Goal: Contribute content: Contribute content

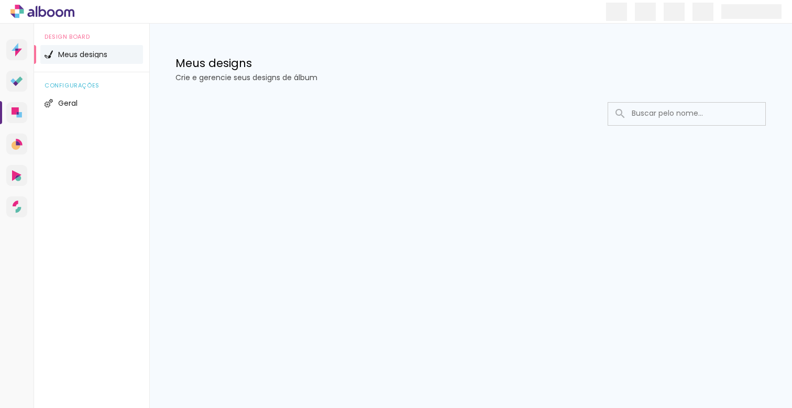
type input "Todas las fotos"
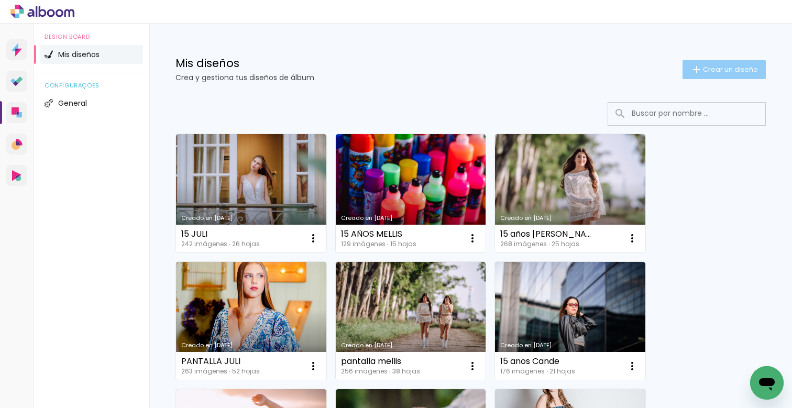
click at [710, 72] on span "Crear un diseño" at bounding box center [730, 69] width 55 height 7
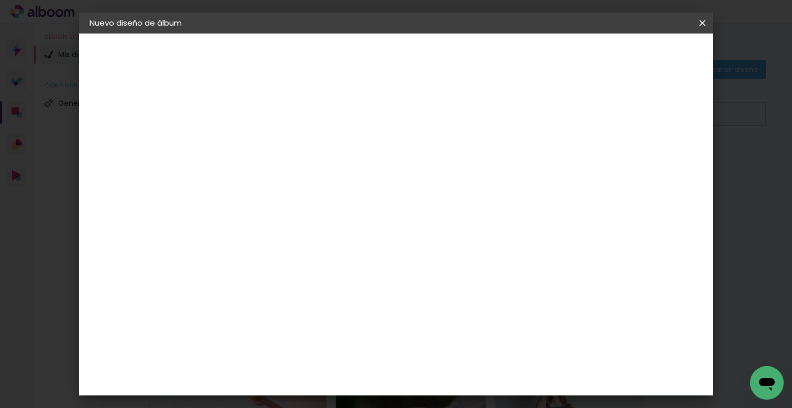
click at [261, 138] on input at bounding box center [261, 140] width 0 height 16
type input "PANTALLA EMMA"
type paper-input "PANTALLA EMMA"
drag, startPoint x: 685, startPoint y: 57, endPoint x: 683, endPoint y: 69, distance: 11.7
click at [0, 0] on slot "Avanzar" at bounding box center [0, 0] width 0 height 0
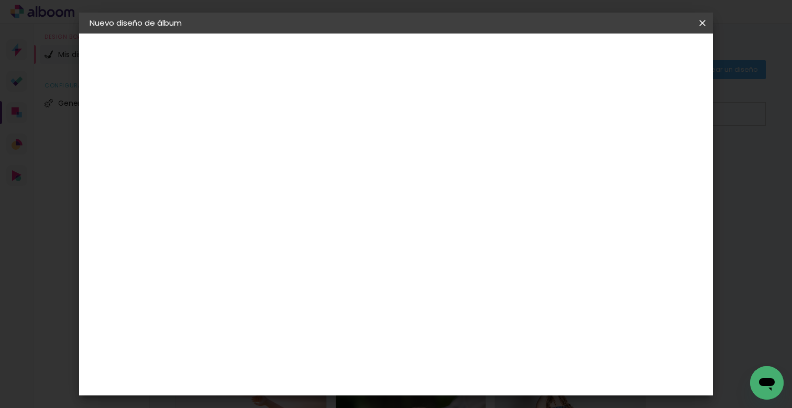
click at [439, 161] on paper-item "Tamaño libre" at bounding box center [390, 159] width 98 height 23
drag, startPoint x: 684, startPoint y: 55, endPoint x: 678, endPoint y: 55, distance: 5.8
click at [0, 0] on slot "Avanzar" at bounding box center [0, 0] width 0 height 0
click at [0, 0] on slot "Volver" at bounding box center [0, 0] width 0 height 0
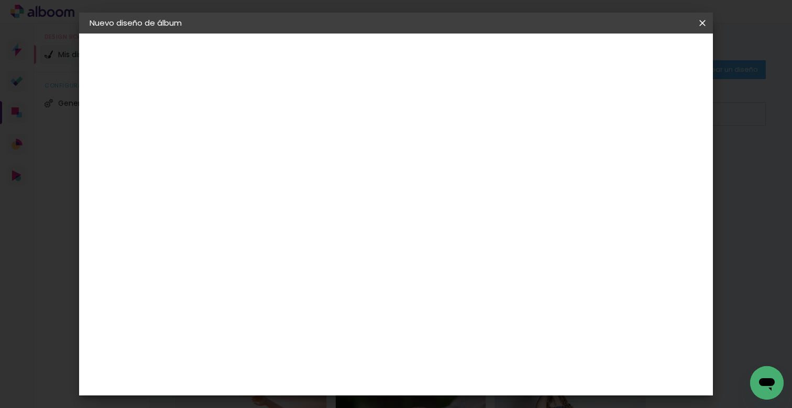
click at [0, 0] on iron-icon at bounding box center [0, 0] width 0 height 0
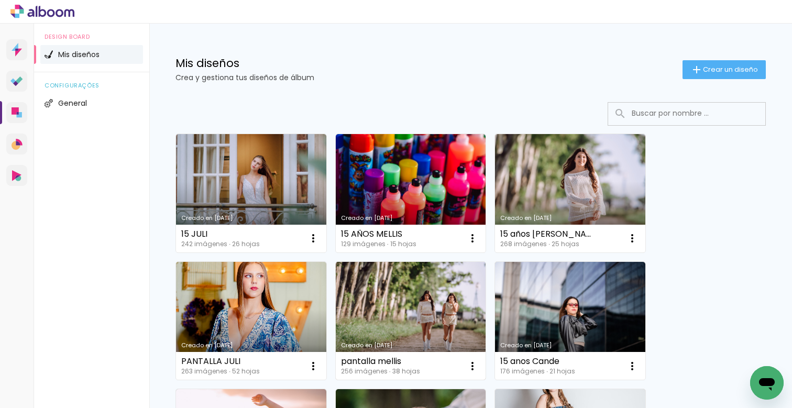
click at [421, 299] on link "Creado en [DATE]" at bounding box center [411, 321] width 150 height 118
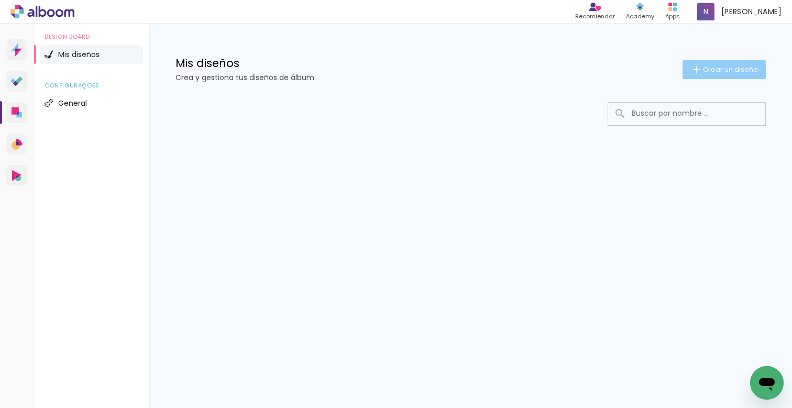
click at [725, 66] on span "Crear un diseño" at bounding box center [730, 69] width 55 height 7
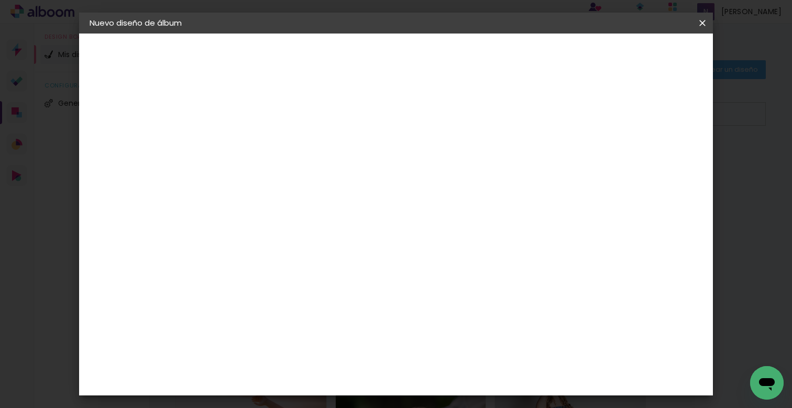
click at [261, 142] on input at bounding box center [261, 140] width 0 height 16
type input "PANTALLA EMMA"
type paper-input "PANTALLA EMMA"
drag, startPoint x: 671, startPoint y: 53, endPoint x: 654, endPoint y: 100, distance: 49.8
click at [0, 0] on slot "Avanzar" at bounding box center [0, 0] width 0 height 0
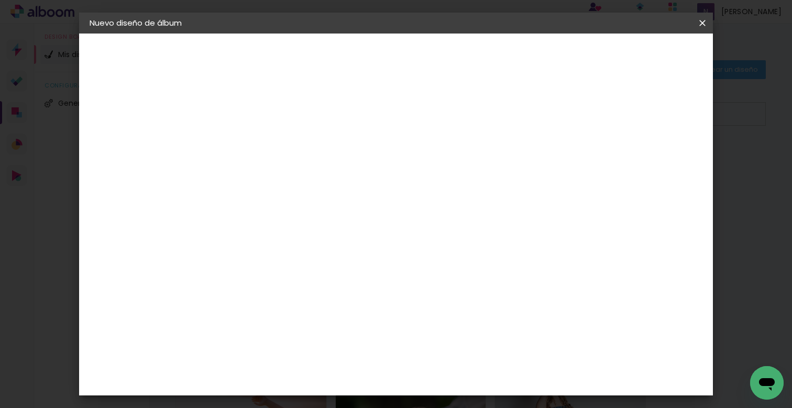
click at [0, 0] on slot "Tamaño libre" at bounding box center [0, 0] width 0 height 0
click at [0, 0] on slot "Avanzar" at bounding box center [0, 0] width 0 height 0
type input "1"
type paper-input "1"
click at [268, 123] on input "1" at bounding box center [254, 120] width 36 height 13
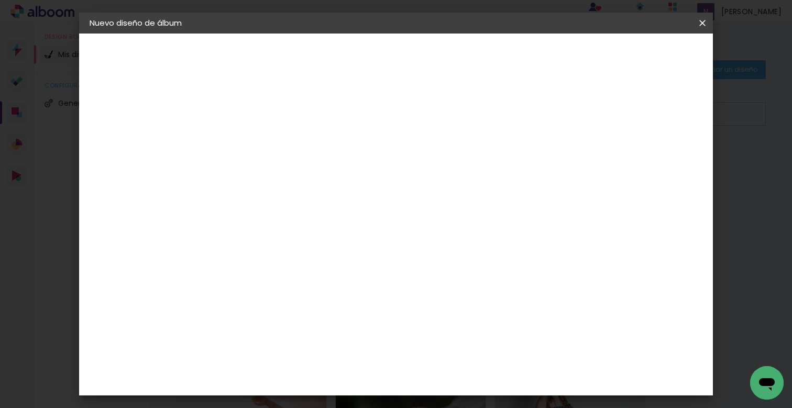
type input "0"
type paper-input "0"
click at [268, 123] on input "0" at bounding box center [254, 120] width 36 height 13
type input "4"
type paper-input "4"
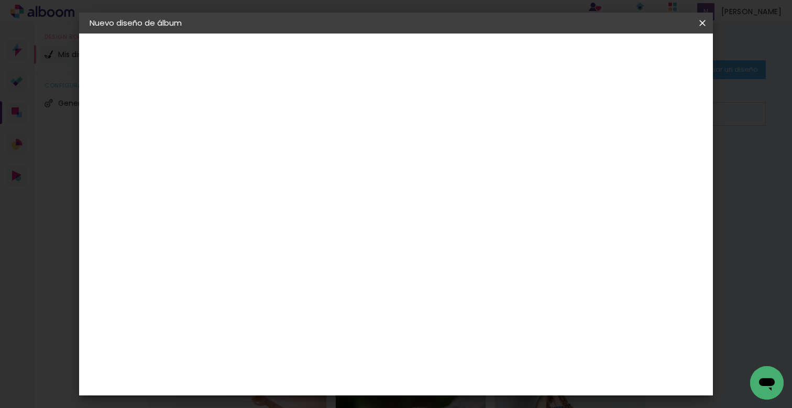
click at [653, 161] on input "4" at bounding box center [649, 158] width 19 height 16
type input "3"
type paper-input "3"
click at [653, 161] on input "3" at bounding box center [649, 158] width 19 height 16
type input "2"
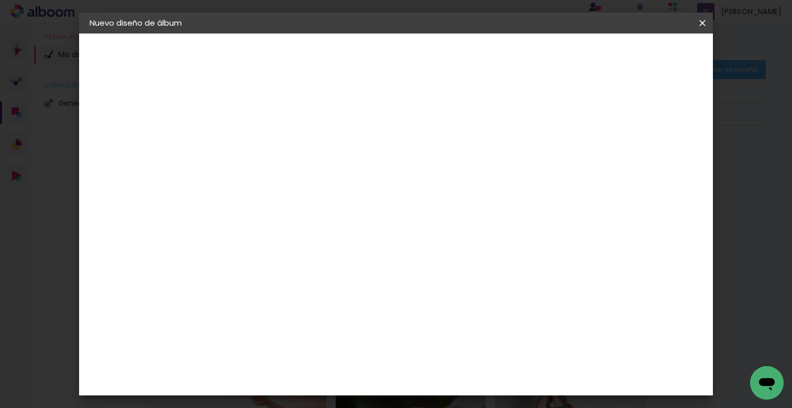
type paper-input "2"
click at [653, 161] on input "2" at bounding box center [650, 158] width 19 height 16
type input "1"
type paper-input "1"
click at [653, 161] on input "1" at bounding box center [653, 158] width 19 height 16
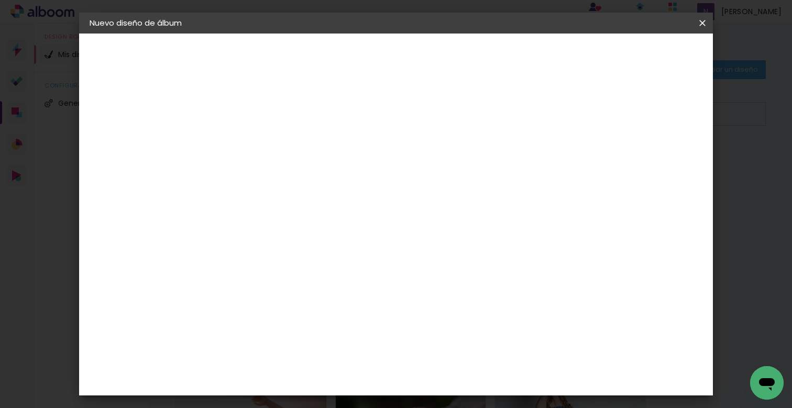
type input "0"
click at [653, 161] on input "0" at bounding box center [653, 158] width 19 height 16
drag, startPoint x: 239, startPoint y: 284, endPoint x: 213, endPoint y: 284, distance: 26.7
click at [213, 34] on quentale-album-spec "Empezar diseño Empezar diseño" at bounding box center [395, 34] width 633 height 0
drag, startPoint x: 240, startPoint y: 285, endPoint x: 226, endPoint y: 283, distance: 14.3
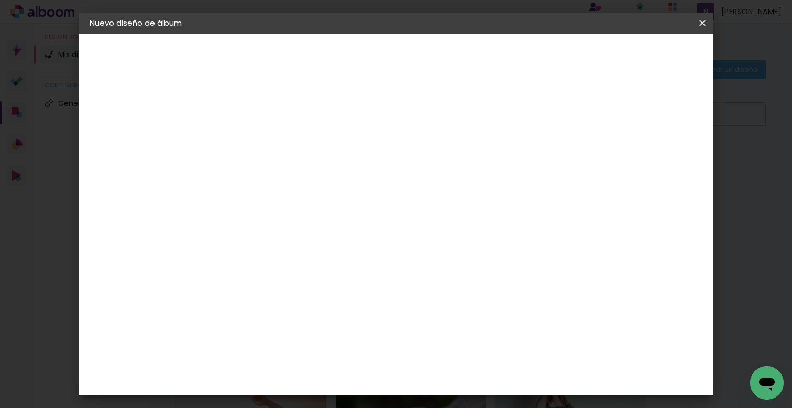
click at [226, 283] on input "30" at bounding box center [227, 286] width 27 height 16
type input "16,87"
type paper-input "16,87"
click at [368, 165] on span "30" at bounding box center [362, 164] width 17 height 16
drag, startPoint x: 367, startPoint y: 164, endPoint x: 341, endPoint y: 162, distance: 26.3
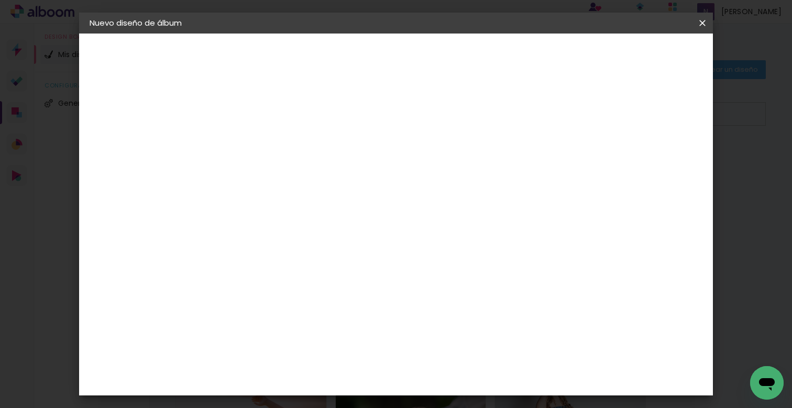
click at [345, 161] on div "30 cm" at bounding box center [369, 164] width 182 height 26
drag, startPoint x: 465, startPoint y: 331, endPoint x: 432, endPoint y: 324, distance: 33.8
click at [438, 328] on paper-input-container "60 cm" at bounding box center [459, 334] width 47 height 26
type input "28"
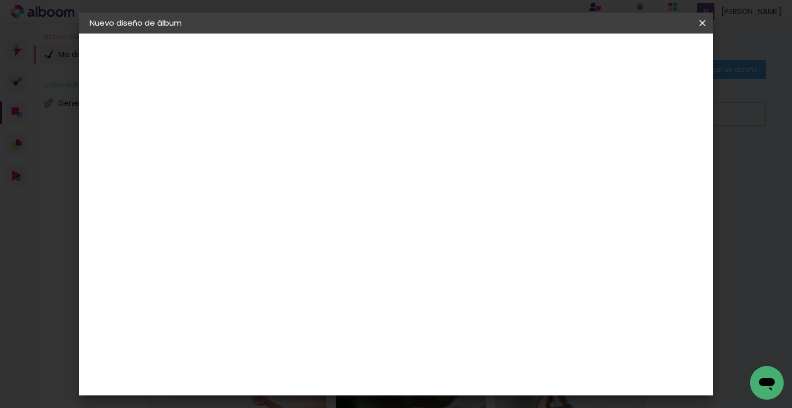
type paper-input "28"
click at [636, 59] on span "Empezar diseño" at bounding box center [607, 55] width 58 height 7
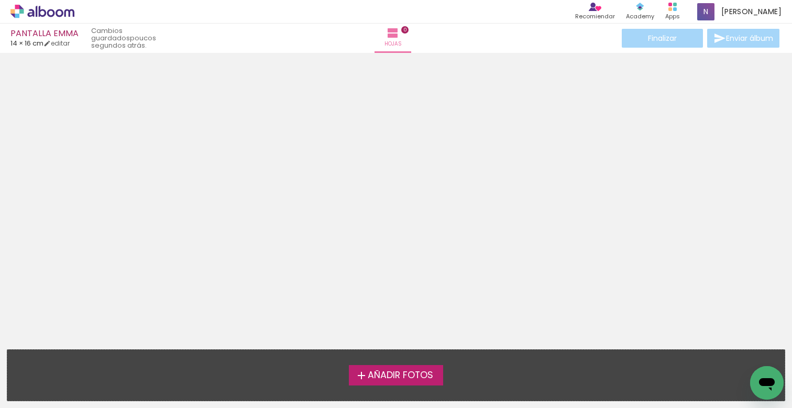
click at [409, 377] on span "Añadir Fotos" at bounding box center [399, 375] width 65 height 9
click at [0, 0] on input "file" at bounding box center [0, 0] width 0 height 0
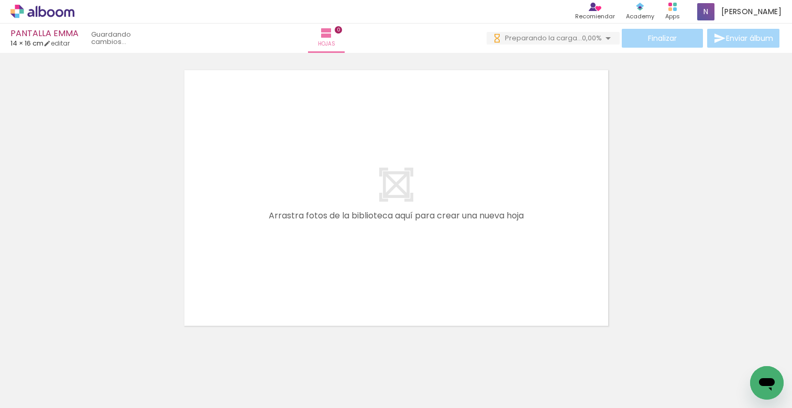
click at [37, 396] on span "Añadir Fotos" at bounding box center [31, 394] width 20 height 12
click at [0, 0] on input "file" at bounding box center [0, 0] width 0 height 0
drag, startPoint x: 277, startPoint y: 403, endPoint x: 651, endPoint y: 466, distance: 379.0
click at [651, 407] on html "link( href="../../bower_components/polymer/polymer.html" rel="import" ) picture…" at bounding box center [396, 204] width 792 height 408
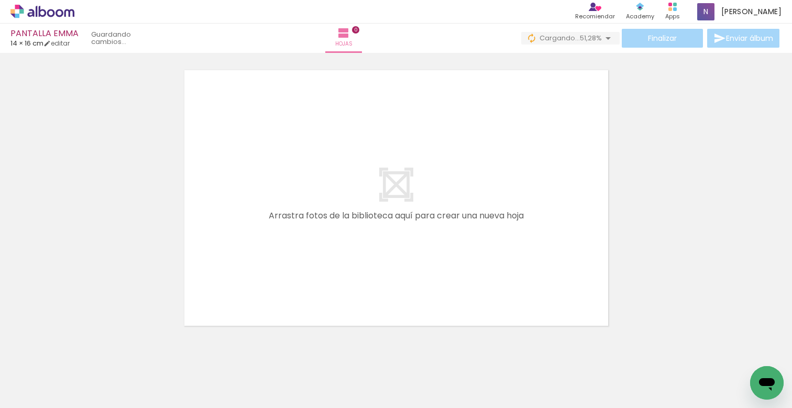
scroll to position [0, 994]
click at [36, 396] on span "Añadir Fotos" at bounding box center [31, 394] width 20 height 12
click at [0, 0] on input "file" at bounding box center [0, 0] width 0 height 0
click at [0, 0] on slot "Añadir Fotos" at bounding box center [0, 0] width 0 height 0
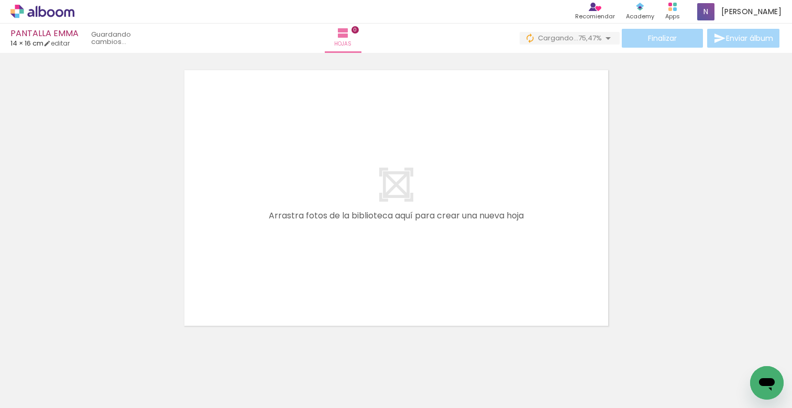
click at [0, 0] on input "file" at bounding box center [0, 0] width 0 height 0
drag, startPoint x: 515, startPoint y: 403, endPoint x: 664, endPoint y: 427, distance: 151.2
click at [664, 407] on html "link( href="../../bower_components/polymer/polymer.html" rel="import" ) picture…" at bounding box center [396, 204] width 792 height 408
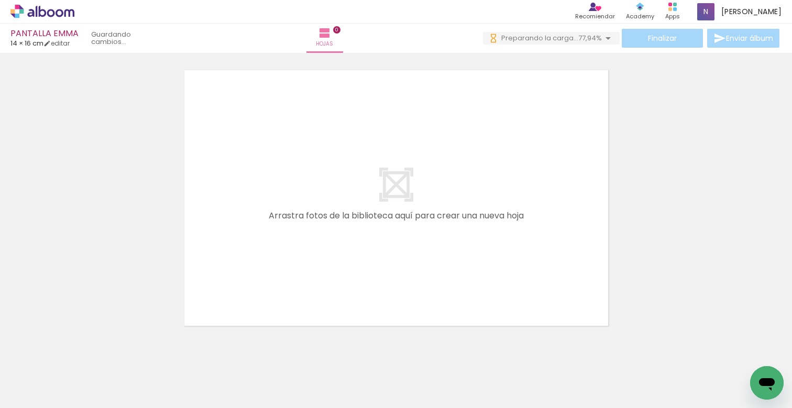
click at [31, 390] on span "Añadir Fotos" at bounding box center [31, 394] width 20 height 12
click at [0, 0] on input "file" at bounding box center [0, 0] width 0 height 0
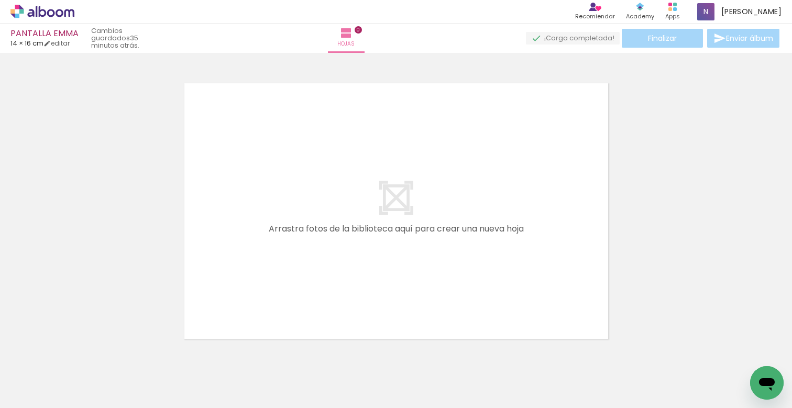
scroll to position [0, 0]
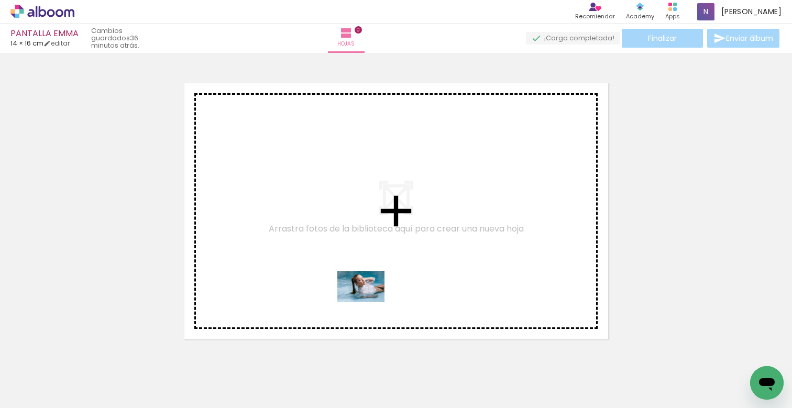
drag, startPoint x: 109, startPoint y: 381, endPoint x: 370, endPoint y: 277, distance: 280.5
click at [370, 277] on quentale-workspace at bounding box center [396, 204] width 792 height 408
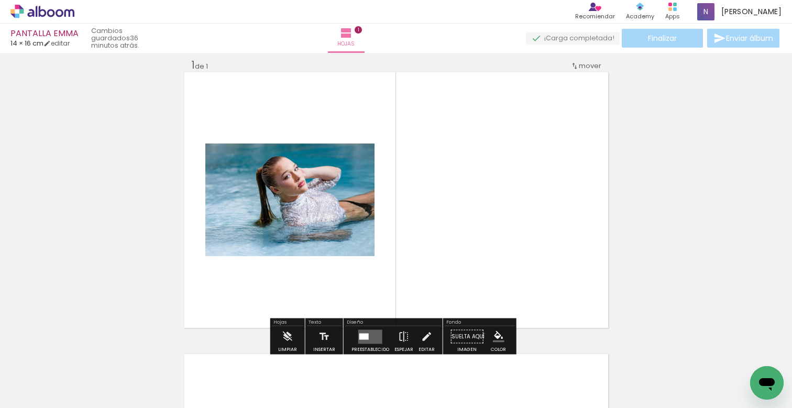
scroll to position [13, 0]
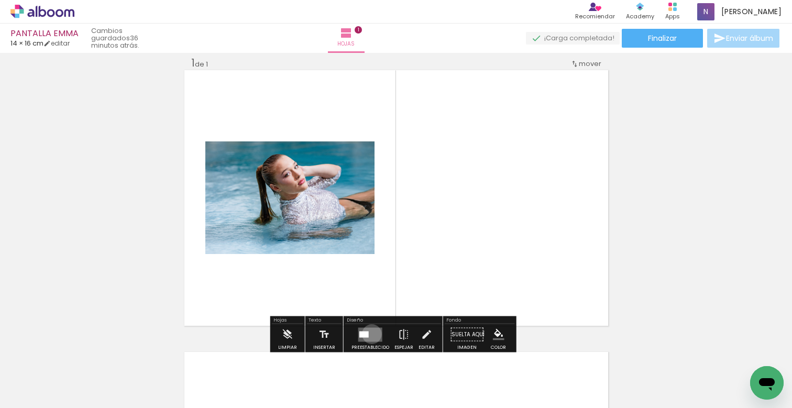
click at [369, 334] on quentale-layouter at bounding box center [370, 334] width 24 height 14
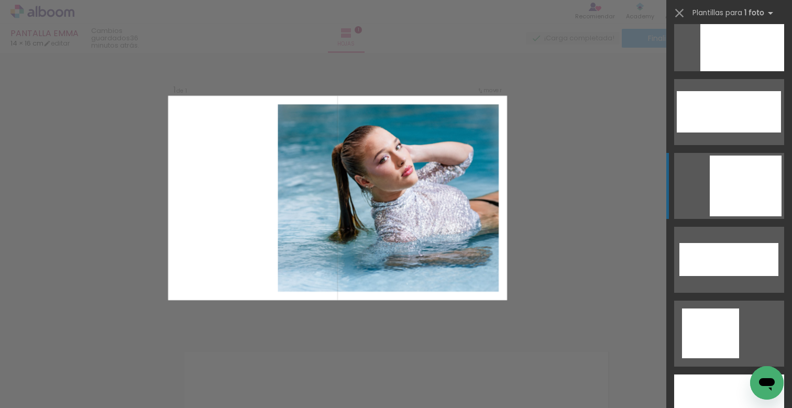
scroll to position [3475, 0]
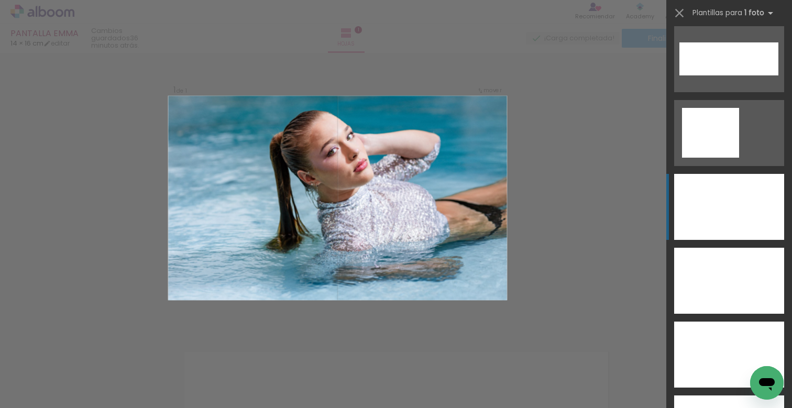
click at [722, 215] on div at bounding box center [729, 207] width 110 height 66
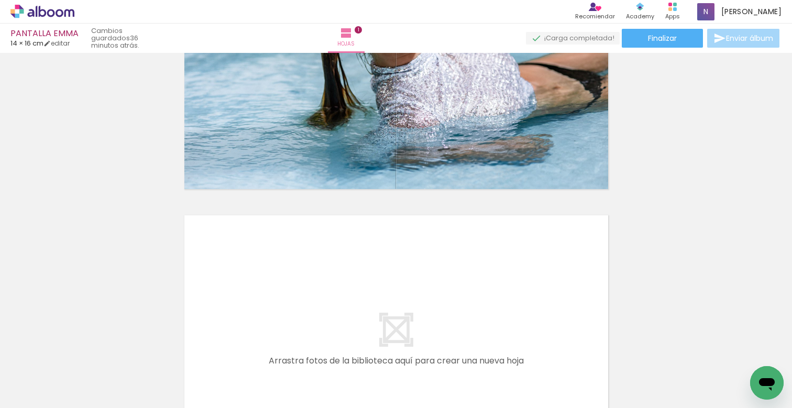
scroll to position [220, 0]
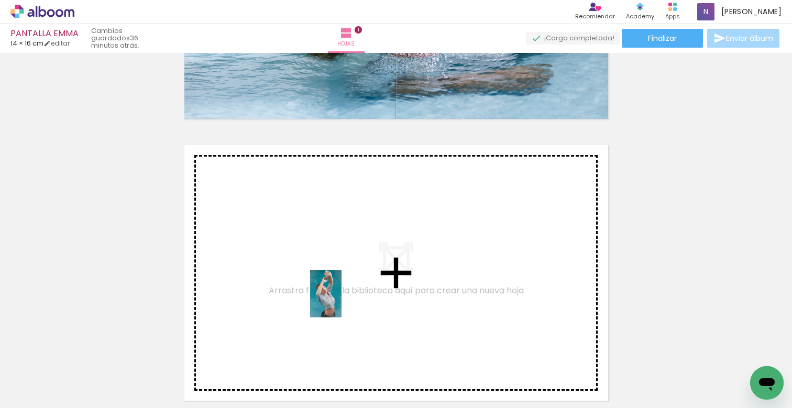
drag, startPoint x: 402, startPoint y: 374, endPoint x: 315, endPoint y: 293, distance: 118.9
click at [315, 293] on quentale-workspace at bounding box center [396, 204] width 792 height 408
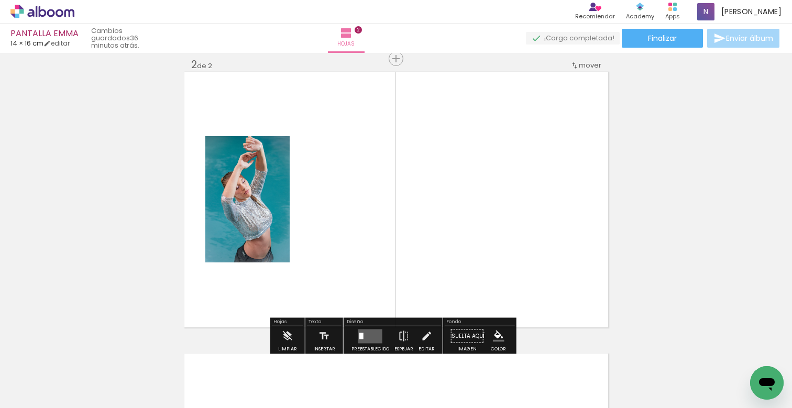
scroll to position [295, 0]
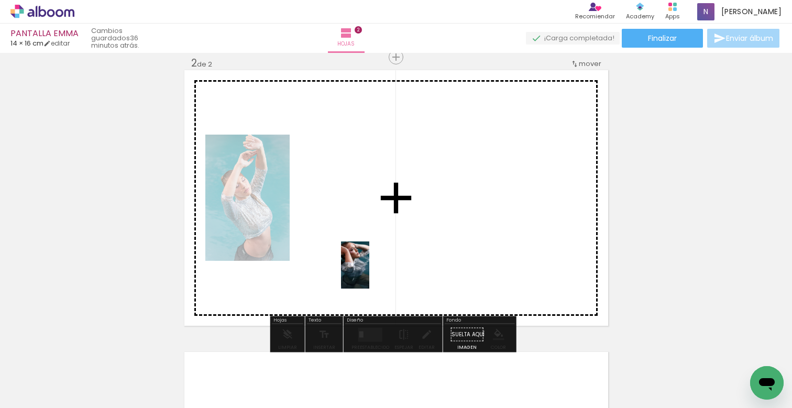
drag, startPoint x: 343, startPoint y: 372, endPoint x: 369, endPoint y: 246, distance: 128.7
click at [369, 246] on quentale-workspace at bounding box center [396, 204] width 792 height 408
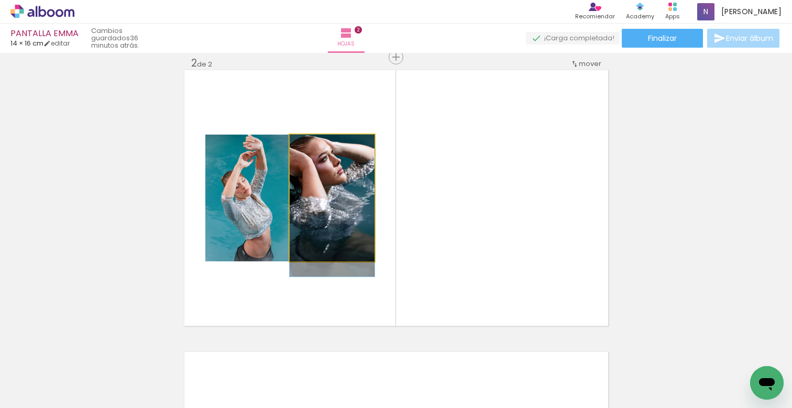
drag, startPoint x: 339, startPoint y: 221, endPoint x: 342, endPoint y: 231, distance: 9.9
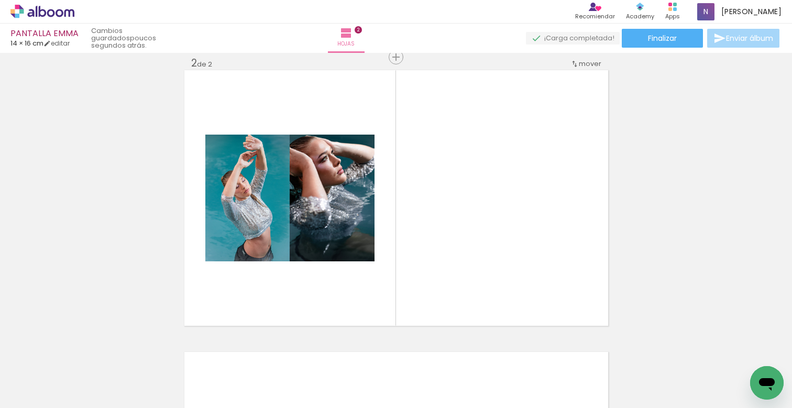
scroll to position [0, 759]
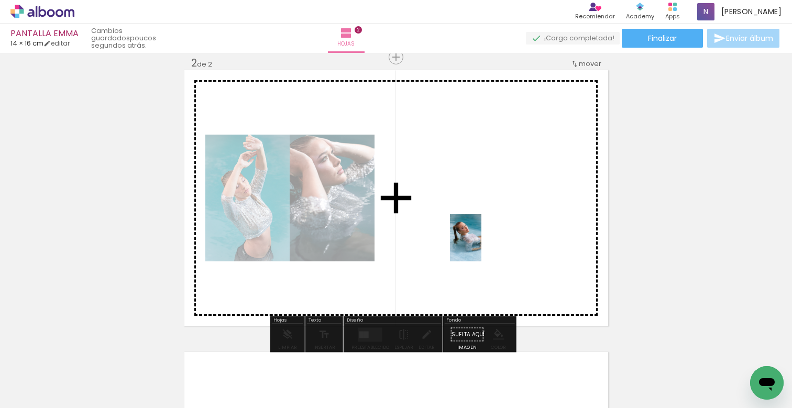
drag, startPoint x: 344, startPoint y: 388, endPoint x: 477, endPoint y: 228, distance: 207.4
click at [483, 235] on quentale-workspace at bounding box center [396, 204] width 792 height 408
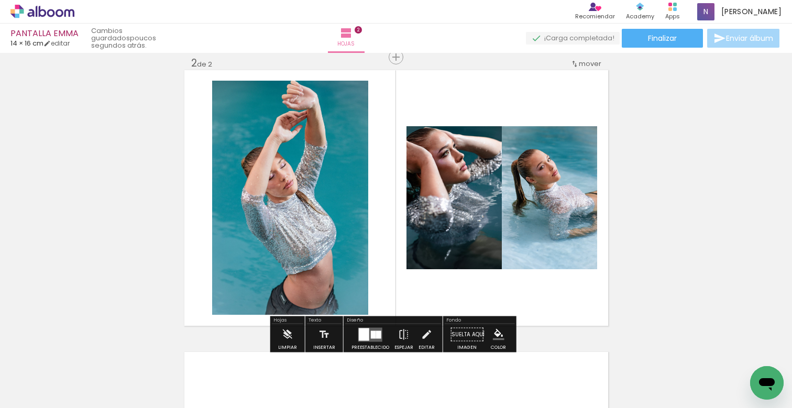
click at [325, 283] on quentale-photo at bounding box center [290, 198] width 156 height 234
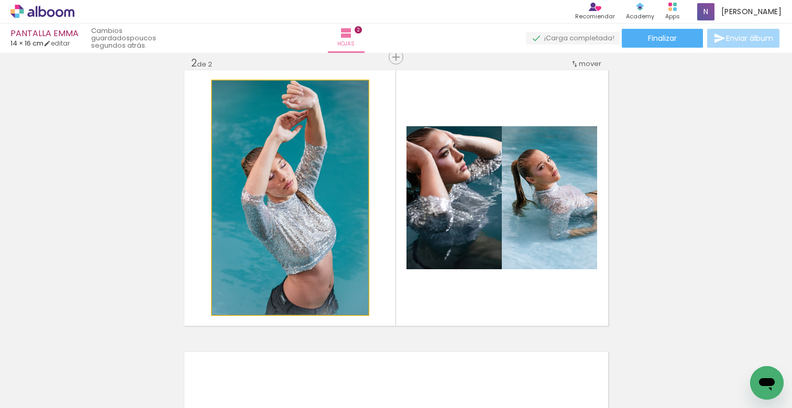
click at [325, 283] on quentale-photo at bounding box center [290, 198] width 156 height 234
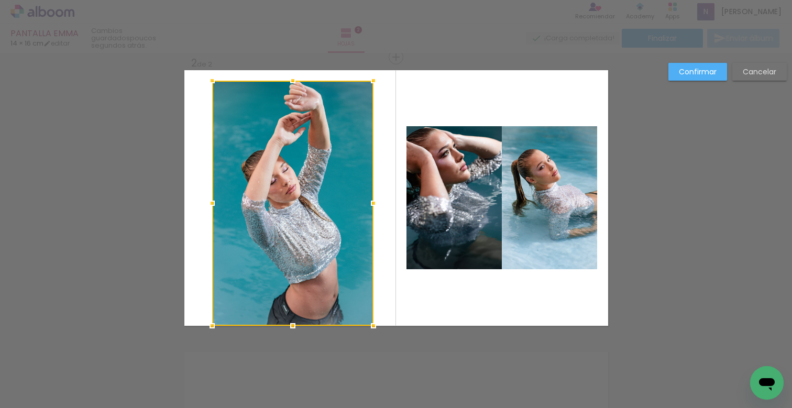
drag, startPoint x: 362, startPoint y: 315, endPoint x: 363, endPoint y: 324, distance: 9.5
click at [366, 327] on div at bounding box center [373, 325] width 21 height 21
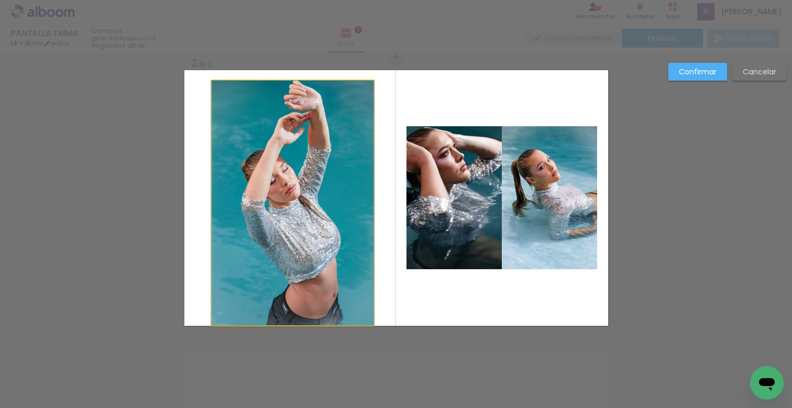
click at [231, 108] on quentale-photo at bounding box center [292, 203] width 161 height 244
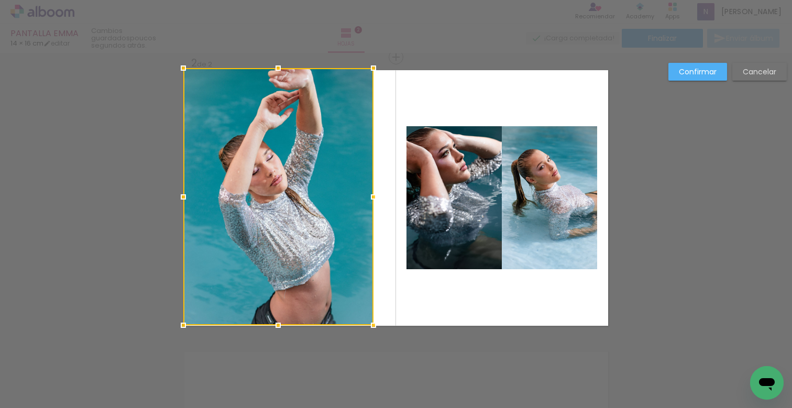
drag, startPoint x: 209, startPoint y: 84, endPoint x: 177, endPoint y: 70, distance: 35.1
click at [177, 70] on div at bounding box center [183, 68] width 21 height 21
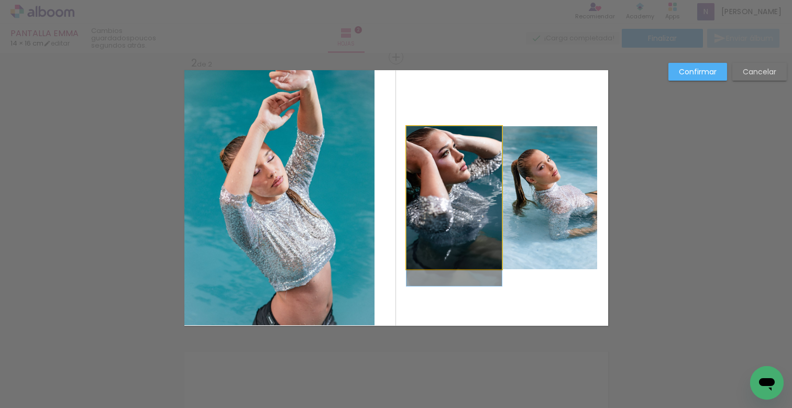
click at [471, 183] on quentale-photo at bounding box center [453, 197] width 95 height 143
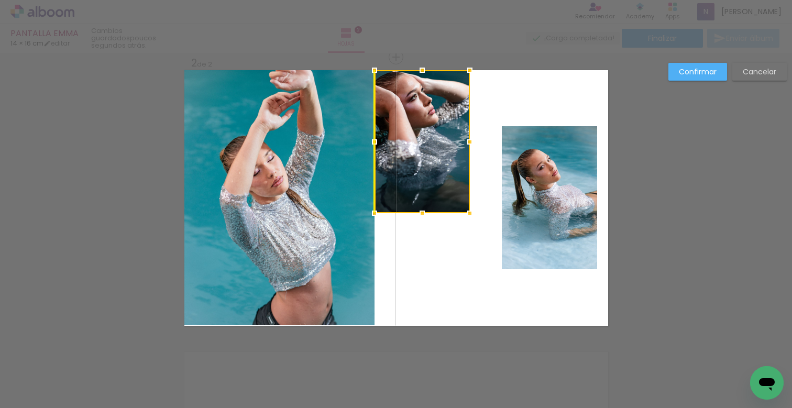
drag, startPoint x: 466, startPoint y: 188, endPoint x: 428, endPoint y: 131, distance: 68.2
click at [428, 131] on div at bounding box center [421, 141] width 95 height 143
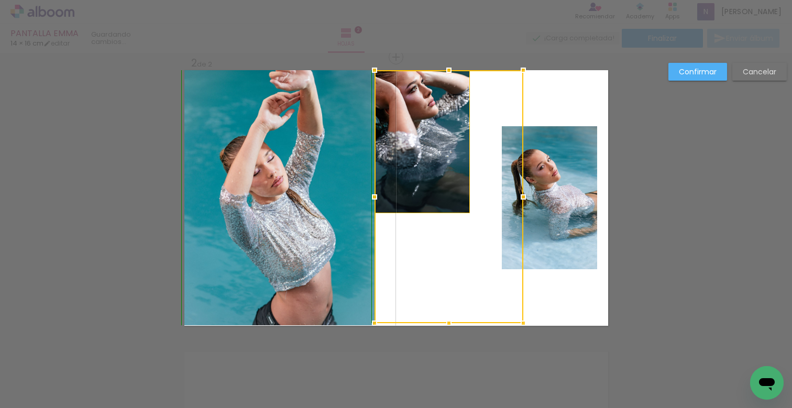
drag, startPoint x: 466, startPoint y: 215, endPoint x: 523, endPoint y: 338, distance: 135.1
click at [526, 341] on div "Insertar hoja 1 de 2 Insertar hoja 2 de 2 Confirmar Cancelar" at bounding box center [396, 193] width 792 height 870
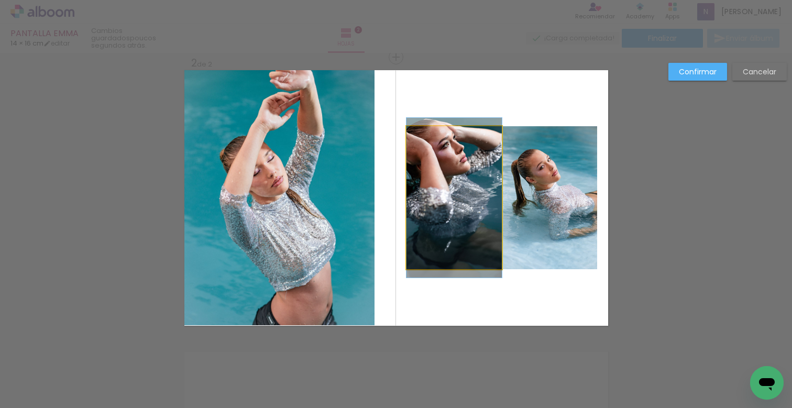
click at [457, 222] on quentale-photo at bounding box center [453, 197] width 95 height 143
click at [457, 213] on div at bounding box center [422, 141] width 96 height 143
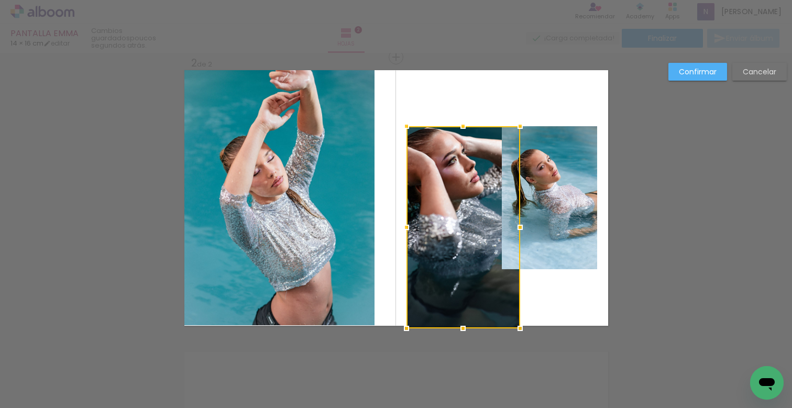
drag, startPoint x: 500, startPoint y: 273, endPoint x: 517, endPoint y: 314, distance: 44.8
click at [517, 314] on album-spread "2 de 2" at bounding box center [395, 197] width 423 height 255
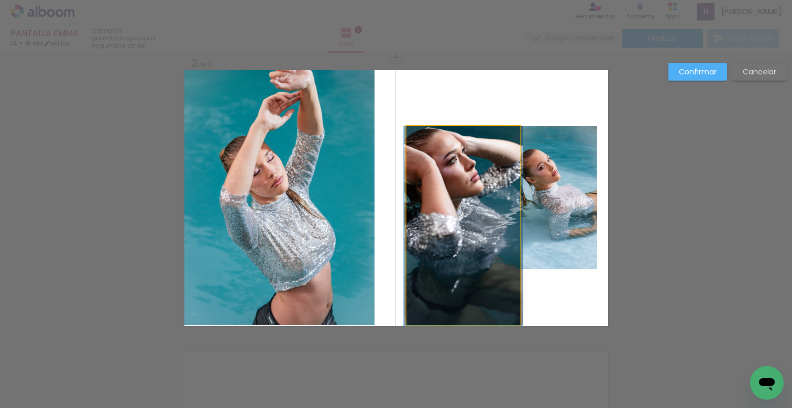
click at [417, 149] on quentale-photo at bounding box center [463, 225] width 114 height 199
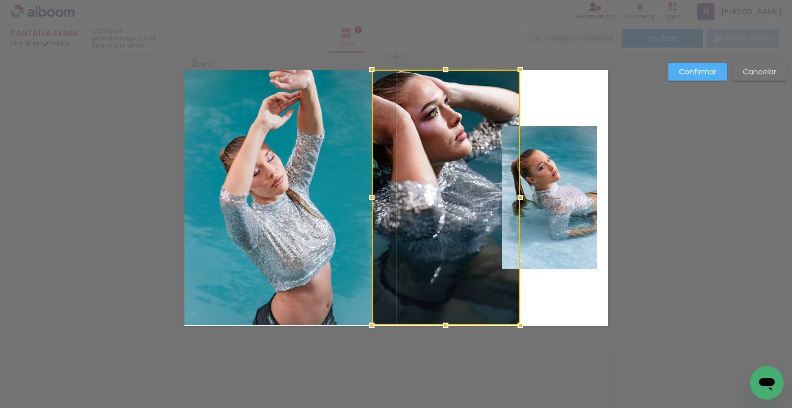
drag, startPoint x: 400, startPoint y: 126, endPoint x: 366, endPoint y: 68, distance: 67.3
click at [366, 68] on div at bounding box center [371, 69] width 21 height 21
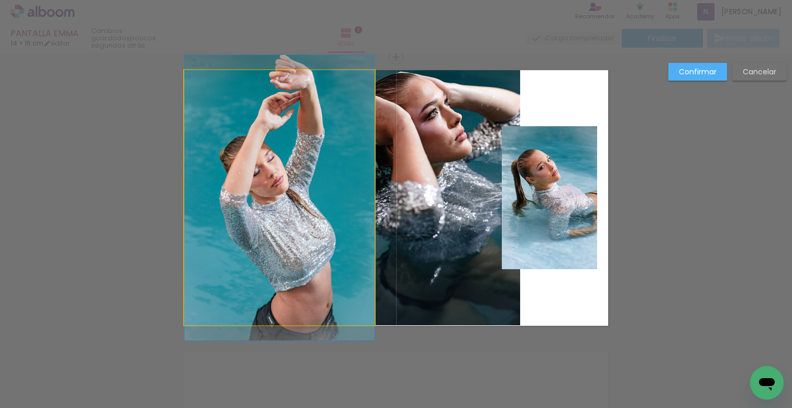
click at [329, 213] on quentale-photo at bounding box center [279, 197] width 190 height 255
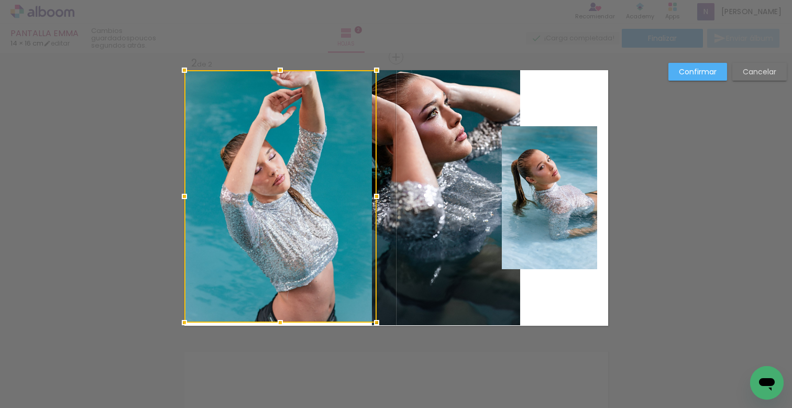
drag, startPoint x: 369, startPoint y: 326, endPoint x: 371, endPoint y: 331, distance: 5.5
click at [370, 340] on div "Insertar hoja 1 de 2 Insertar hoja 2 de 2 Confirmar Cancelar" at bounding box center [396, 193] width 792 height 870
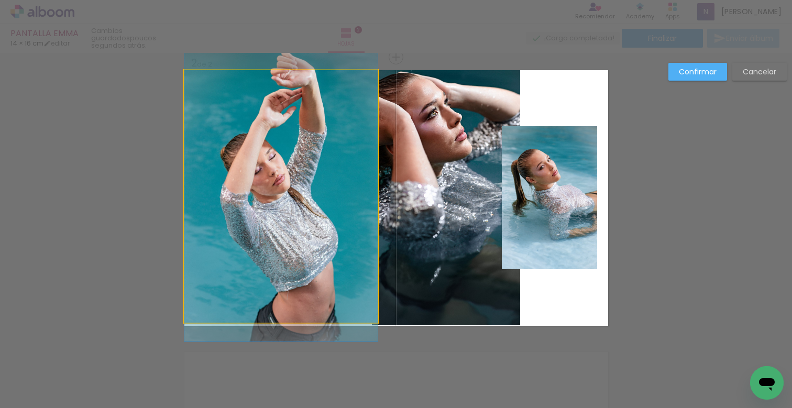
drag, startPoint x: 348, startPoint y: 305, endPoint x: 362, endPoint y: 320, distance: 21.1
click at [348, 305] on quentale-photo at bounding box center [280, 196] width 193 height 252
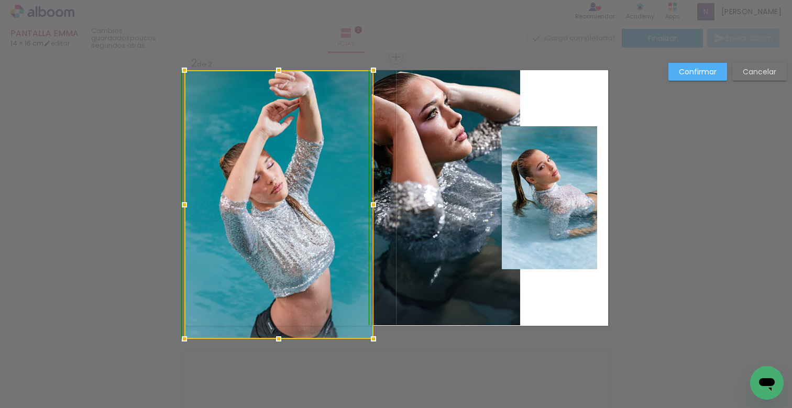
click at [367, 329] on div at bounding box center [373, 338] width 21 height 21
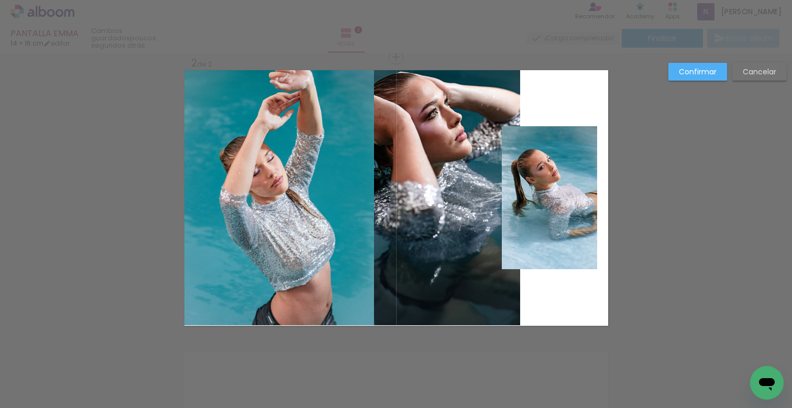
click at [325, 281] on quentale-photo at bounding box center [279, 197] width 190 height 255
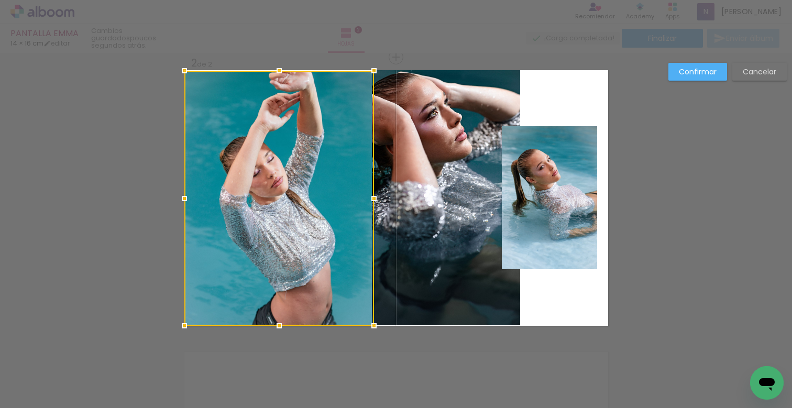
drag, startPoint x: 326, startPoint y: 272, endPoint x: 318, endPoint y: 273, distance: 8.4
click at [318, 273] on div at bounding box center [279, 198] width 190 height 255
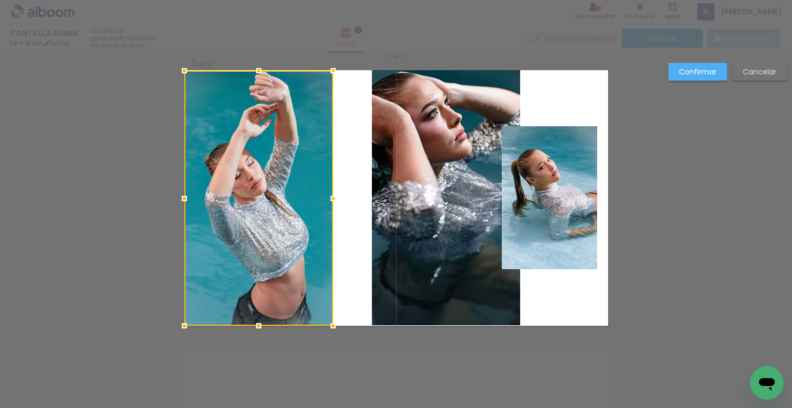
drag, startPoint x: 367, startPoint y: 194, endPoint x: 335, endPoint y: 190, distance: 32.7
click at [335, 190] on div at bounding box center [332, 198] width 21 height 21
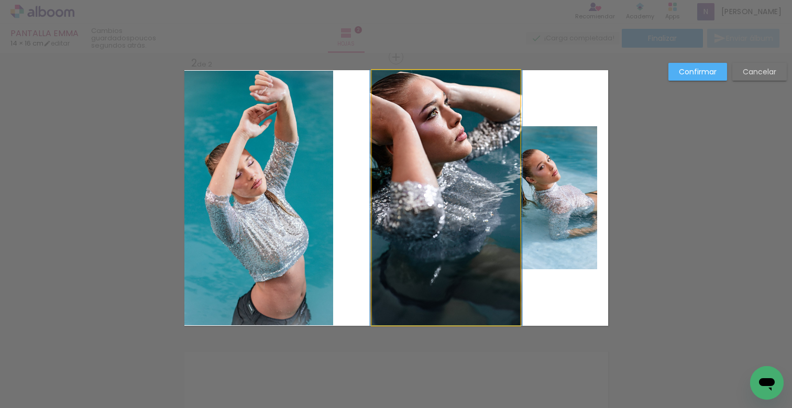
click at [434, 206] on quentale-photo at bounding box center [446, 197] width 148 height 255
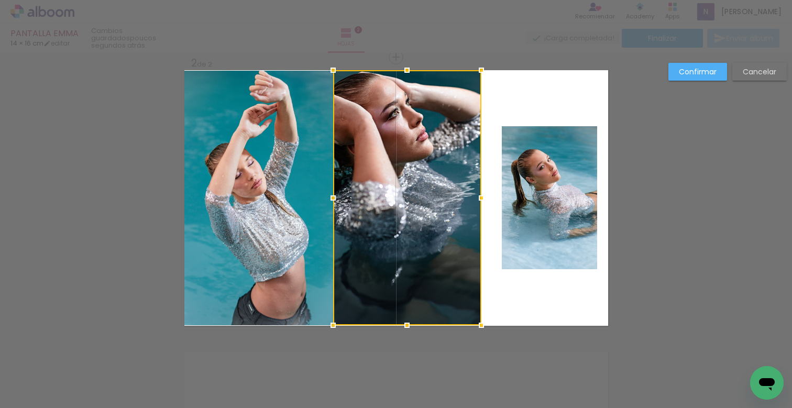
drag, startPoint x: 439, startPoint y: 210, endPoint x: 402, endPoint y: 203, distance: 38.4
click at [402, 203] on div at bounding box center [407, 197] width 148 height 255
click at [548, 201] on quentale-photo at bounding box center [548, 197] width 95 height 143
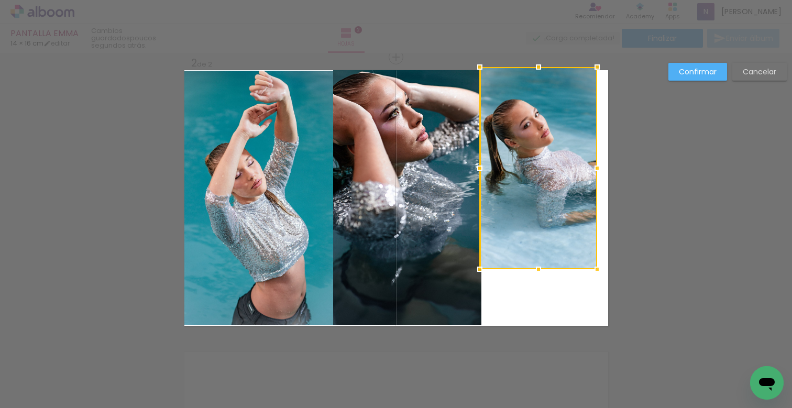
drag, startPoint x: 498, startPoint y: 130, endPoint x: 512, endPoint y: 106, distance: 27.5
click at [480, 77] on div at bounding box center [538, 168] width 117 height 202
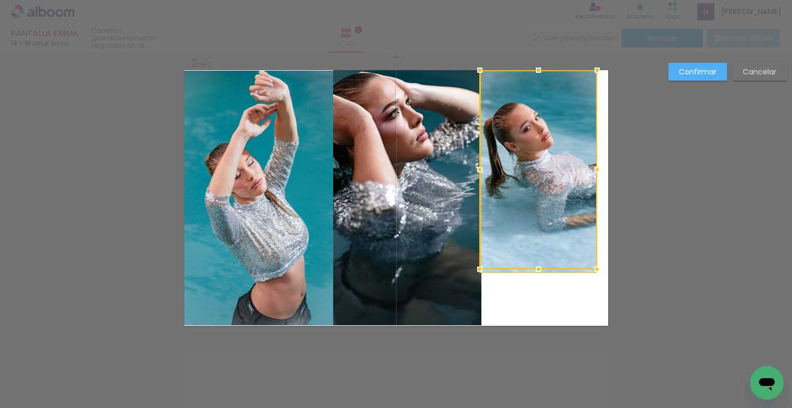
drag, startPoint x: 567, startPoint y: 239, endPoint x: 598, endPoint y: 270, distance: 43.7
click at [567, 239] on div at bounding box center [538, 169] width 117 height 199
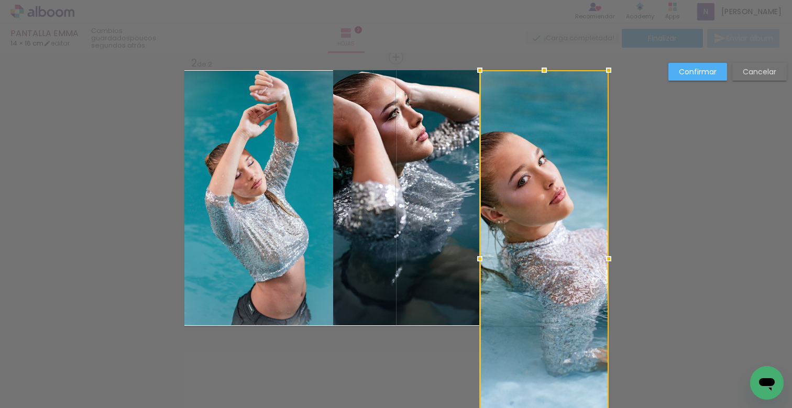
drag, startPoint x: 592, startPoint y: 270, endPoint x: 606, endPoint y: 283, distance: 19.2
click at [606, 284] on div "Insertar hoja 1 de 2 Insertar hoja 2 de 2 Confirmar Cancelar" at bounding box center [396, 193] width 792 height 870
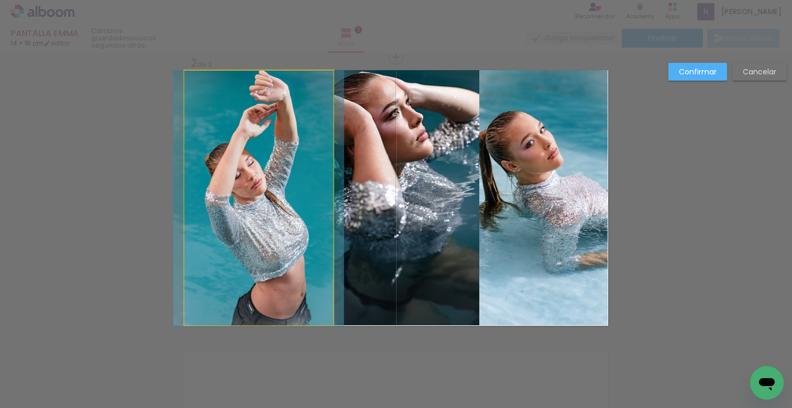
click at [254, 202] on quentale-photo at bounding box center [258, 198] width 149 height 255
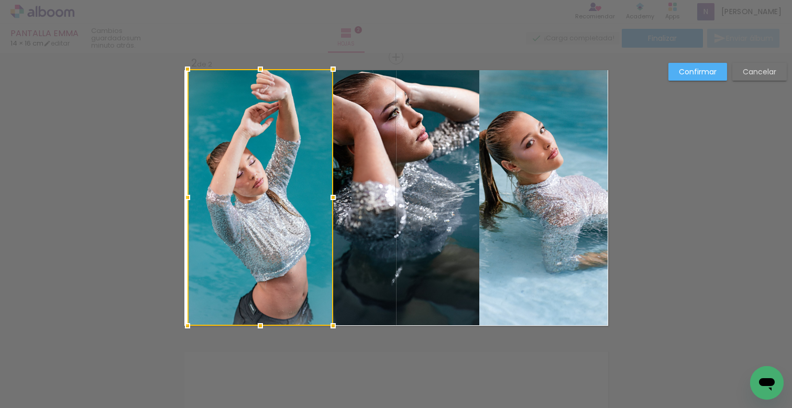
drag, startPoint x: 180, startPoint y: 72, endPoint x: 168, endPoint y: 69, distance: 11.9
click at [167, 69] on div "Insertar hoja 1 de 2 Insertar hoja 2 de 2 Confirmar Cancelar" at bounding box center [396, 193] width 792 height 870
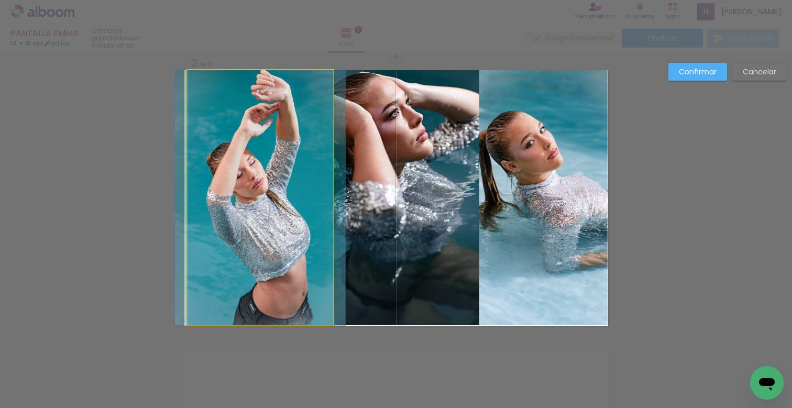
click at [195, 87] on quentale-photo at bounding box center [260, 197] width 146 height 255
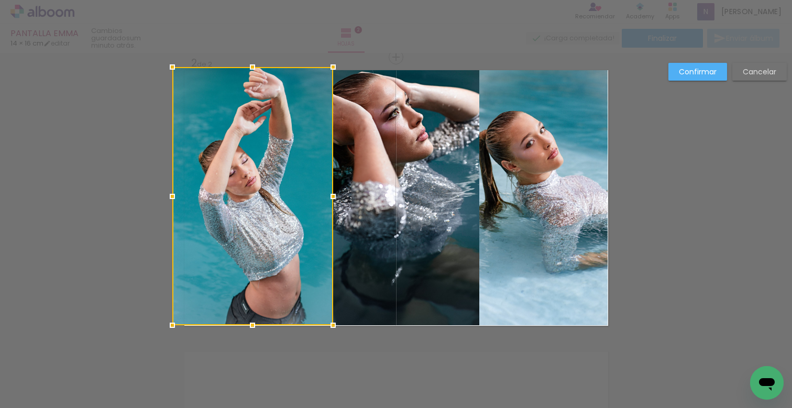
click at [178, 70] on div at bounding box center [172, 67] width 21 height 21
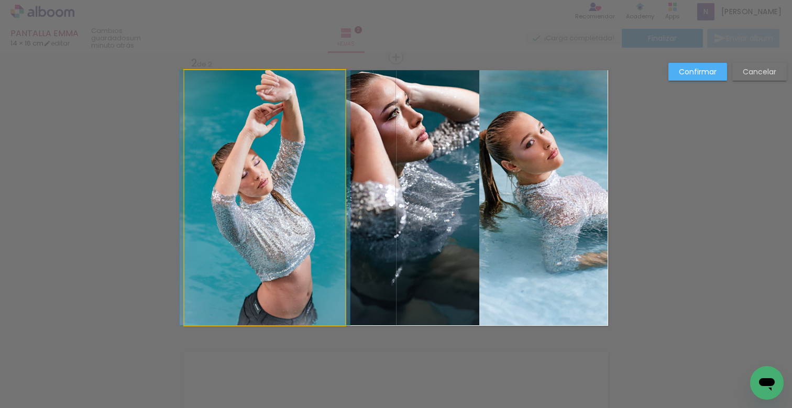
click at [293, 299] on quentale-photo at bounding box center [264, 197] width 161 height 255
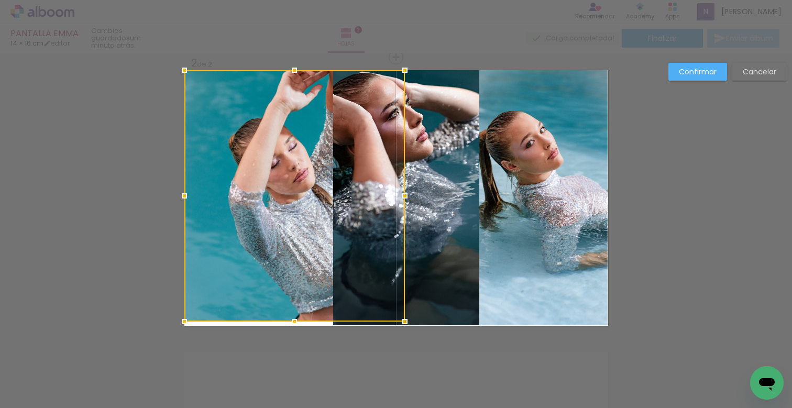
drag, startPoint x: 328, startPoint y: 329, endPoint x: 331, endPoint y: 342, distance: 13.5
click at [331, 342] on div "Insertar hoja 1 de 2 Insertar hoja 2 de 2 Confirmar Cancelar" at bounding box center [396, 193] width 792 height 870
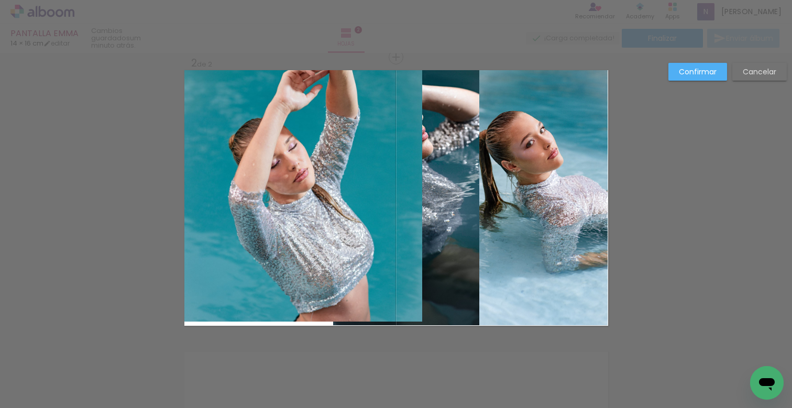
click at [322, 278] on quentale-photo at bounding box center [303, 195] width 238 height 251
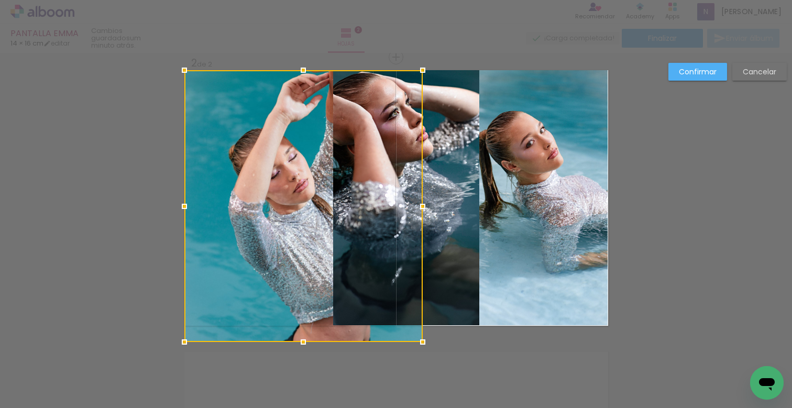
drag, startPoint x: 299, startPoint y: 322, endPoint x: 293, endPoint y: 330, distance: 9.7
click at [293, 332] on div at bounding box center [303, 341] width 21 height 21
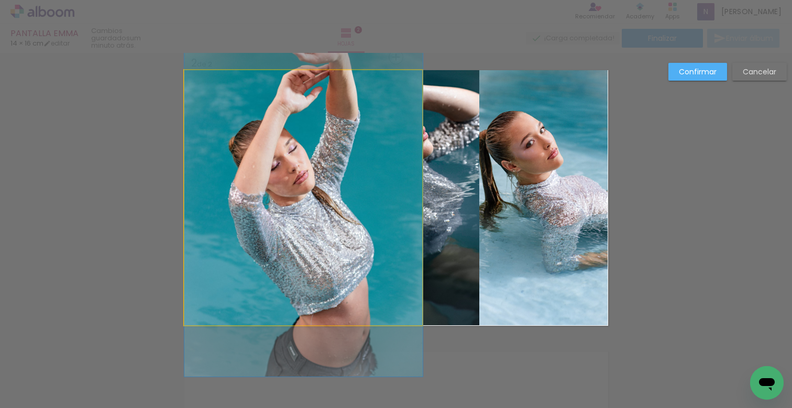
click at [406, 170] on quentale-photo at bounding box center [303, 197] width 238 height 255
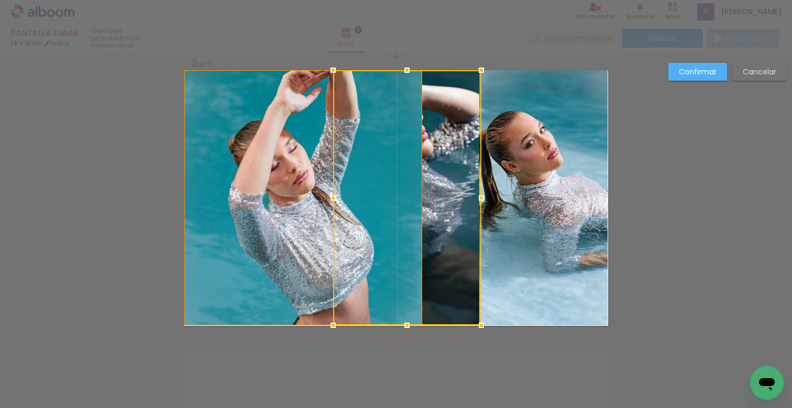
click at [242, 190] on quentale-photo at bounding box center [303, 197] width 238 height 255
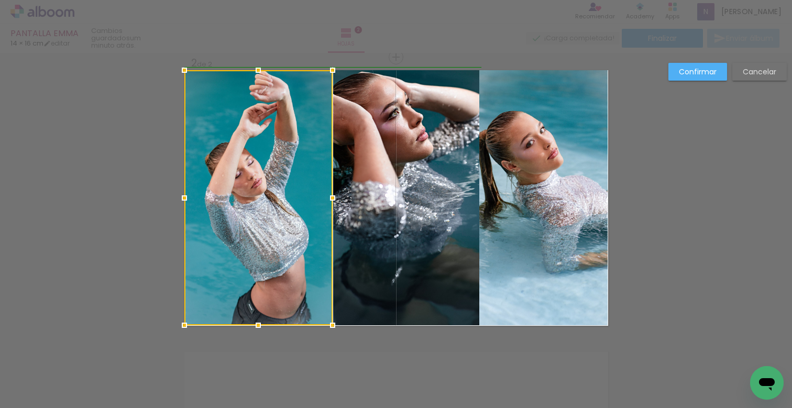
drag, startPoint x: 416, startPoint y: 198, endPoint x: 322, endPoint y: 181, distance: 95.3
click at [322, 181] on div at bounding box center [258, 197] width 148 height 255
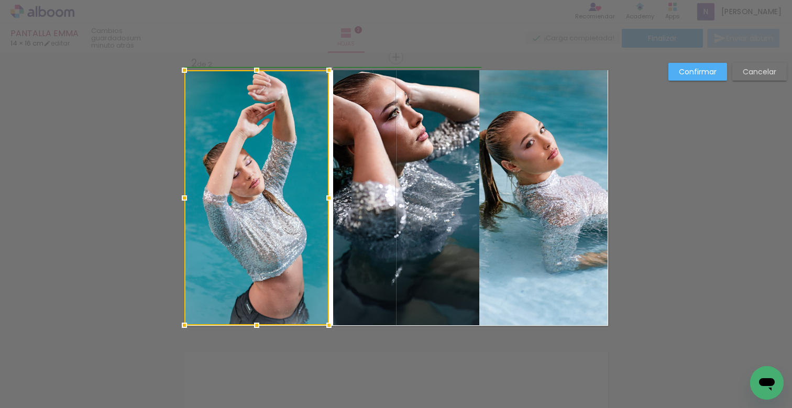
click at [330, 197] on div at bounding box center [328, 197] width 21 height 21
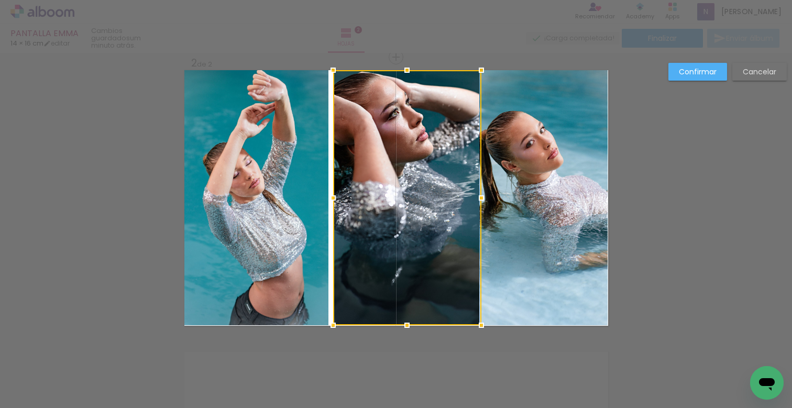
click at [326, 199] on album-spread "2 de 2" at bounding box center [395, 197] width 423 height 255
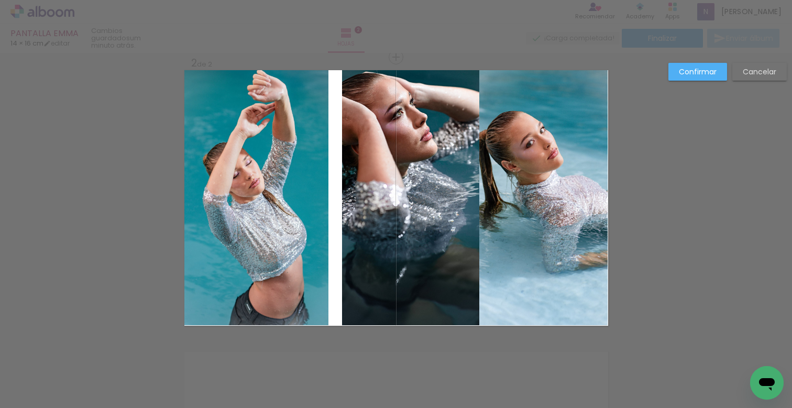
click at [315, 200] on quentale-photo at bounding box center [256, 197] width 144 height 255
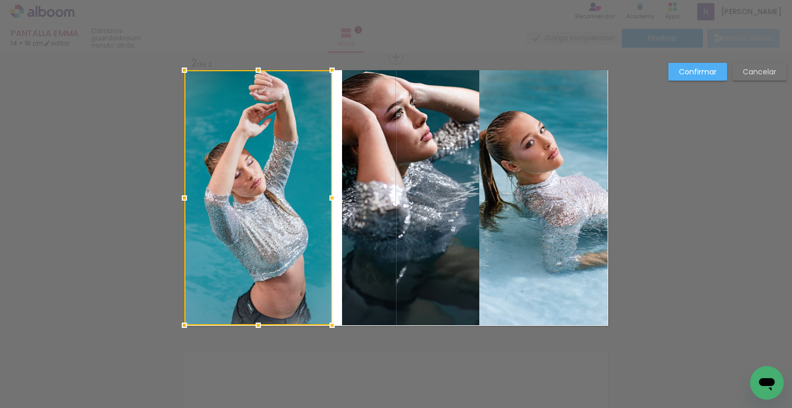
drag, startPoint x: 325, startPoint y: 197, endPoint x: 331, endPoint y: 200, distance: 6.8
click at [331, 200] on div at bounding box center [331, 197] width 21 height 21
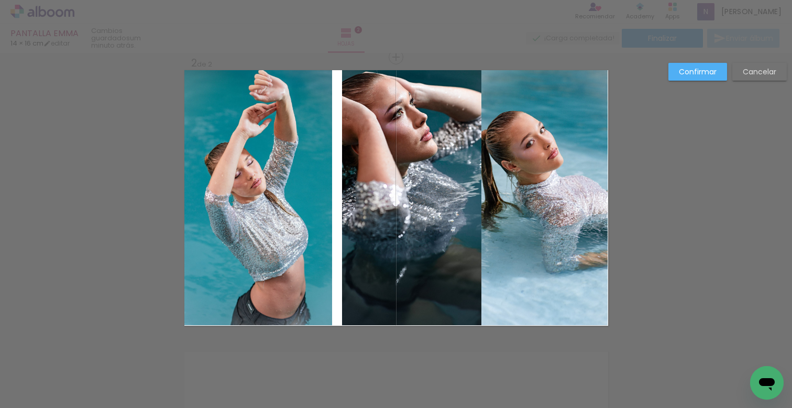
click at [360, 203] on quentale-photo at bounding box center [411, 197] width 139 height 255
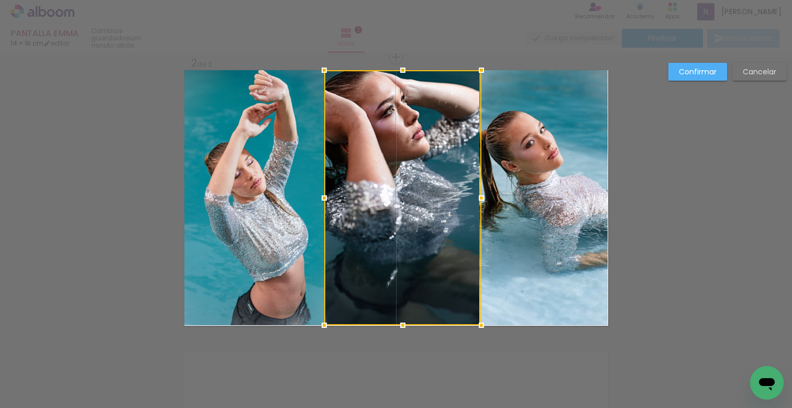
drag, startPoint x: 338, startPoint y: 199, endPoint x: 320, endPoint y: 200, distance: 17.8
click at [320, 200] on div at bounding box center [324, 197] width 21 height 21
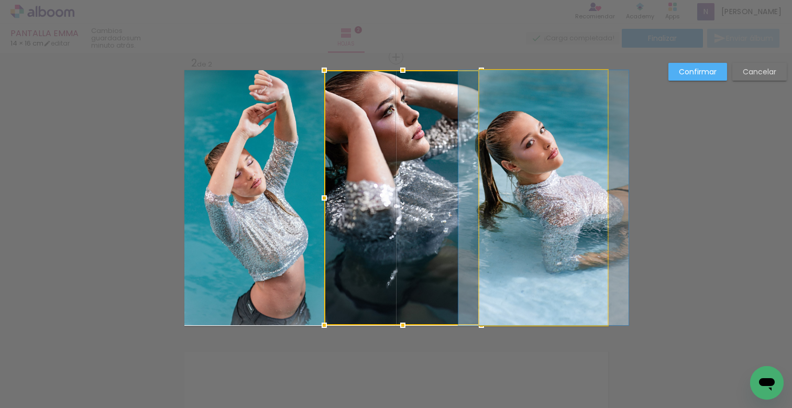
click at [537, 209] on quentale-photo at bounding box center [543, 197] width 128 height 255
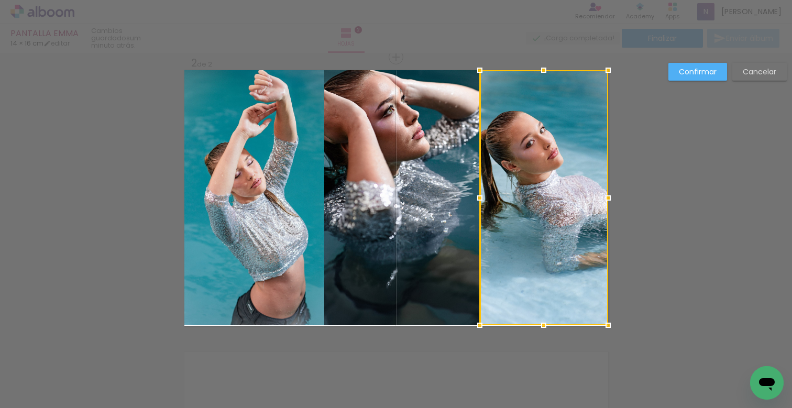
click at [461, 202] on quentale-photo at bounding box center [402, 197] width 157 height 255
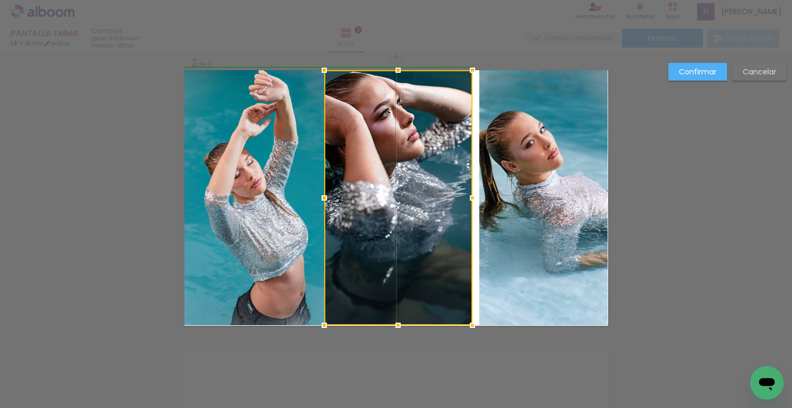
click at [469, 197] on div at bounding box center [472, 197] width 21 height 21
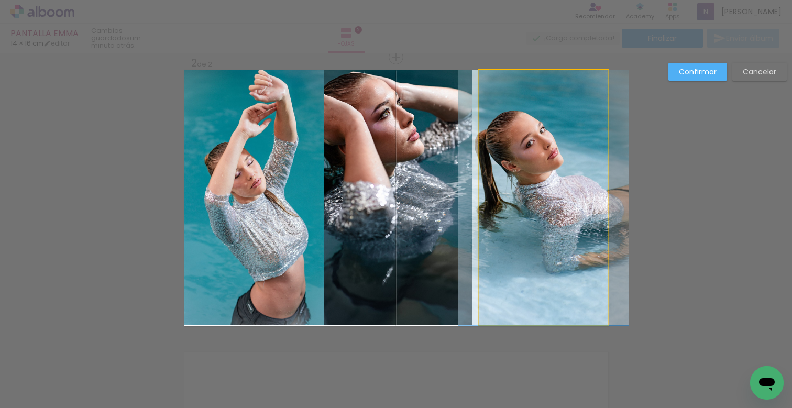
click at [535, 204] on quentale-photo at bounding box center [543, 197] width 128 height 255
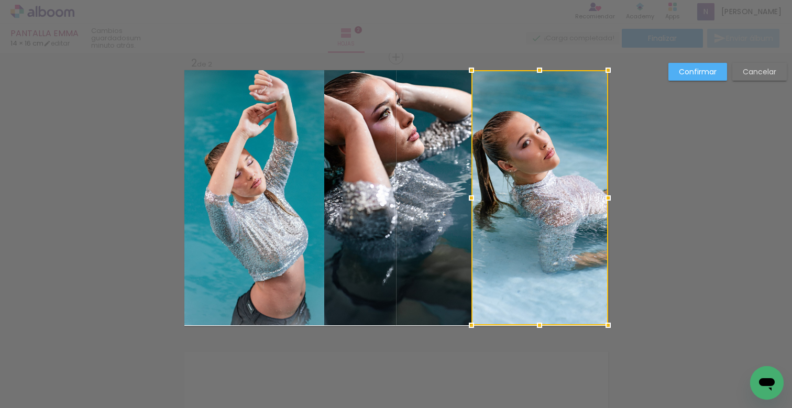
drag, startPoint x: 477, startPoint y: 199, endPoint x: 466, endPoint y: 200, distance: 11.6
click at [466, 200] on div at bounding box center [471, 197] width 21 height 21
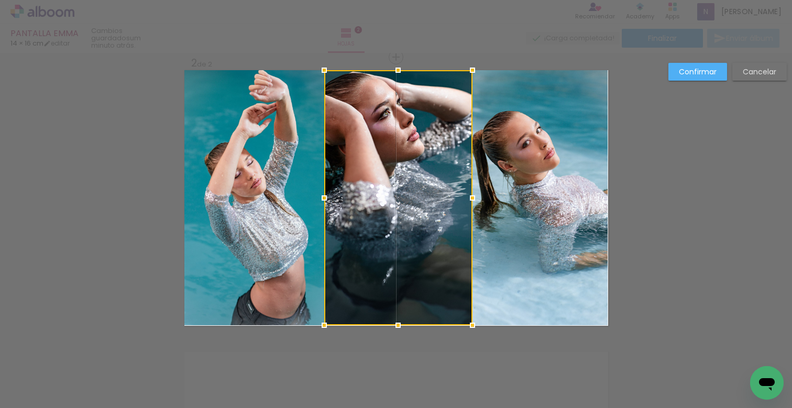
click at [0, 0] on slot "Confirmar" at bounding box center [0, 0] width 0 height 0
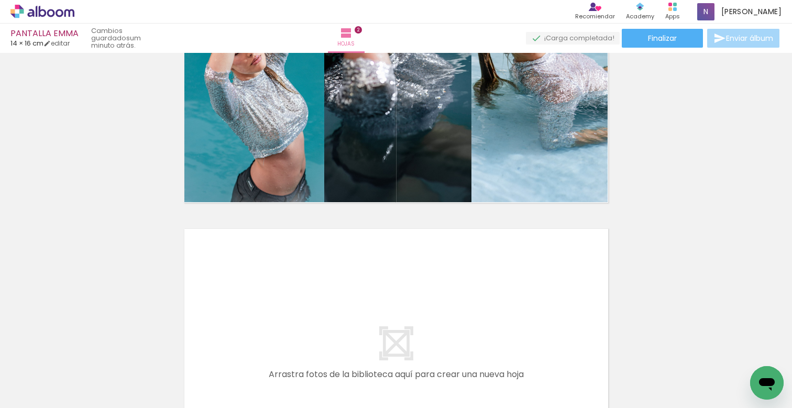
scroll to position [560, 0]
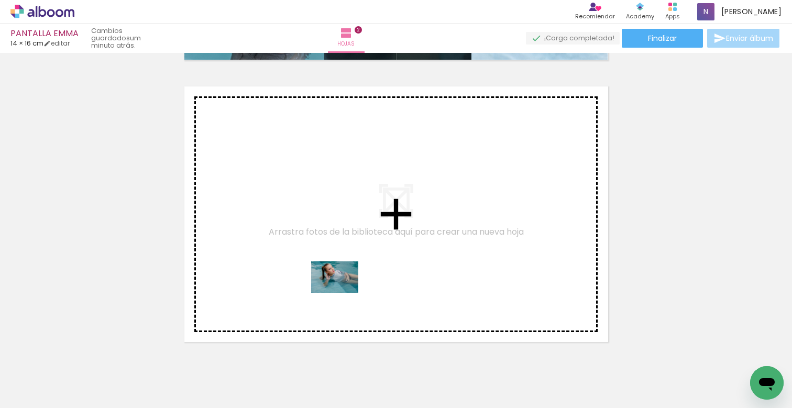
drag, startPoint x: 170, startPoint y: 375, endPoint x: 342, endPoint y: 292, distance: 191.3
click at [342, 292] on quentale-workspace at bounding box center [396, 204] width 792 height 408
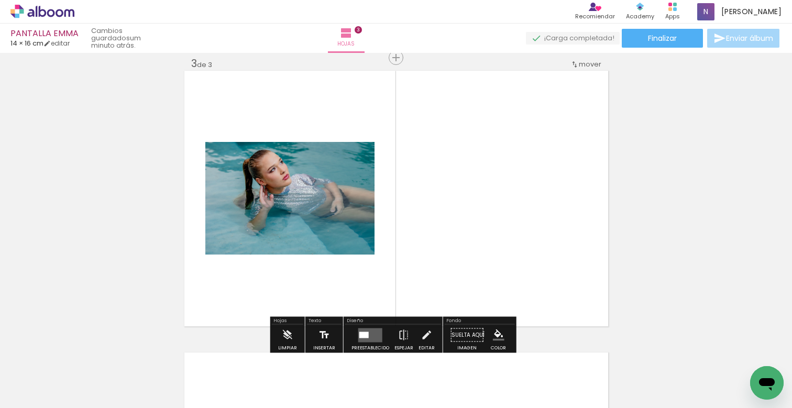
scroll to position [576, 0]
drag, startPoint x: 366, startPoint y: 333, endPoint x: 415, endPoint y: 333, distance: 48.7
click at [366, 332] on quentale-layouter at bounding box center [370, 334] width 24 height 14
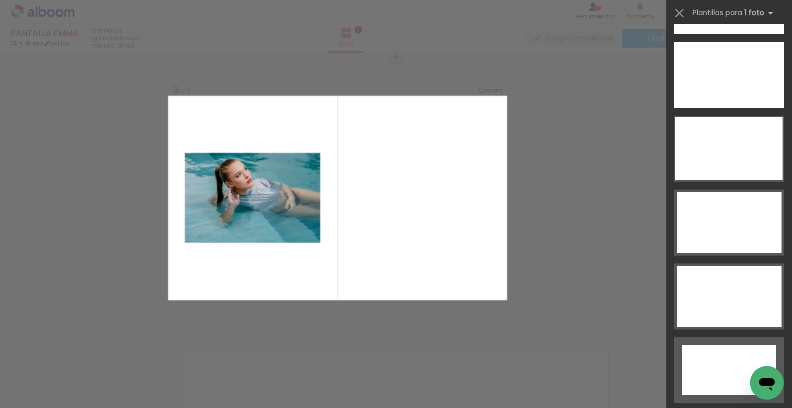
scroll to position [3680, 0]
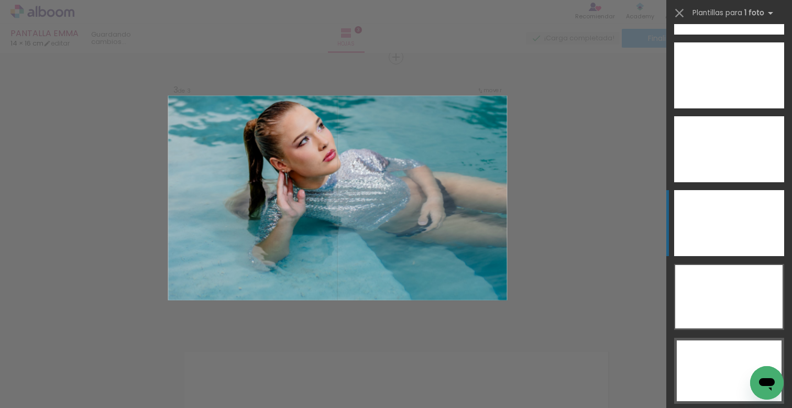
click at [733, 35] on div at bounding box center [729, 2] width 110 height 66
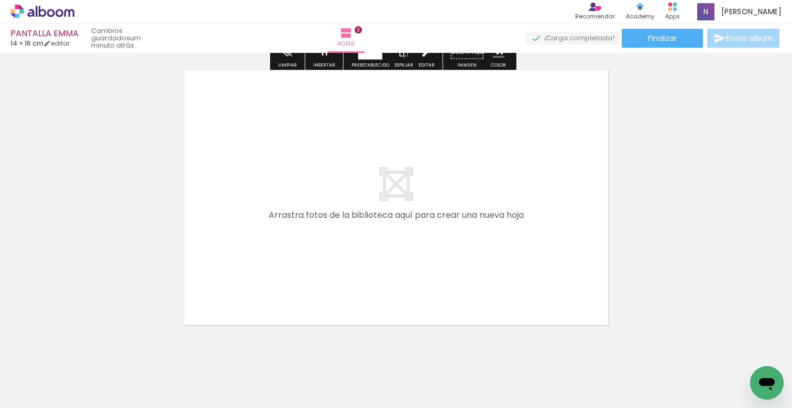
scroll to position [875, 0]
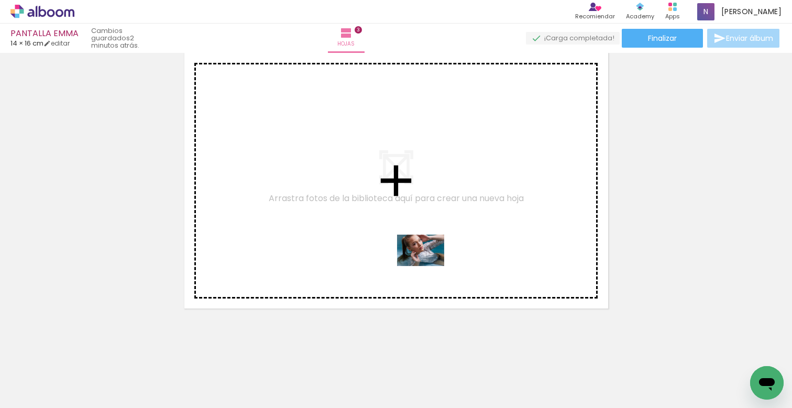
drag, startPoint x: 291, startPoint y: 380, endPoint x: 433, endPoint y: 246, distance: 195.5
click at [433, 246] on quentale-workspace at bounding box center [396, 204] width 792 height 408
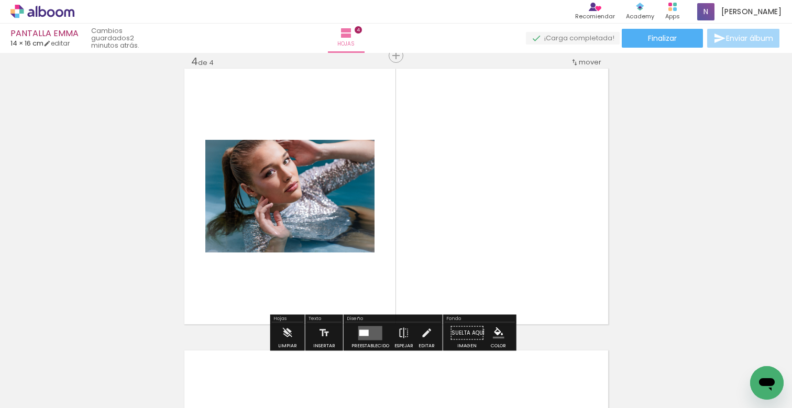
scroll to position [858, 0]
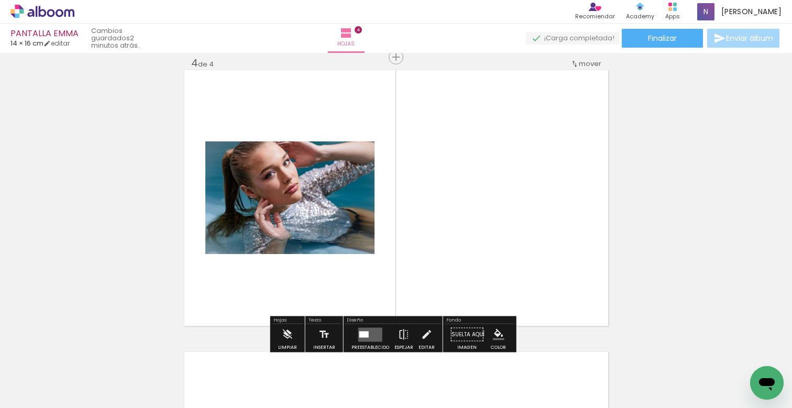
click at [367, 331] on quentale-layouter at bounding box center [370, 334] width 24 height 14
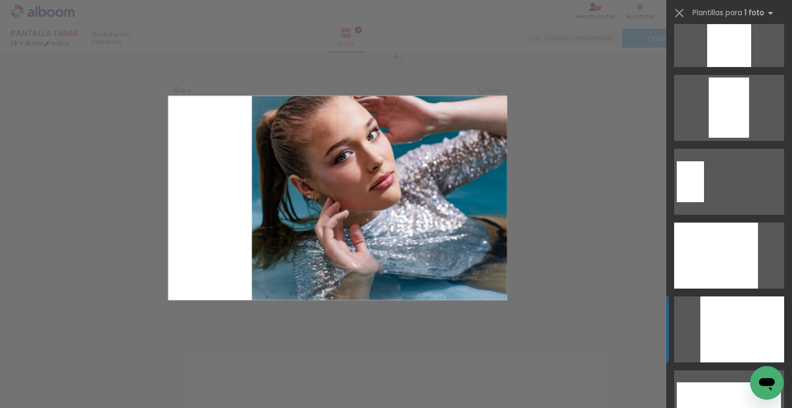
scroll to position [3502, 0]
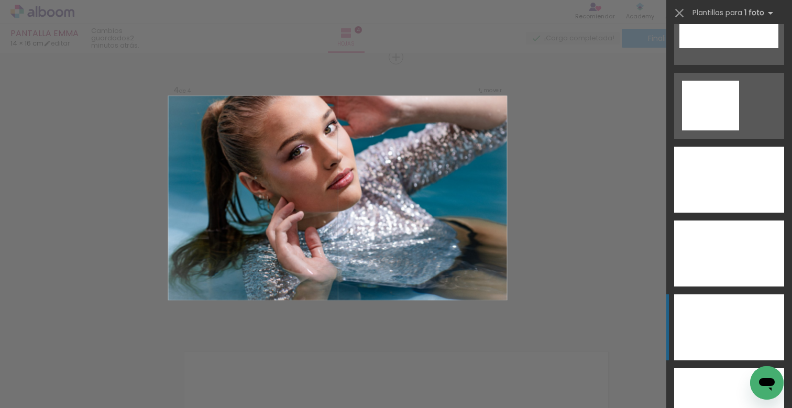
click at [738, 213] on div at bounding box center [729, 180] width 110 height 66
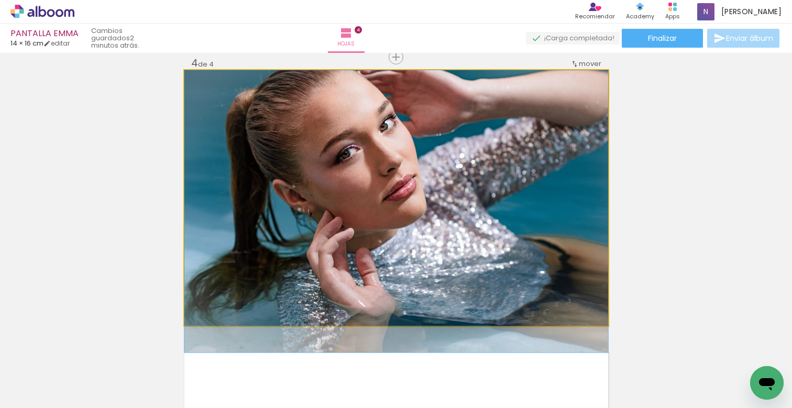
drag, startPoint x: 519, startPoint y: 254, endPoint x: 520, endPoint y: 270, distance: 15.7
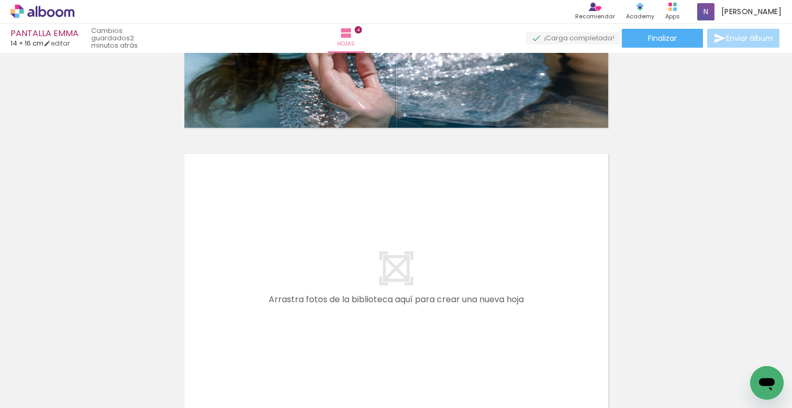
scroll to position [1160, 0]
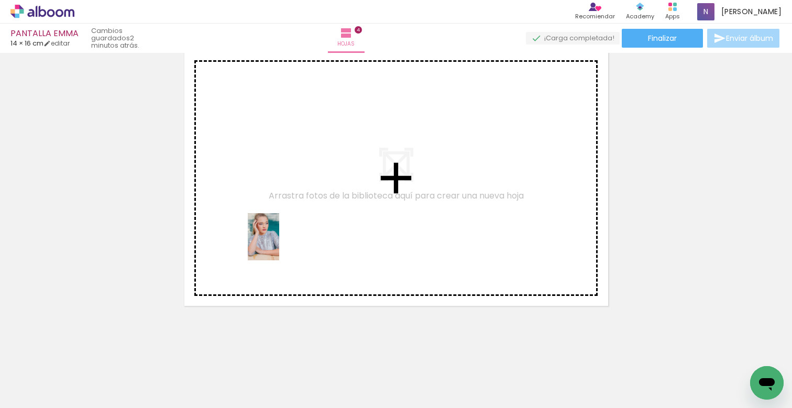
drag, startPoint x: 110, startPoint y: 372, endPoint x: 302, endPoint y: 213, distance: 248.7
click at [302, 213] on quentale-workspace at bounding box center [396, 204] width 792 height 408
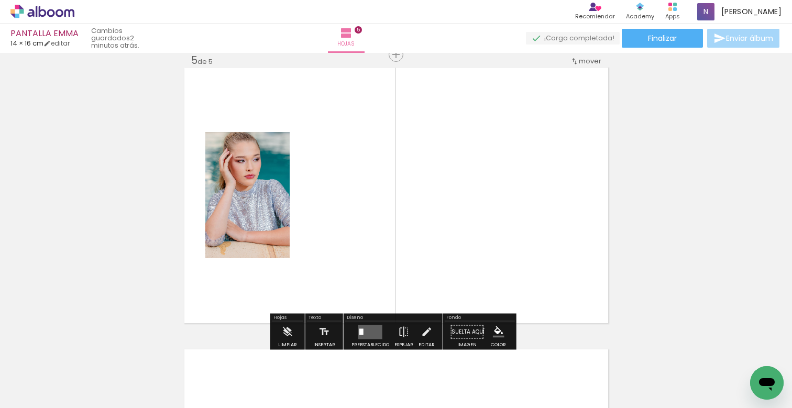
scroll to position [1140, 0]
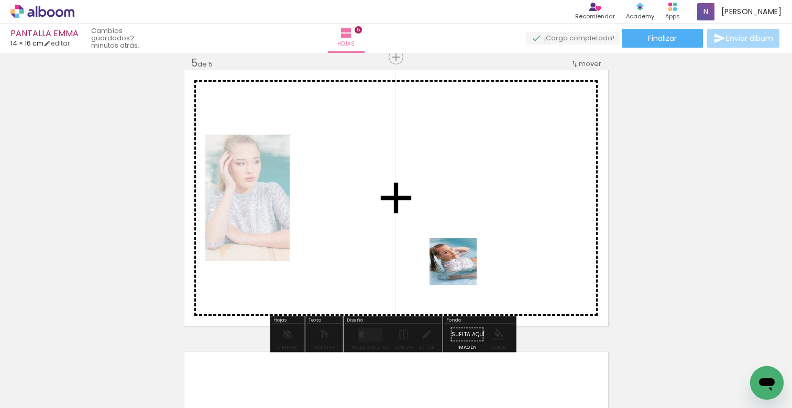
drag, startPoint x: 474, startPoint y: 382, endPoint x: 427, endPoint y: 220, distance: 168.8
click at [427, 220] on quentale-workspace at bounding box center [396, 204] width 792 height 408
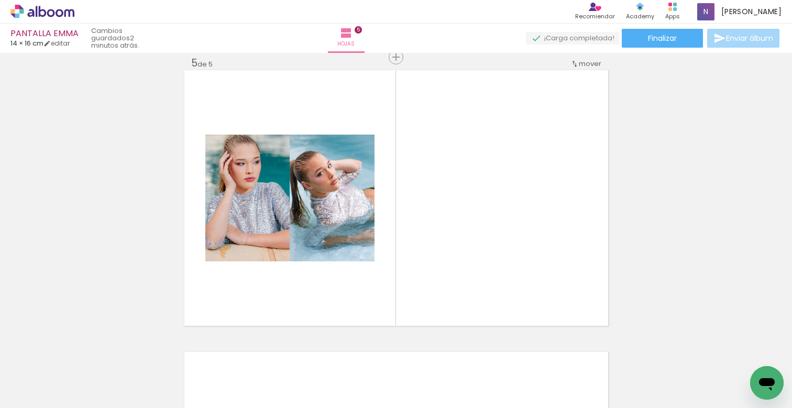
scroll to position [0, 439]
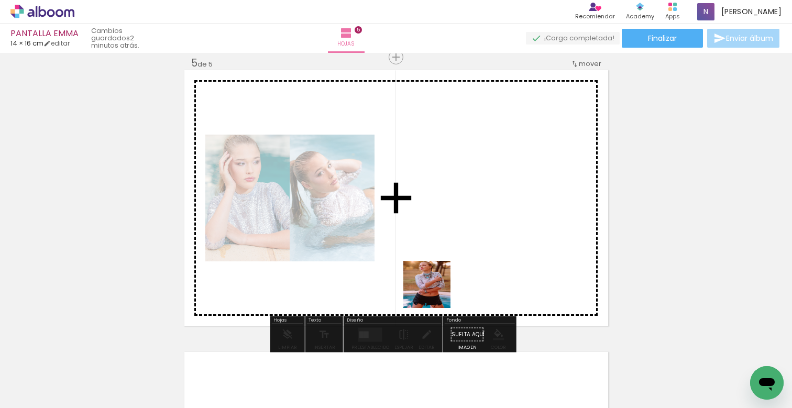
drag, startPoint x: 374, startPoint y: 381, endPoint x: 453, endPoint y: 233, distance: 167.9
click at [453, 233] on quentale-workspace at bounding box center [396, 204] width 792 height 408
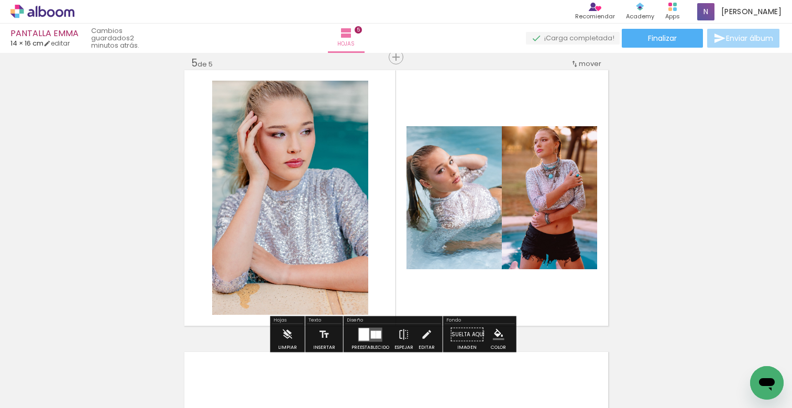
click at [340, 270] on quentale-photo at bounding box center [290, 198] width 156 height 234
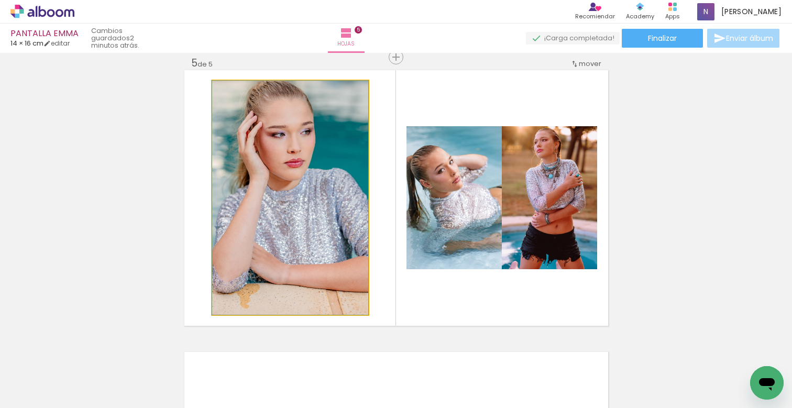
click at [340, 270] on quentale-photo at bounding box center [290, 198] width 156 height 234
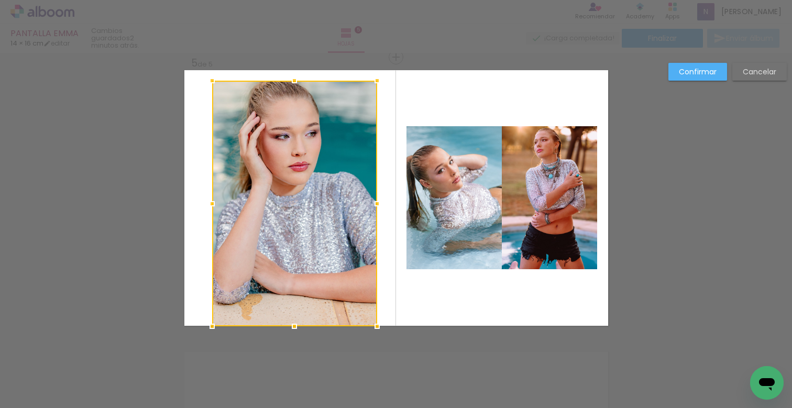
drag, startPoint x: 363, startPoint y: 314, endPoint x: 372, endPoint y: 328, distance: 16.3
click at [372, 328] on div at bounding box center [376, 326] width 21 height 21
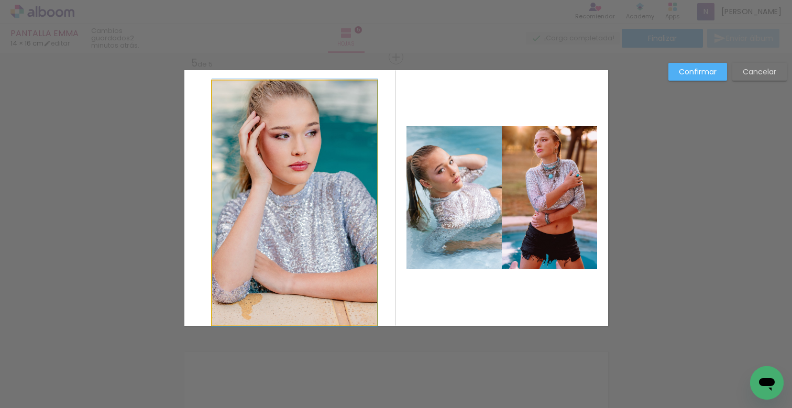
click at [307, 225] on quentale-photo at bounding box center [294, 203] width 165 height 244
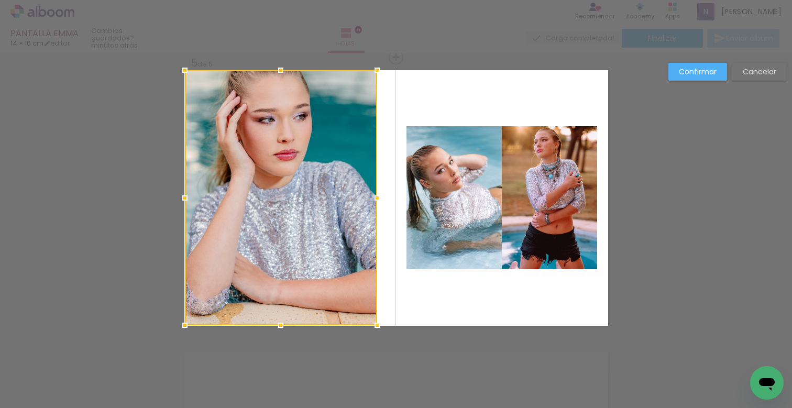
drag, startPoint x: 207, startPoint y: 83, endPoint x: 173, endPoint y: 65, distance: 38.9
click at [174, 65] on div at bounding box center [184, 70] width 21 height 21
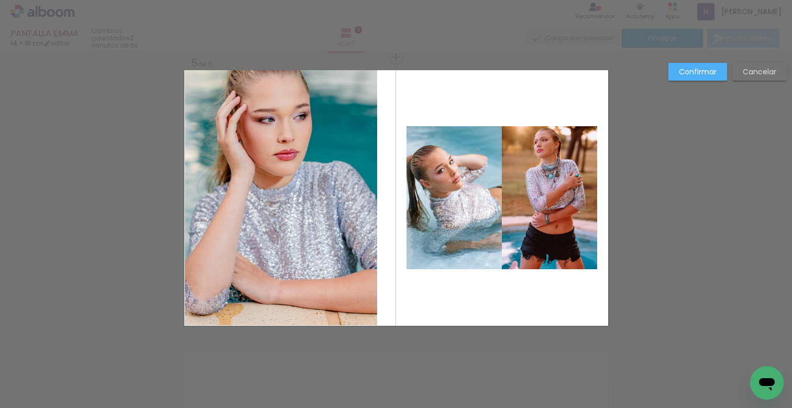
click at [272, 104] on quentale-photo at bounding box center [281, 197] width 192 height 255
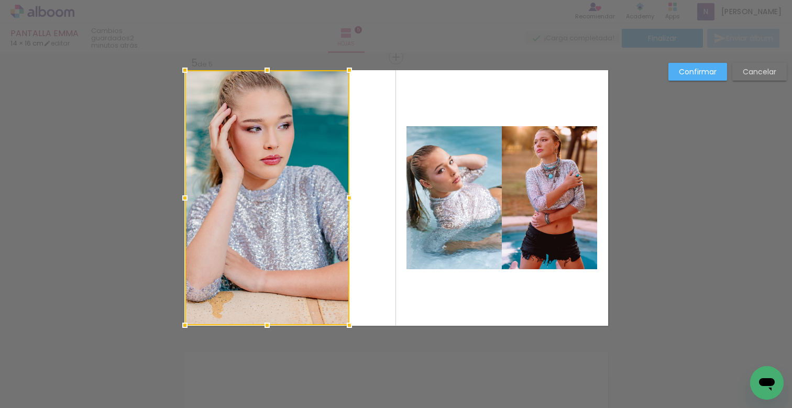
drag, startPoint x: 371, startPoint y: 198, endPoint x: 350, endPoint y: 195, distance: 20.6
click at [350, 195] on div at bounding box center [349, 197] width 21 height 21
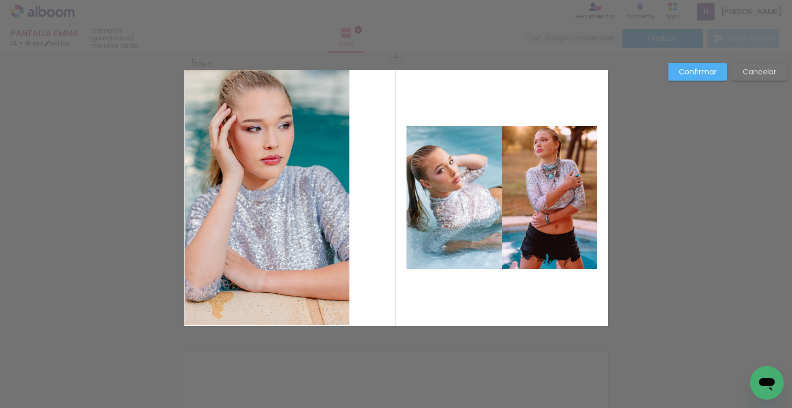
click at [469, 203] on quentale-photo at bounding box center [453, 197] width 95 height 143
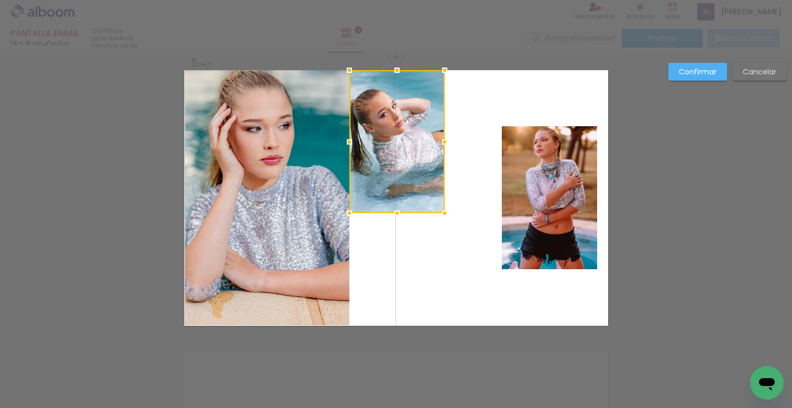
drag, startPoint x: 464, startPoint y: 214, endPoint x: 408, endPoint y: 154, distance: 81.5
click at [408, 154] on div at bounding box center [396, 141] width 95 height 143
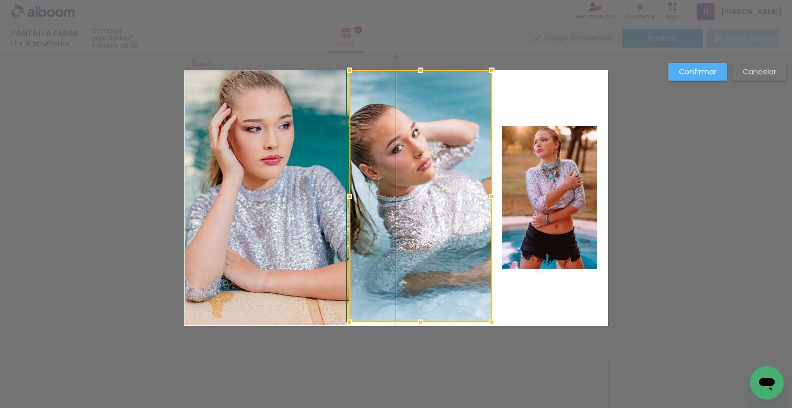
drag, startPoint x: 440, startPoint y: 214, endPoint x: 485, endPoint y: 339, distance: 133.1
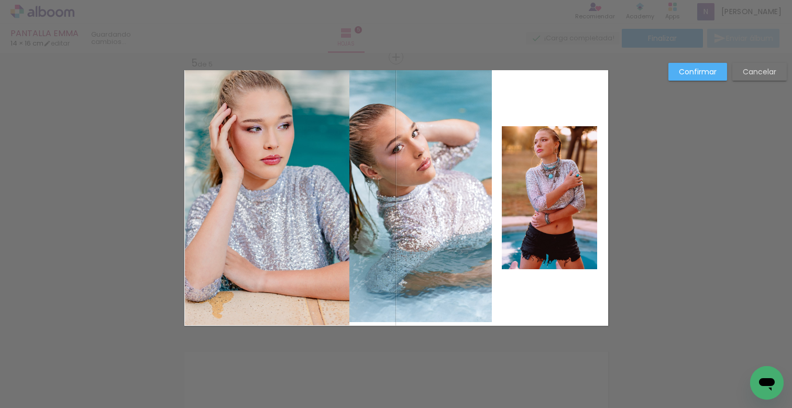
click at [469, 295] on quentale-photo at bounding box center [420, 196] width 142 height 252
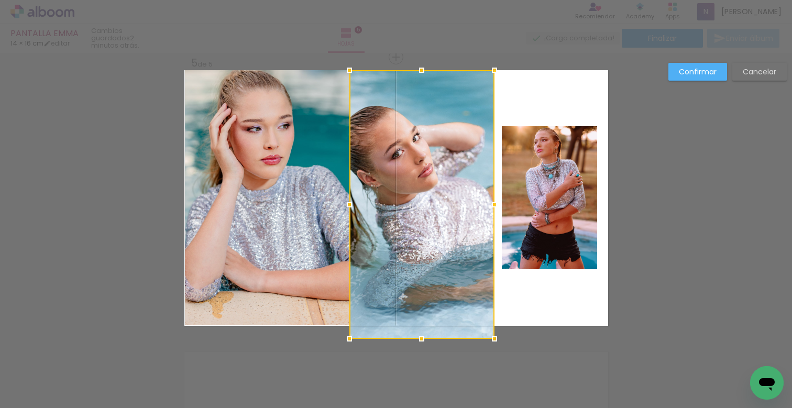
click at [488, 328] on div at bounding box center [421, 204] width 145 height 269
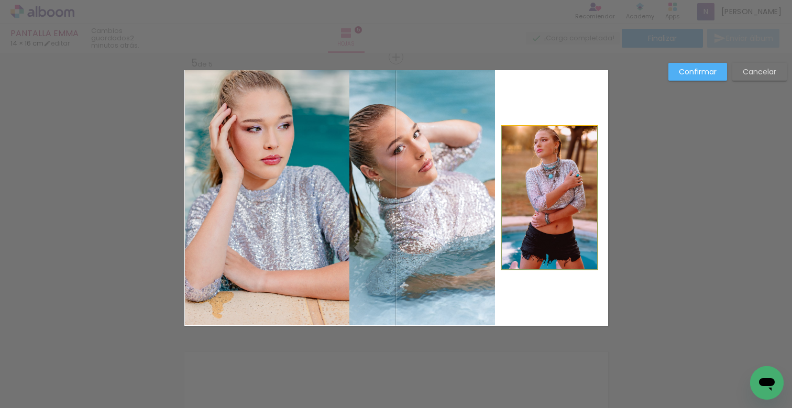
click at [545, 229] on quentale-photo at bounding box center [548, 197] width 95 height 143
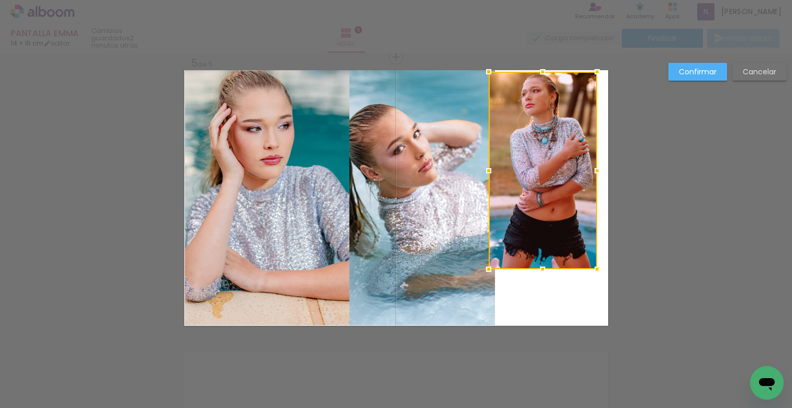
drag, startPoint x: 497, startPoint y: 127, endPoint x: 484, endPoint y: 61, distance: 66.7
click at [484, 61] on div at bounding box center [488, 71] width 21 height 21
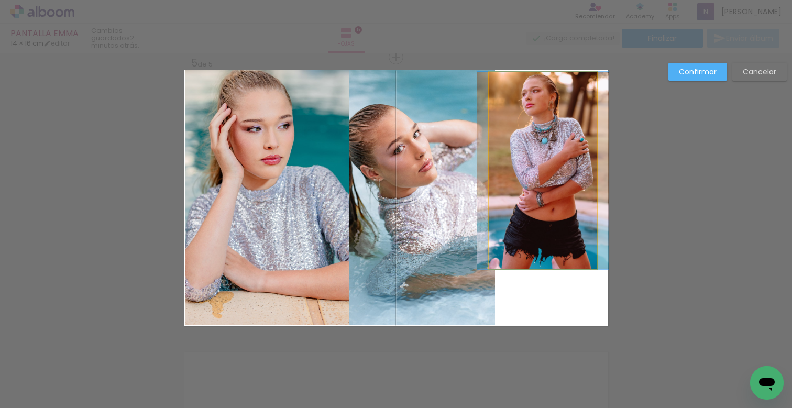
click at [554, 152] on quentale-photo at bounding box center [542, 170] width 108 height 197
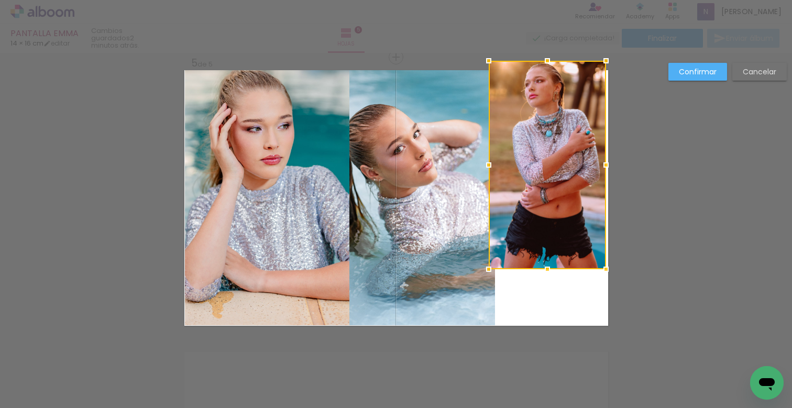
drag, startPoint x: 593, startPoint y: 73, endPoint x: 601, endPoint y: 72, distance: 8.5
click at [601, 72] on div at bounding box center [546, 165] width 117 height 208
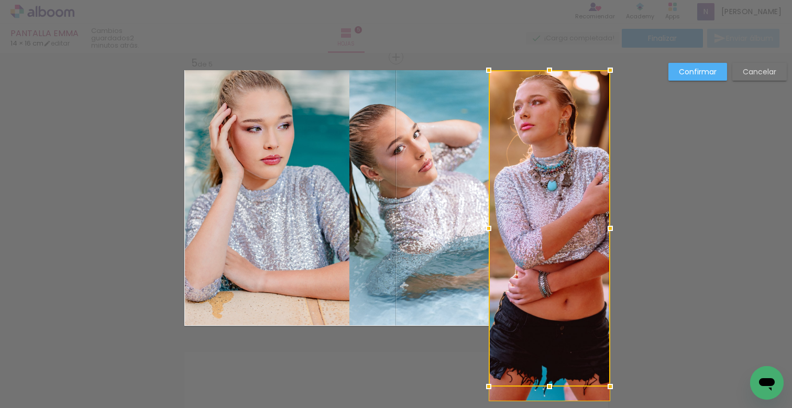
click at [603, 174] on div at bounding box center [548, 228] width 121 height 316
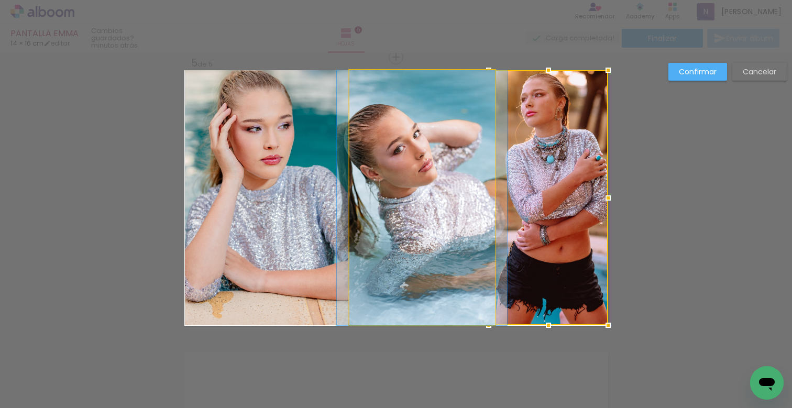
click at [429, 219] on quentale-photo at bounding box center [422, 197] width 146 height 255
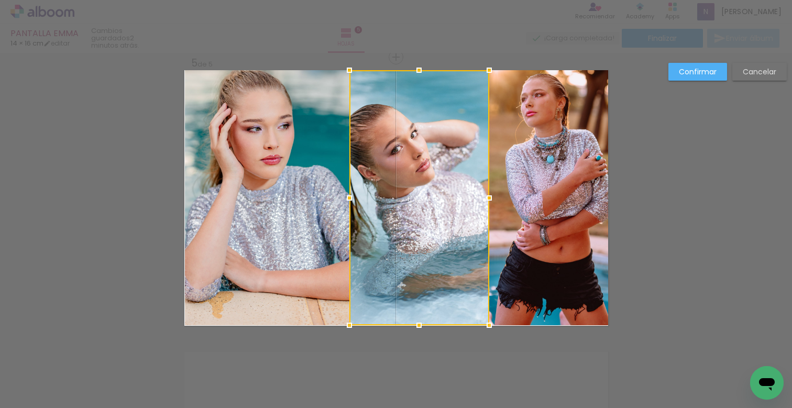
drag, startPoint x: 492, startPoint y: 200, endPoint x: 486, endPoint y: 200, distance: 5.8
click at [486, 200] on div at bounding box center [488, 197] width 21 height 21
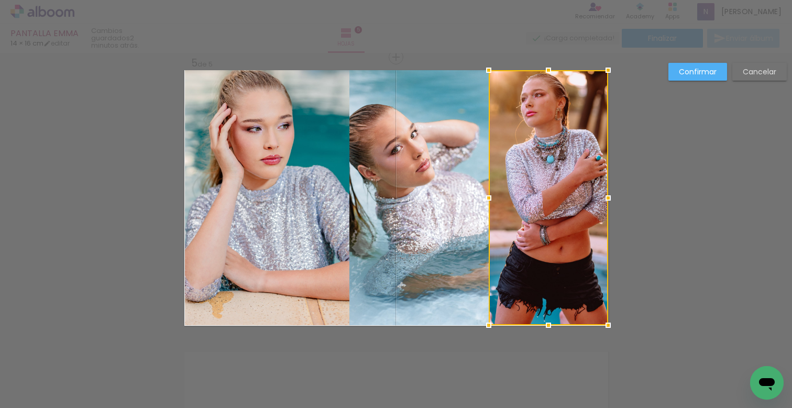
drag, startPoint x: 275, startPoint y: 192, endPoint x: 285, endPoint y: 192, distance: 9.4
click at [275, 192] on quentale-photo at bounding box center [267, 197] width 164 height 255
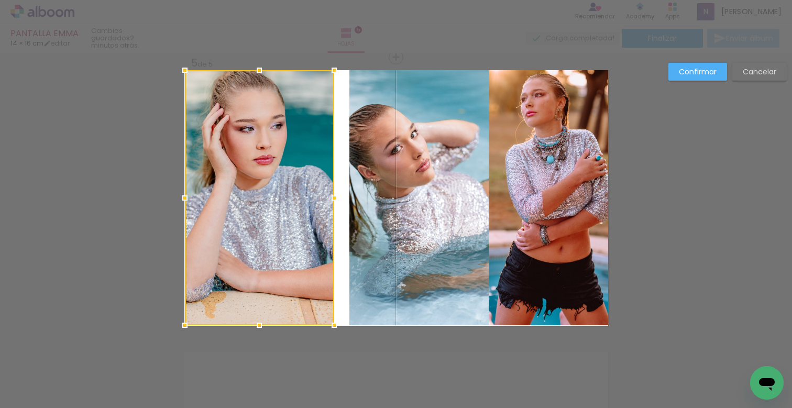
drag, startPoint x: 340, startPoint y: 198, endPoint x: 330, endPoint y: 198, distance: 10.5
click at [330, 198] on div at bounding box center [334, 197] width 21 height 21
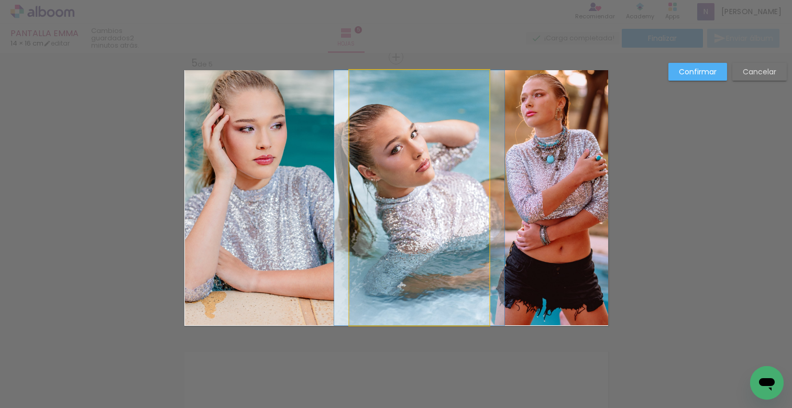
click at [367, 192] on quentale-photo at bounding box center [419, 197] width 140 height 255
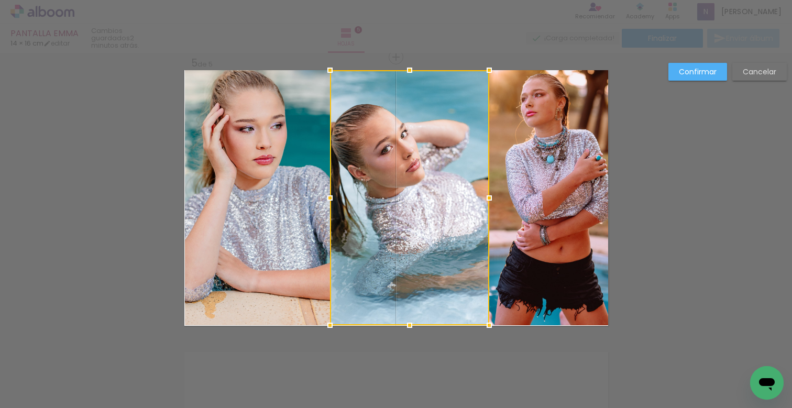
drag, startPoint x: 345, startPoint y: 197, endPoint x: 326, endPoint y: 195, distance: 19.0
click at [326, 195] on div at bounding box center [329, 197] width 21 height 21
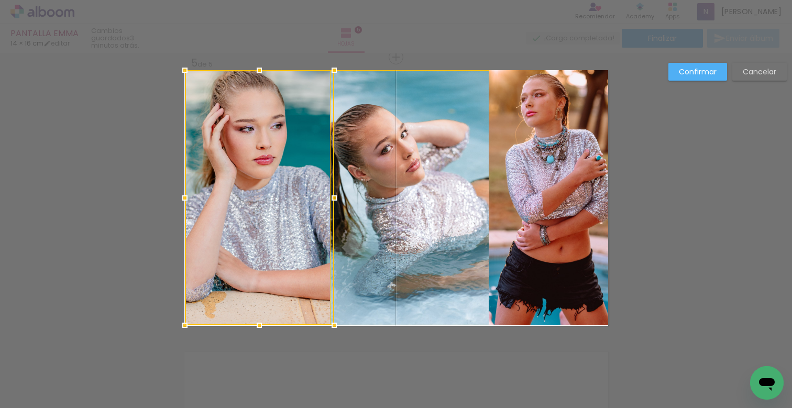
drag, startPoint x: 700, startPoint y: 72, endPoint x: 684, endPoint y: 88, distance: 22.9
click at [0, 0] on slot "Confirmar" at bounding box center [0, 0] width 0 height 0
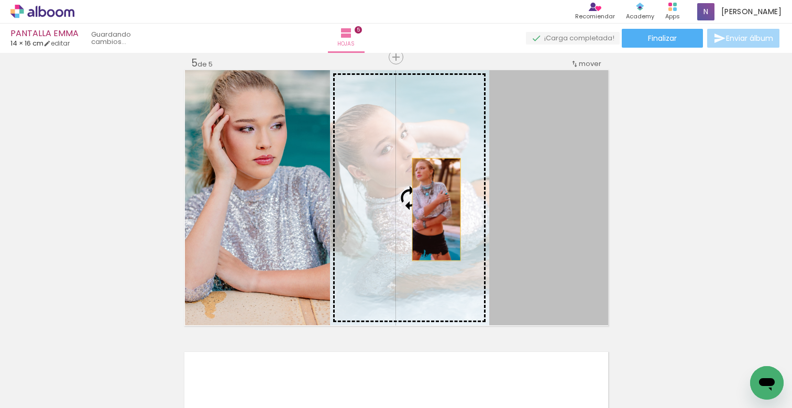
drag, startPoint x: 516, startPoint y: 215, endPoint x: 432, endPoint y: 209, distance: 84.0
click at [0, 0] on slot at bounding box center [0, 0] width 0 height 0
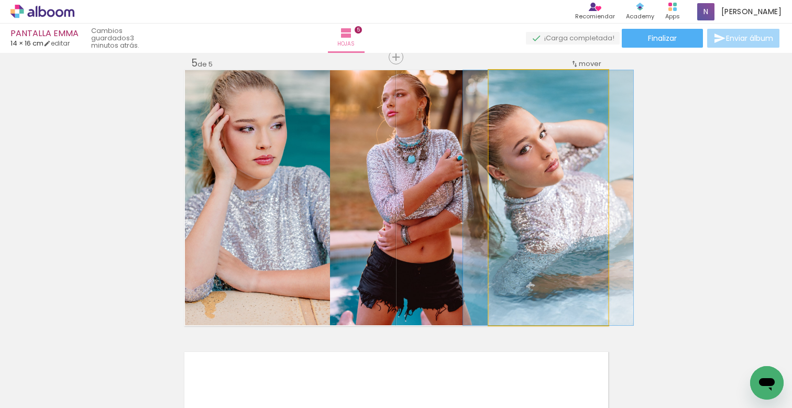
click at [541, 183] on quentale-photo at bounding box center [547, 197] width 119 height 255
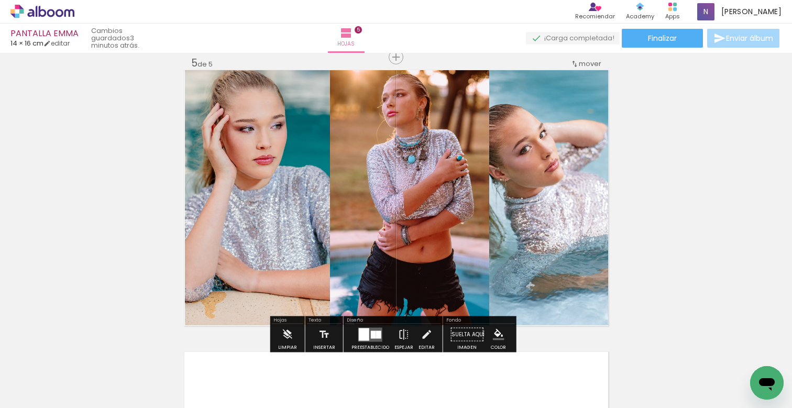
click at [449, 199] on quentale-photo at bounding box center [409, 197] width 159 height 255
click at [479, 201] on quentale-photo at bounding box center [409, 197] width 159 height 255
click at [471, 200] on quentale-photo at bounding box center [409, 197] width 159 height 255
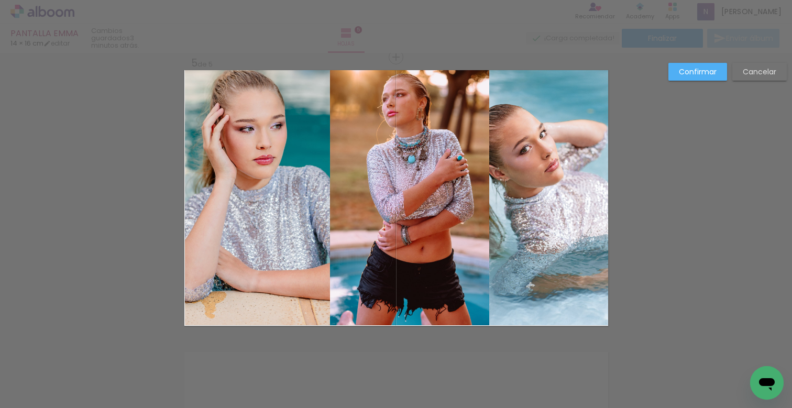
click at [470, 199] on quentale-photo at bounding box center [409, 197] width 159 height 255
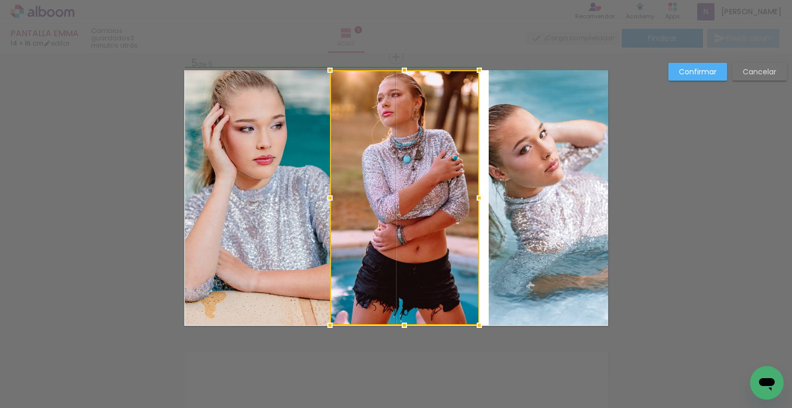
click at [478, 197] on div at bounding box center [479, 197] width 21 height 21
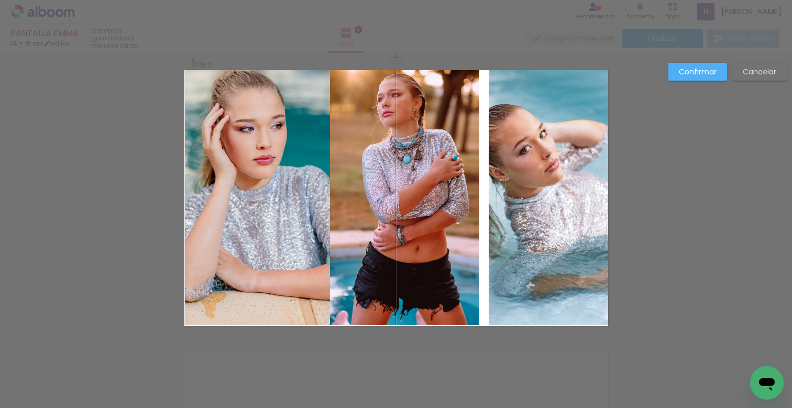
click at [528, 196] on quentale-photo at bounding box center [547, 197] width 119 height 255
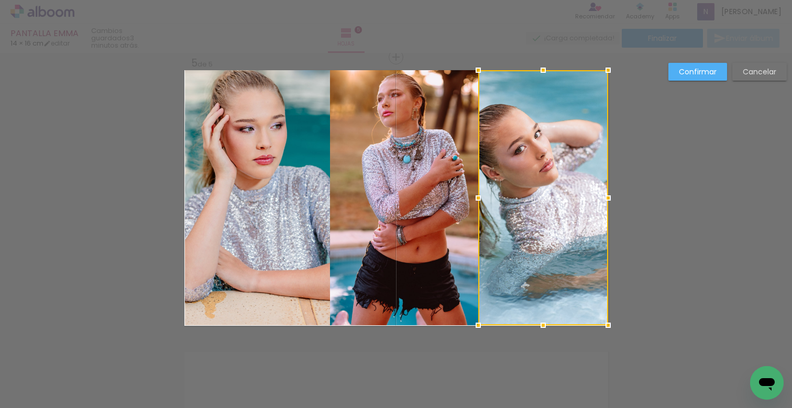
drag, startPoint x: 484, startPoint y: 199, endPoint x: 481, endPoint y: 193, distance: 7.0
click at [471, 197] on div at bounding box center [477, 197] width 21 height 21
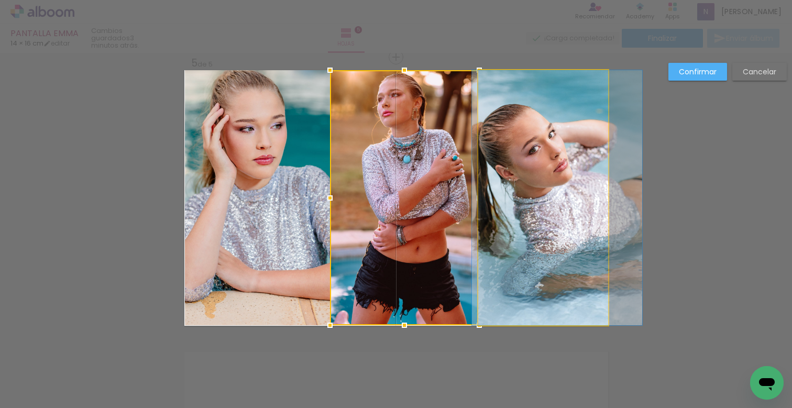
drag, startPoint x: 575, startPoint y: 160, endPoint x: 589, endPoint y: 161, distance: 14.1
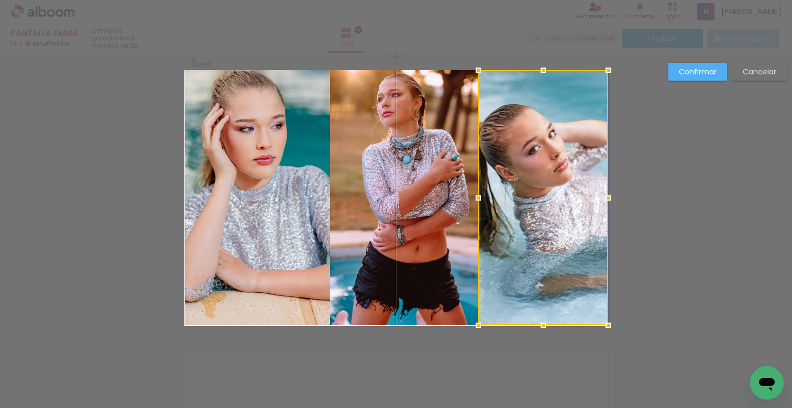
click at [419, 169] on quentale-photo at bounding box center [404, 197] width 149 height 255
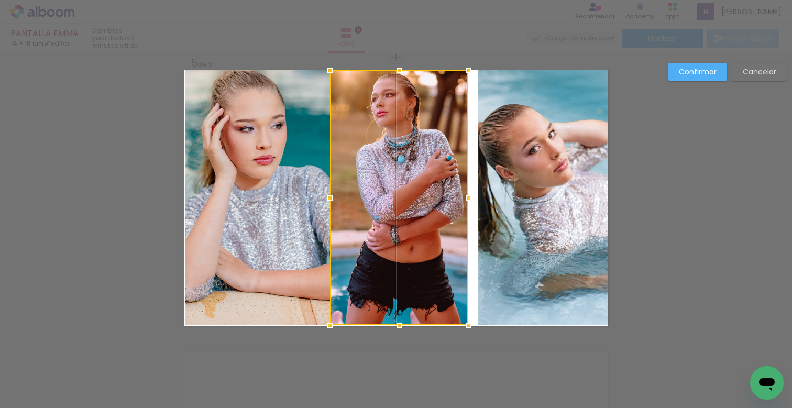
drag, startPoint x: 475, startPoint y: 201, endPoint x: 464, endPoint y: 201, distance: 11.0
click at [464, 201] on div at bounding box center [468, 197] width 21 height 21
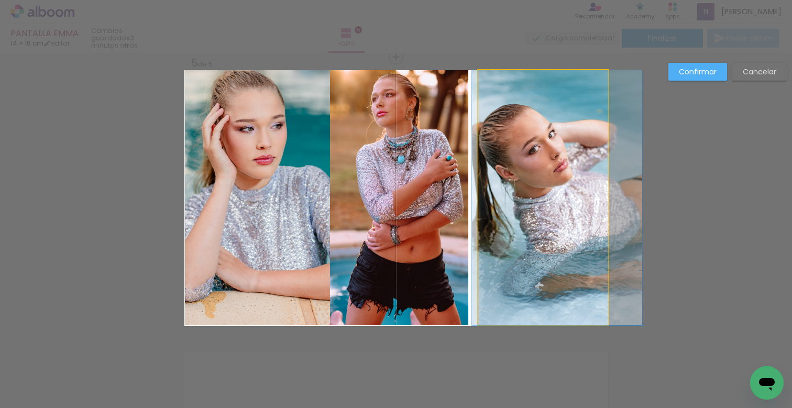
click at [533, 176] on quentale-photo at bounding box center [543, 197] width 130 height 255
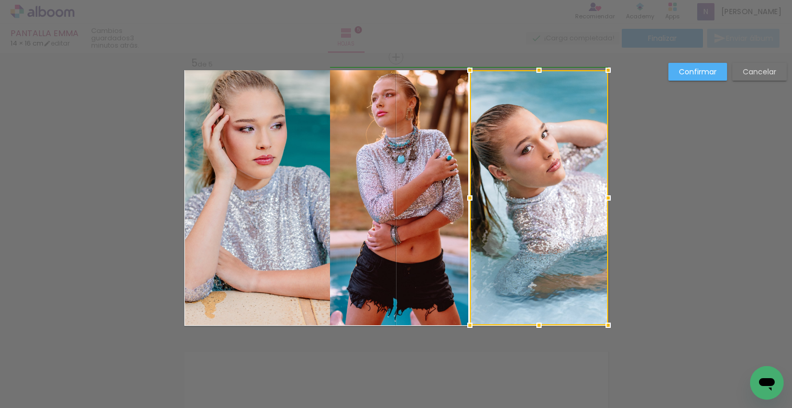
drag, startPoint x: 475, startPoint y: 200, endPoint x: 468, endPoint y: 201, distance: 6.8
click at [468, 201] on div at bounding box center [469, 197] width 21 height 21
click at [470, 199] on div at bounding box center [469, 197] width 21 height 21
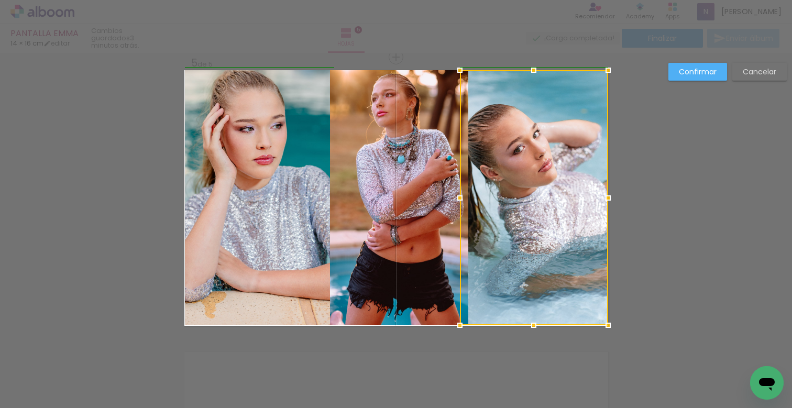
drag, startPoint x: 466, startPoint y: 197, endPoint x: 460, endPoint y: 199, distance: 6.6
click at [460, 199] on div at bounding box center [459, 197] width 21 height 21
click at [699, 75] on paper-button "Confirmar" at bounding box center [697, 72] width 59 height 18
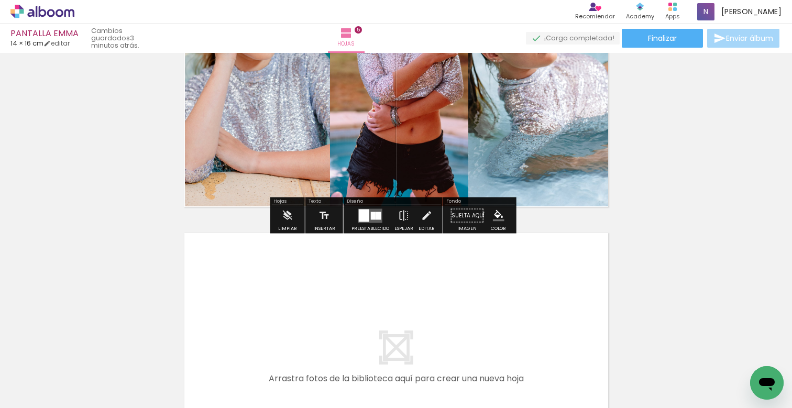
scroll to position [1416, 0]
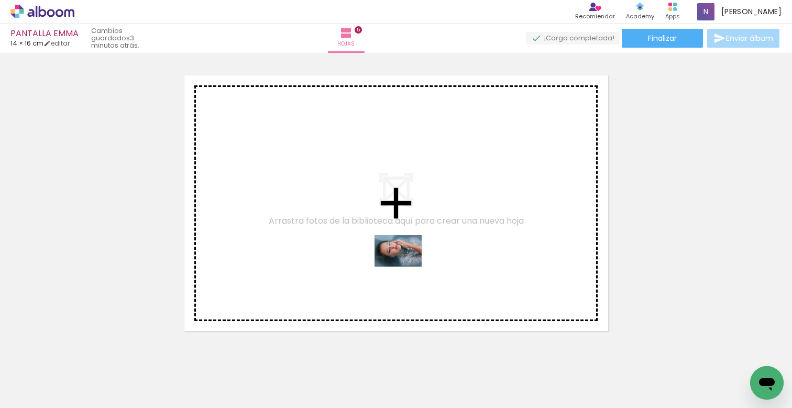
drag, startPoint x: 197, startPoint y: 375, endPoint x: 405, endPoint y: 262, distance: 236.4
click at [405, 262] on quentale-workspace at bounding box center [396, 204] width 792 height 408
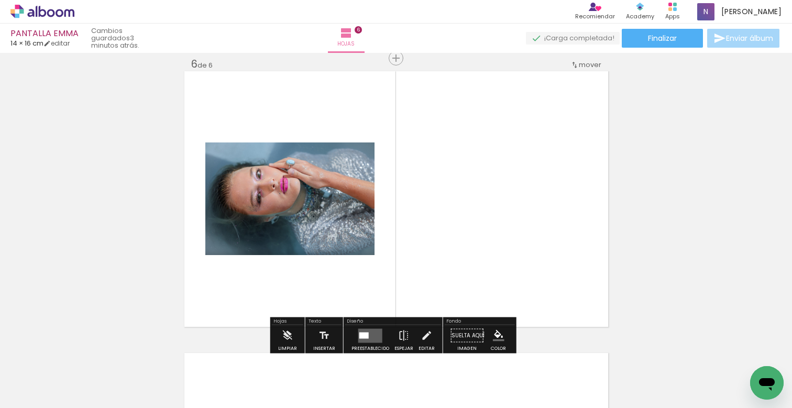
scroll to position [1421, 0]
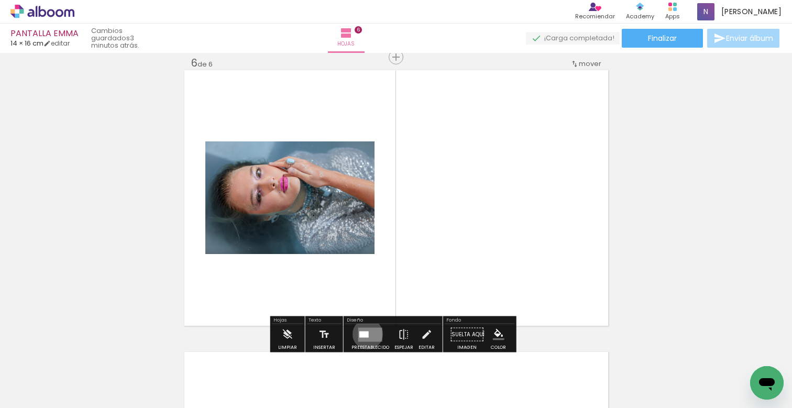
drag, startPoint x: 365, startPoint y: 334, endPoint x: 503, endPoint y: 317, distance: 138.7
click at [367, 333] on quentale-layouter at bounding box center [370, 334] width 24 height 14
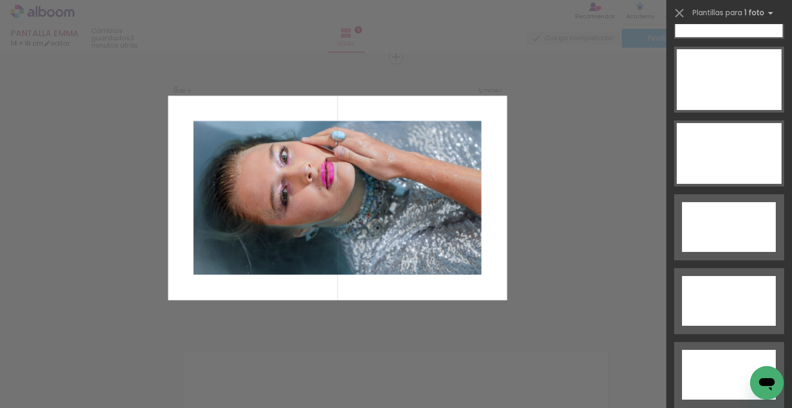
scroll to position [3462, 0]
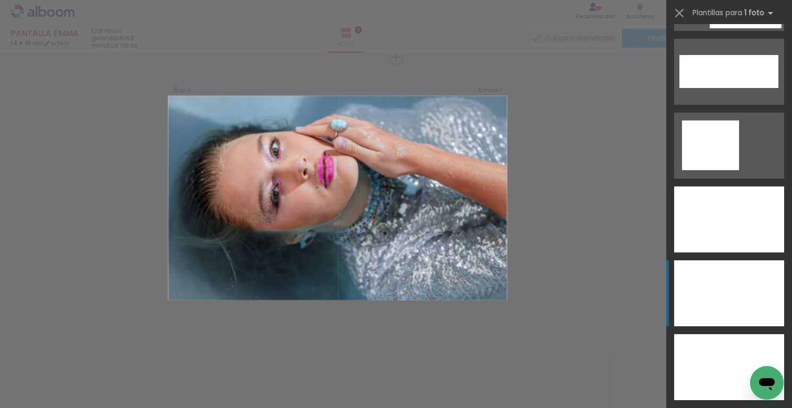
click at [742, 252] on div at bounding box center [729, 219] width 110 height 66
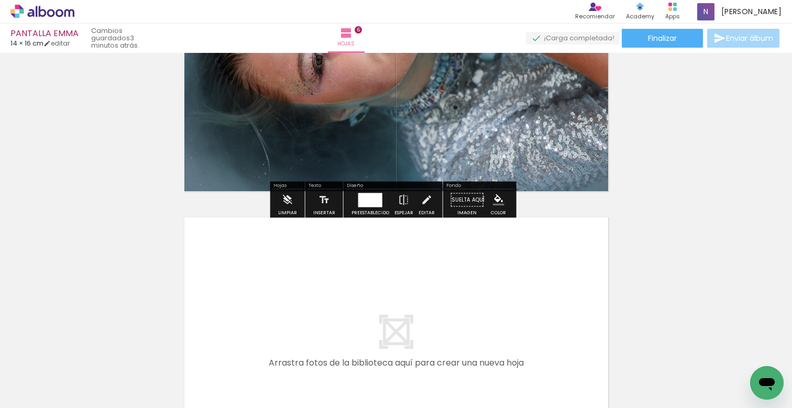
scroll to position [1723, 0]
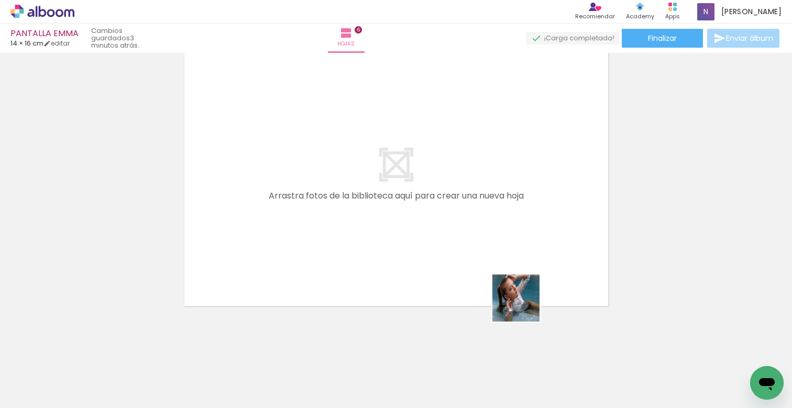
drag, startPoint x: 533, startPoint y: 329, endPoint x: 474, endPoint y: 221, distance: 122.8
click at [474, 221] on quentale-workspace at bounding box center [396, 204] width 792 height 408
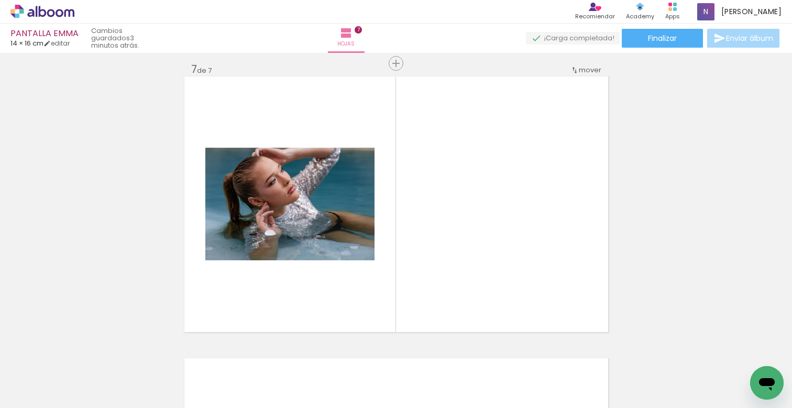
scroll to position [1789, 0]
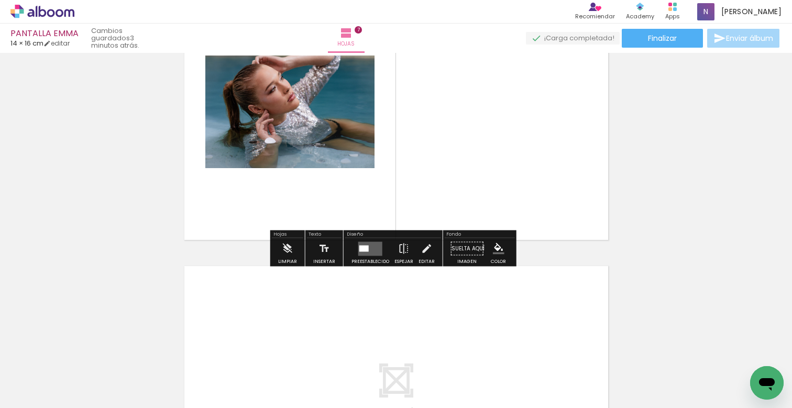
click at [292, 133] on quentale-photo at bounding box center [289, 111] width 169 height 113
click at [377, 250] on quentale-layouter at bounding box center [370, 248] width 24 height 14
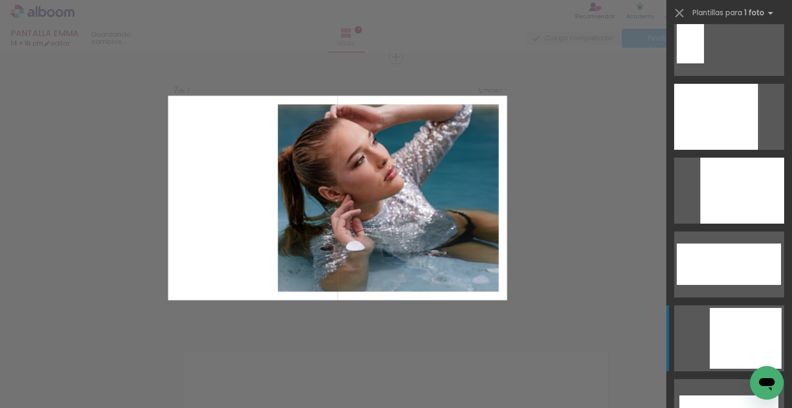
scroll to position [3488, 0]
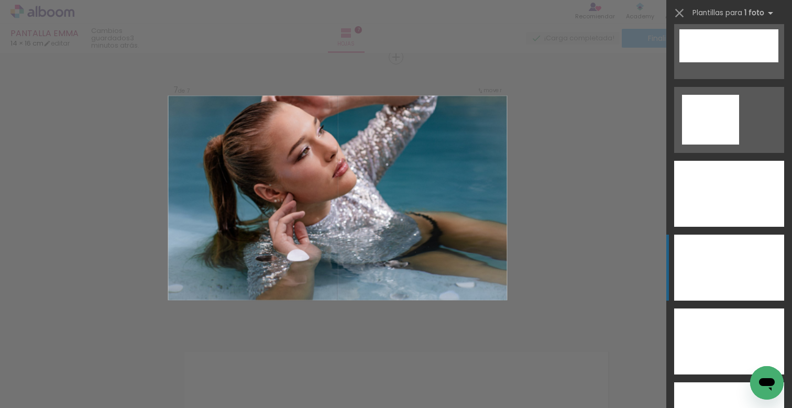
click at [712, 227] on div at bounding box center [729, 194] width 110 height 66
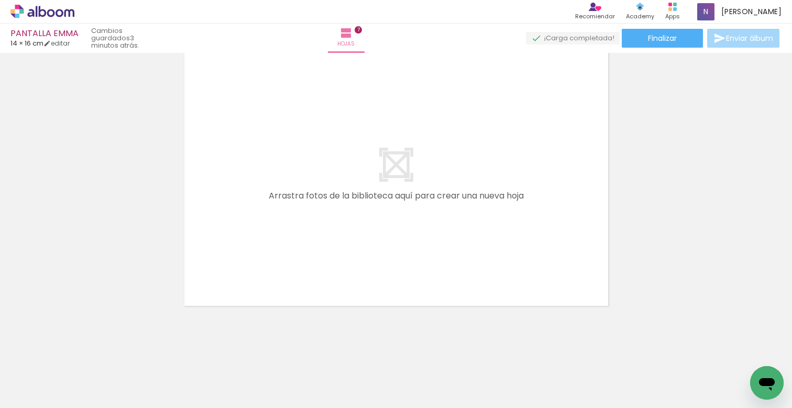
scroll to position [0, 0]
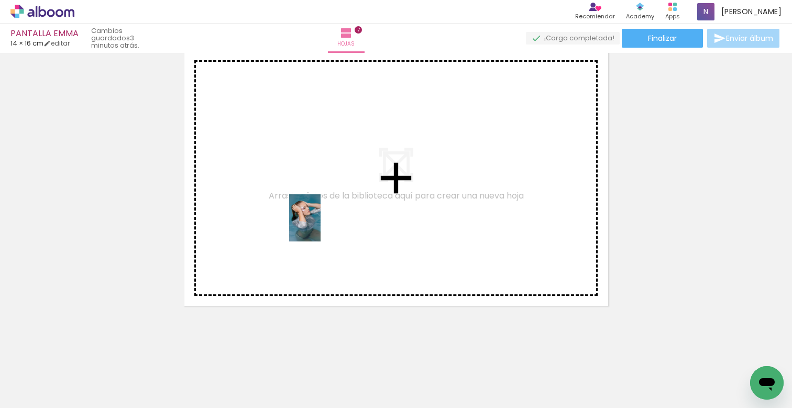
drag, startPoint x: 222, startPoint y: 379, endPoint x: 320, endPoint y: 224, distance: 183.0
click at [320, 224] on quentale-workspace at bounding box center [396, 204] width 792 height 408
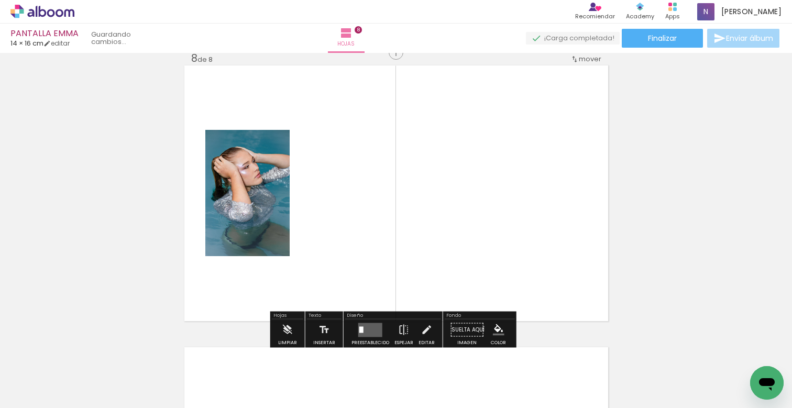
scroll to position [1985, 0]
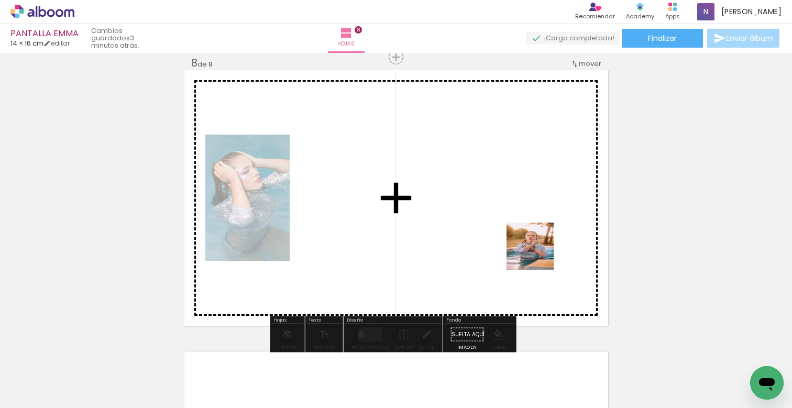
drag, startPoint x: 700, startPoint y: 373, endPoint x: 457, endPoint y: 216, distance: 289.7
click at [457, 216] on quentale-workspace at bounding box center [396, 204] width 792 height 408
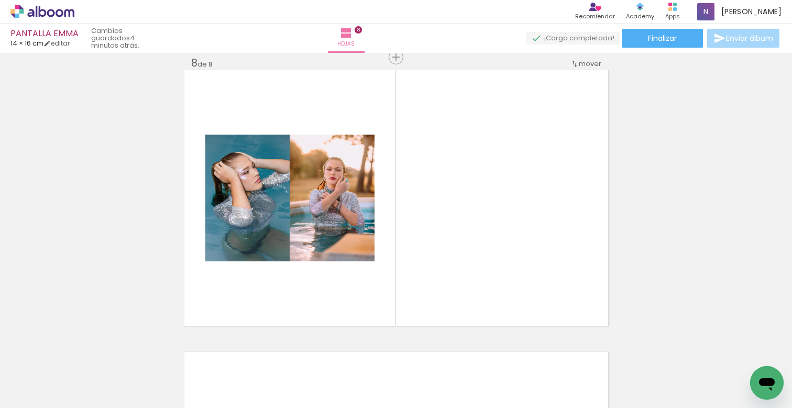
scroll to position [0, 303]
drag, startPoint x: 445, startPoint y: 375, endPoint x: 448, endPoint y: 208, distance: 166.5
click at [448, 208] on quentale-workspace at bounding box center [396, 204] width 792 height 408
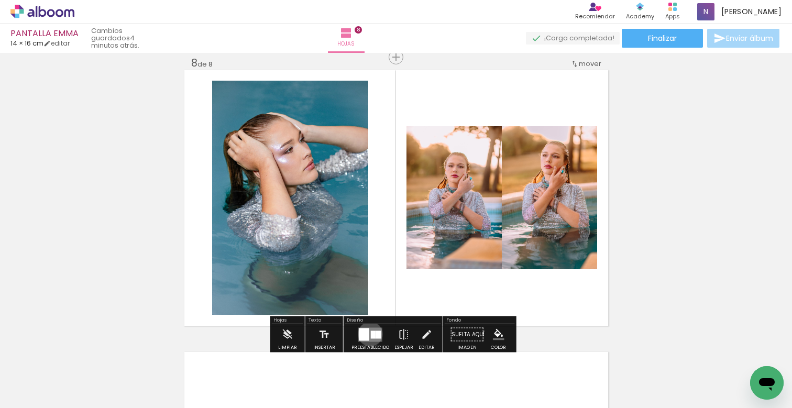
click at [367, 334] on quentale-layouter at bounding box center [370, 334] width 24 height 14
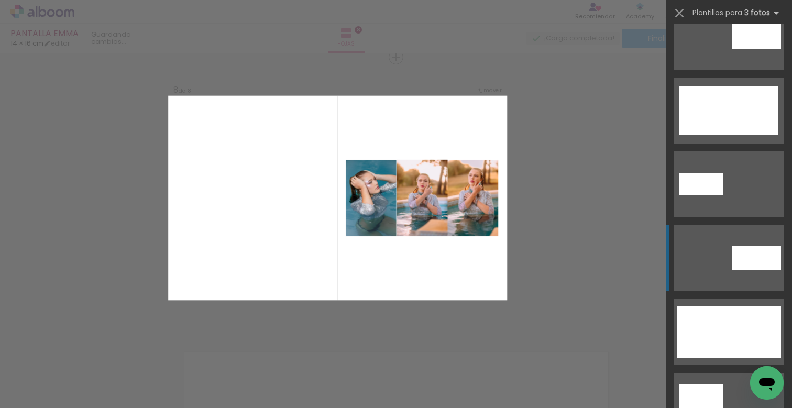
scroll to position [887, 0]
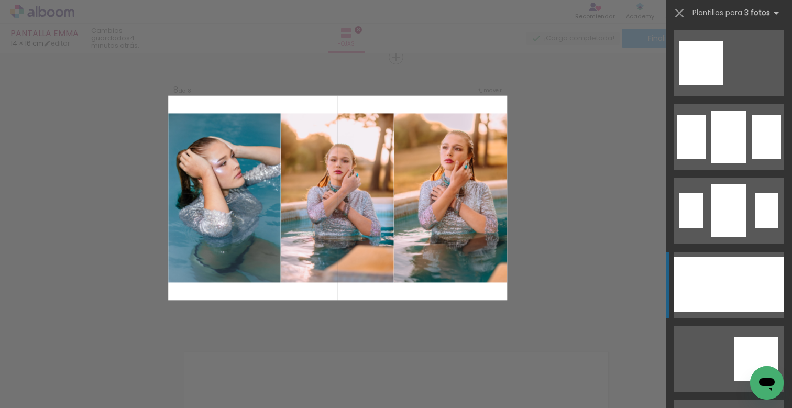
click at [752, 159] on div at bounding box center [766, 136] width 29 height 43
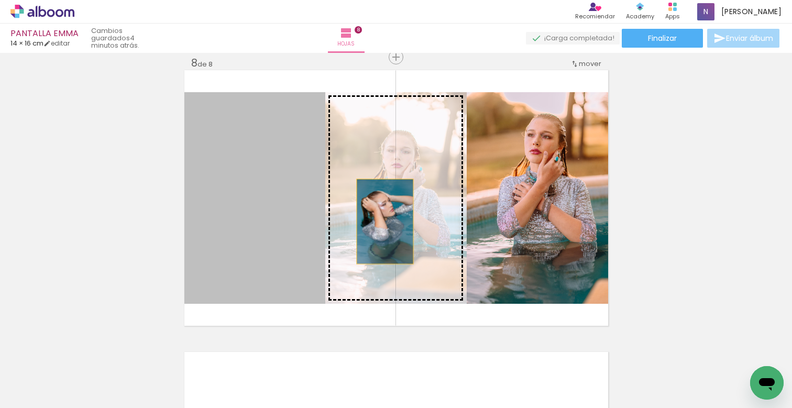
drag, startPoint x: 249, startPoint y: 225, endPoint x: 384, endPoint y: 219, distance: 135.7
click at [0, 0] on slot at bounding box center [0, 0] width 0 height 0
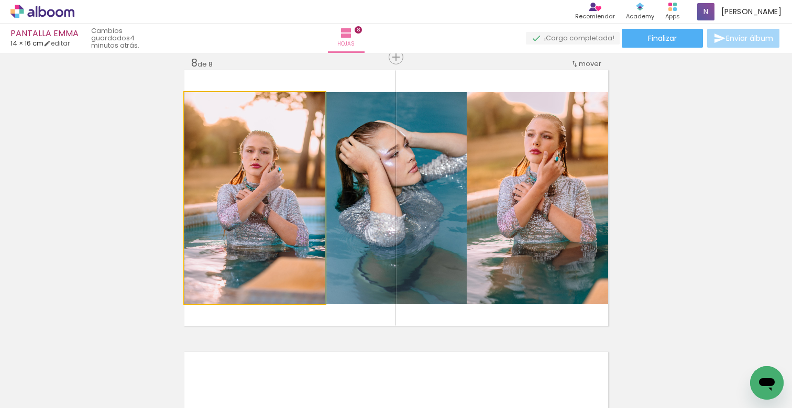
click at [276, 223] on quentale-photo at bounding box center [254, 197] width 141 height 211
click at [275, 223] on quentale-photo at bounding box center [254, 197] width 141 height 211
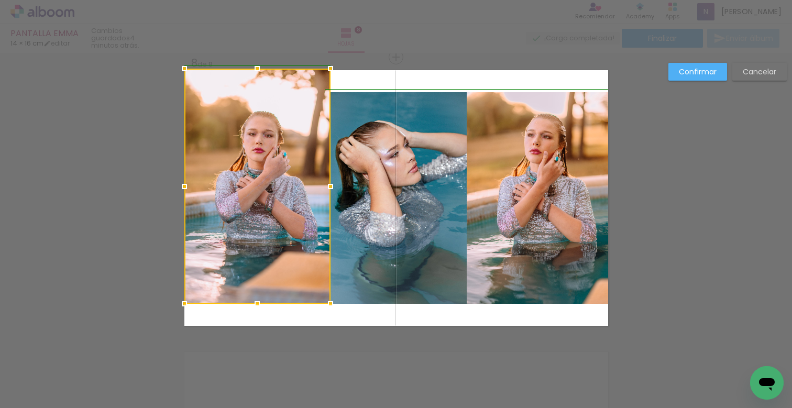
drag, startPoint x: 319, startPoint y: 94, endPoint x: 318, endPoint y: 66, distance: 27.3
click at [320, 66] on div at bounding box center [330, 68] width 21 height 21
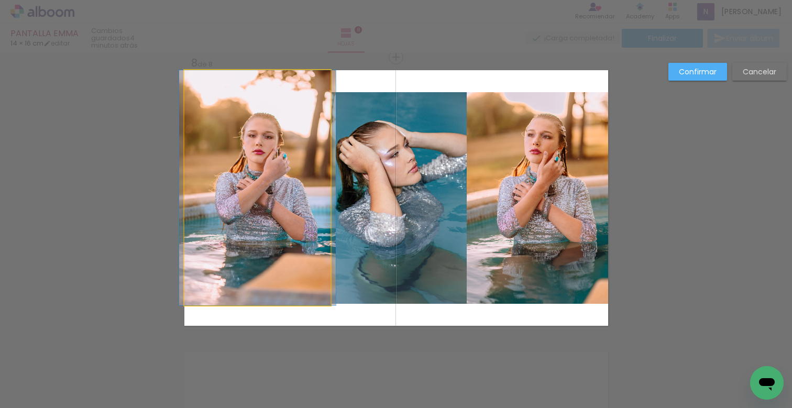
click at [295, 167] on quentale-photo at bounding box center [257, 187] width 146 height 235
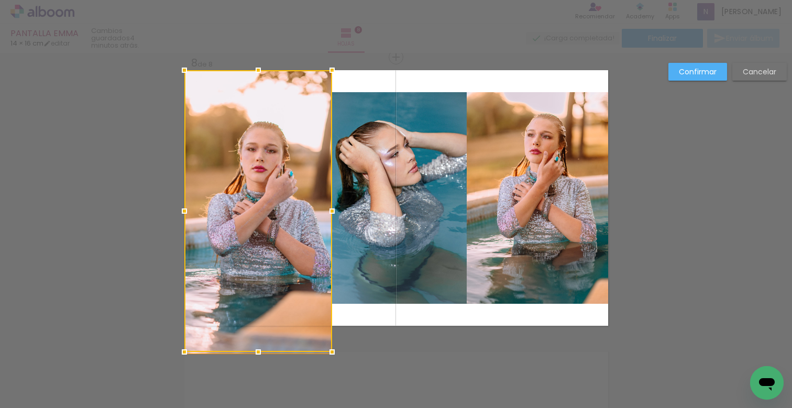
drag, startPoint x: 325, startPoint y: 306, endPoint x: 328, endPoint y: 316, distance: 10.9
click at [329, 318] on album-spread "8 de 8" at bounding box center [395, 197] width 423 height 255
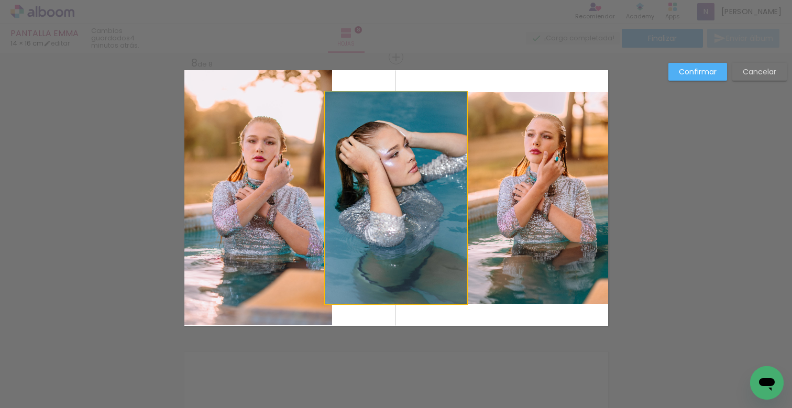
drag, startPoint x: 357, startPoint y: 284, endPoint x: 354, endPoint y: 277, distance: 7.3
click at [356, 283] on quentale-photo at bounding box center [395, 197] width 141 height 211
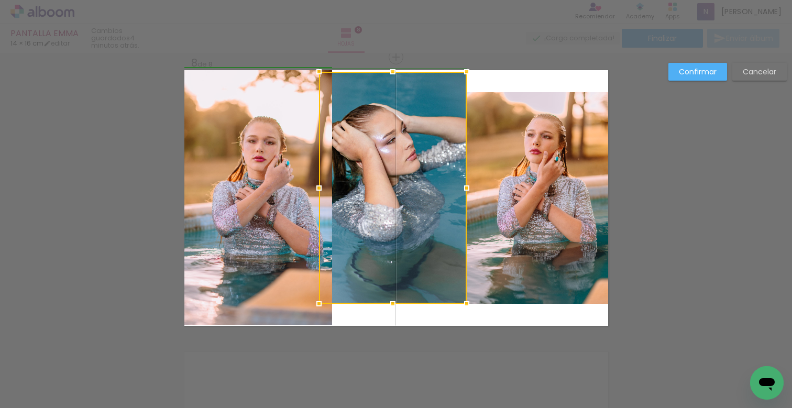
drag, startPoint x: 320, startPoint y: 91, endPoint x: 311, endPoint y: 54, distance: 37.2
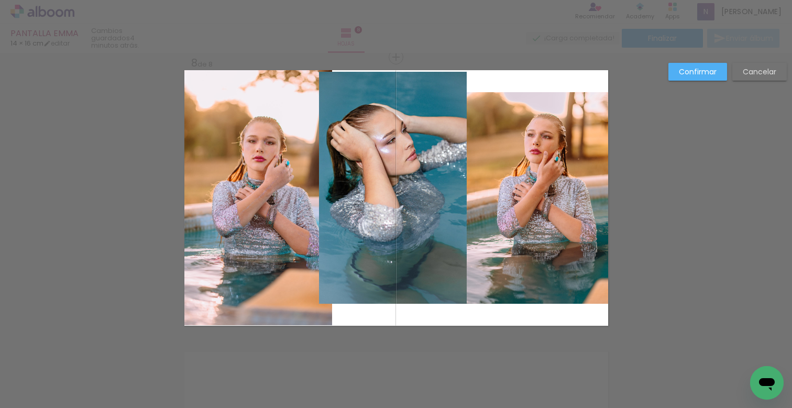
click at [337, 86] on quentale-photo at bounding box center [393, 188] width 148 height 232
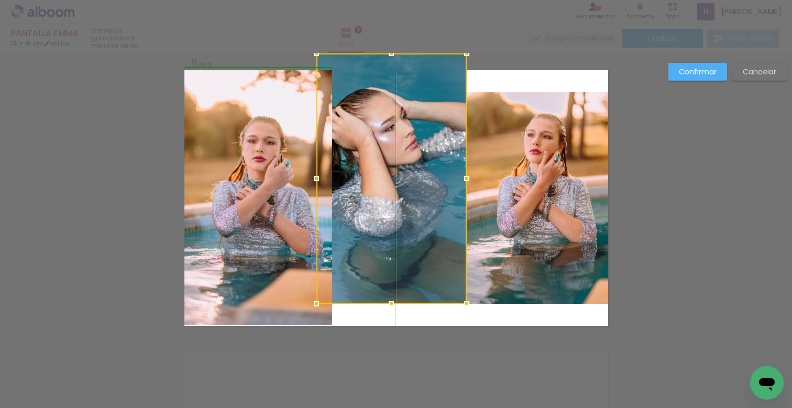
click at [316, 66] on div at bounding box center [391, 178] width 150 height 250
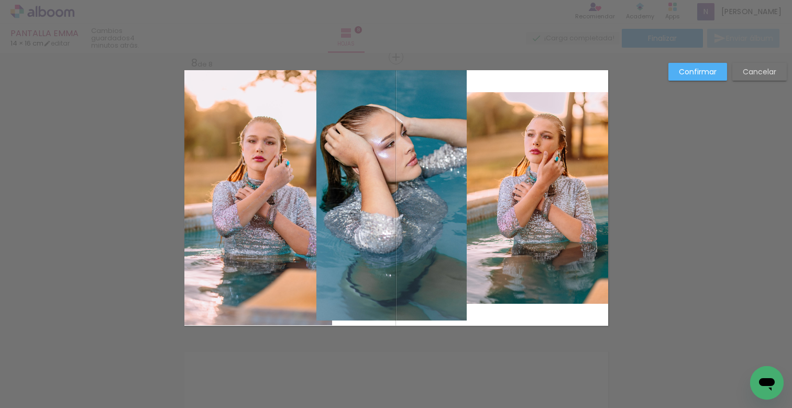
drag, startPoint x: 456, startPoint y: 313, endPoint x: 459, endPoint y: 319, distance: 6.6
click at [456, 313] on quentale-photo at bounding box center [391, 195] width 150 height 250
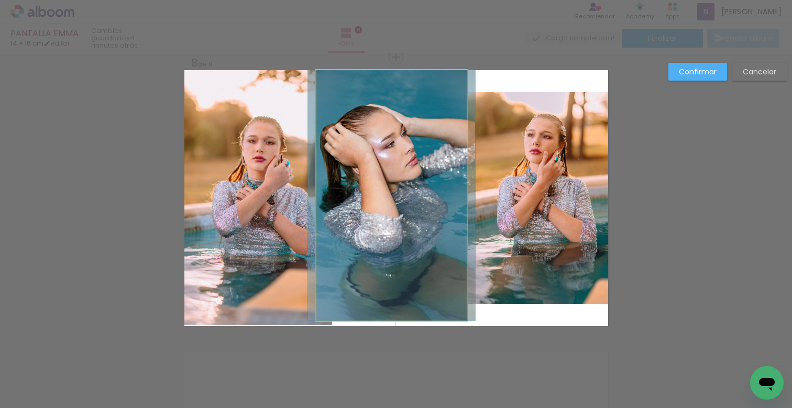
click at [461, 319] on quentale-photo at bounding box center [391, 195] width 150 height 250
click at [452, 311] on quentale-photo at bounding box center [391, 195] width 150 height 250
click at [448, 302] on quentale-photo at bounding box center [391, 195] width 150 height 250
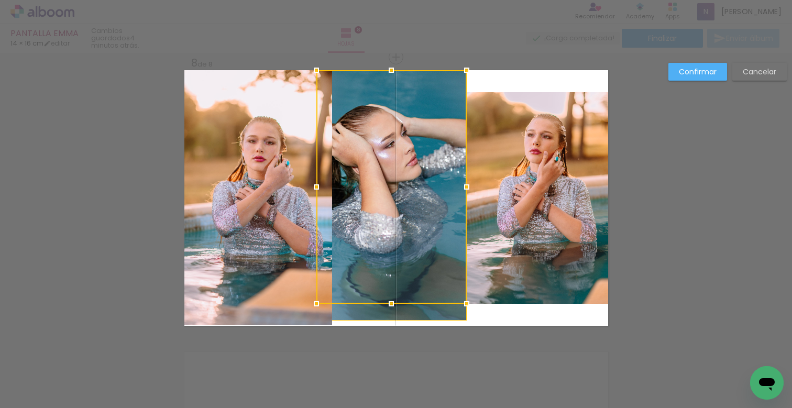
click at [448, 302] on div at bounding box center [391, 186] width 150 height 233
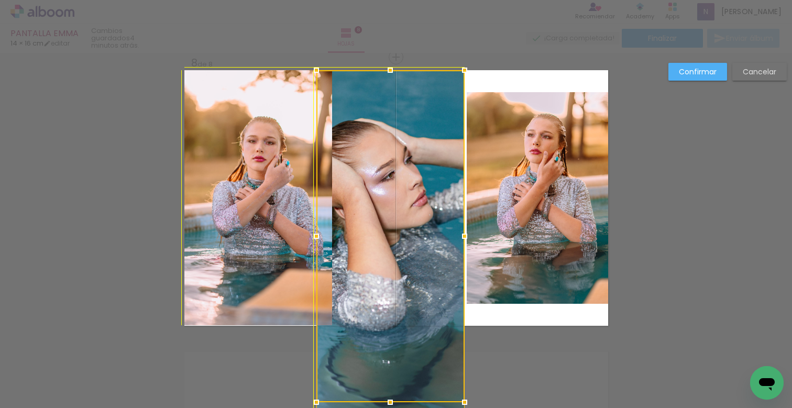
drag, startPoint x: 458, startPoint y: 302, endPoint x: 462, endPoint y: 309, distance: 8.2
click at [462, 309] on album-spread "8 de 8" at bounding box center [395, 197] width 423 height 255
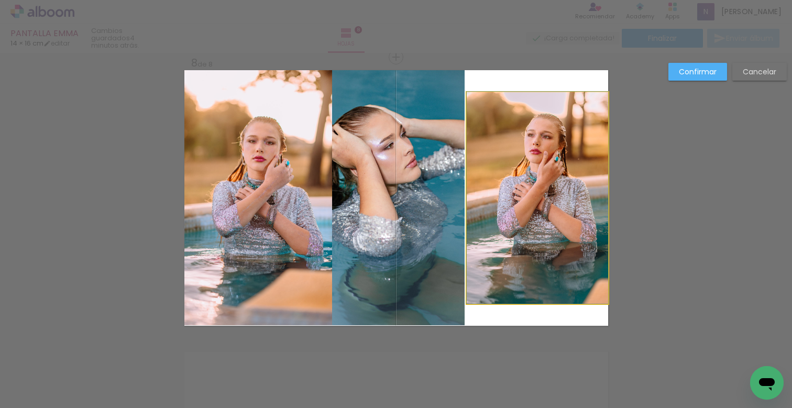
click at [506, 269] on quentale-photo at bounding box center [536, 197] width 141 height 211
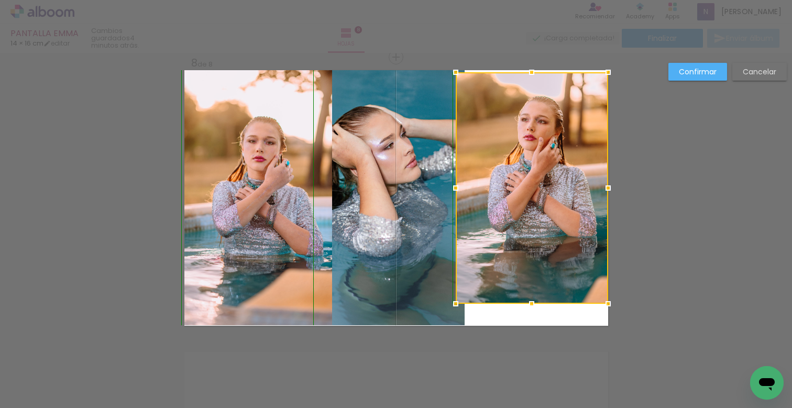
drag, startPoint x: 462, startPoint y: 92, endPoint x: 447, endPoint y: 52, distance: 43.3
click at [445, 0] on div "PANTALLA EMMA 14 × 16 cm editar 4 minutos atrás. Hojas 8 Finalizar Enviar álbum…" at bounding box center [396, 0] width 792 height 0
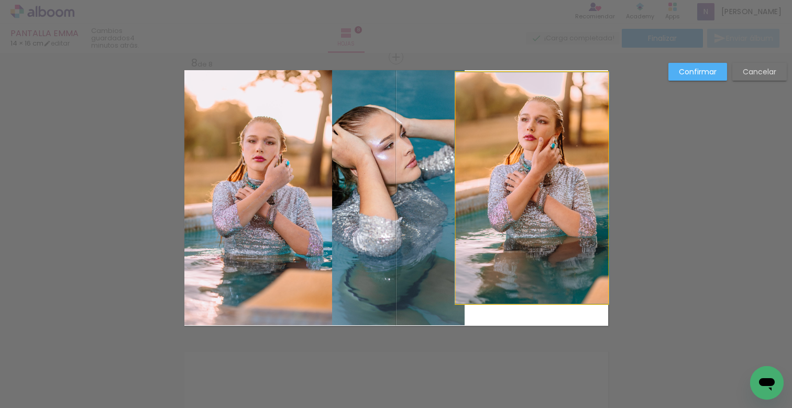
click at [492, 91] on quentale-photo at bounding box center [531, 187] width 152 height 231
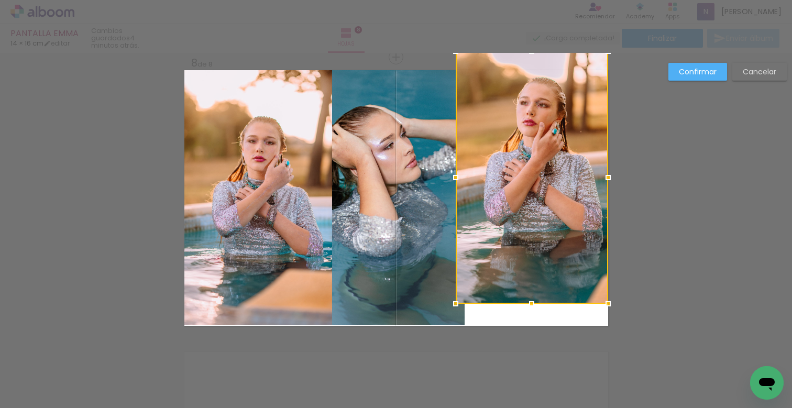
click at [530, 65] on div at bounding box center [531, 177] width 152 height 252
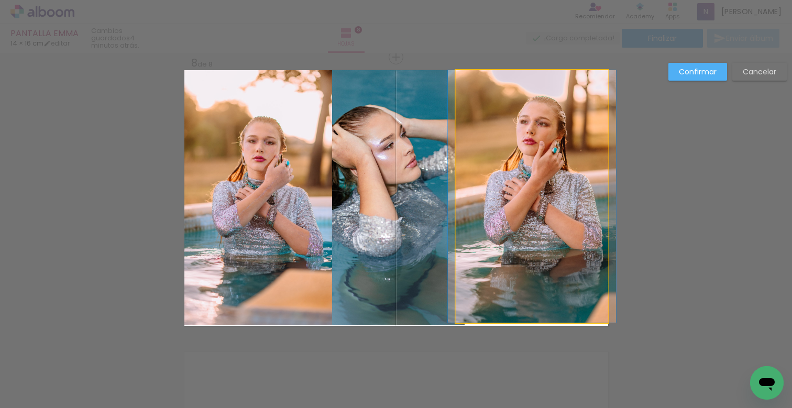
click at [590, 289] on quentale-photo at bounding box center [531, 196] width 152 height 252
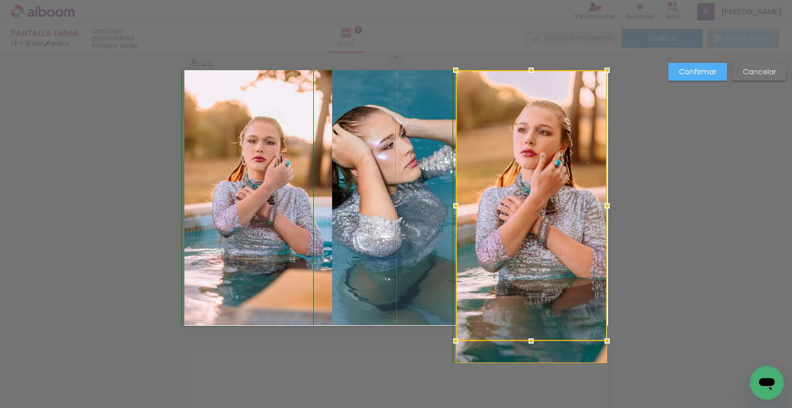
drag, startPoint x: 605, startPoint y: 305, endPoint x: 607, endPoint y: 309, distance: 5.4
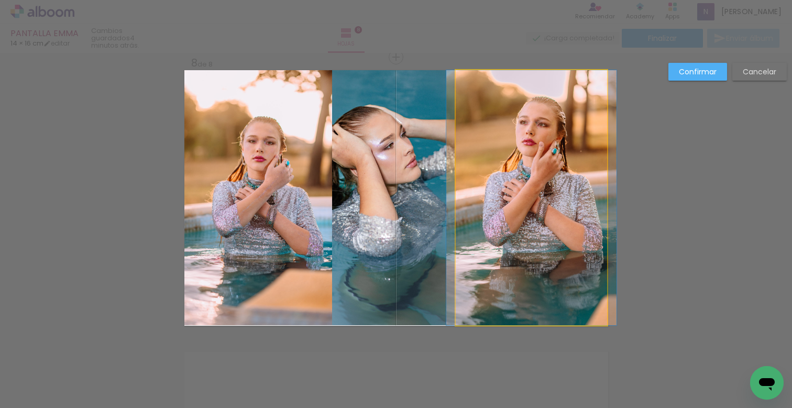
drag, startPoint x: 577, startPoint y: 303, endPoint x: 584, endPoint y: 305, distance: 6.5
click at [578, 302] on quentale-photo at bounding box center [530, 197] width 151 height 255
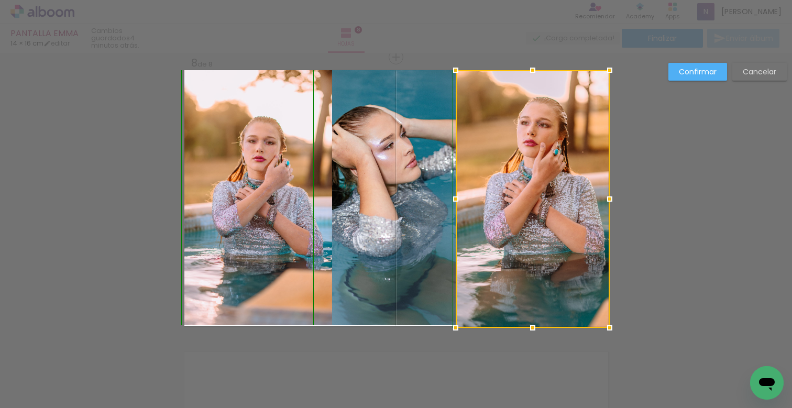
drag, startPoint x: 605, startPoint y: 322, endPoint x: 610, endPoint y: 324, distance: 5.9
click at [610, 324] on div at bounding box center [609, 327] width 21 height 21
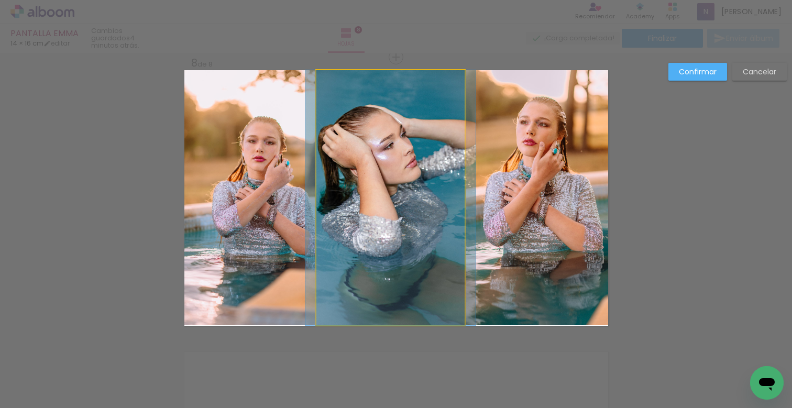
click at [419, 261] on quentale-photo at bounding box center [390, 197] width 148 height 255
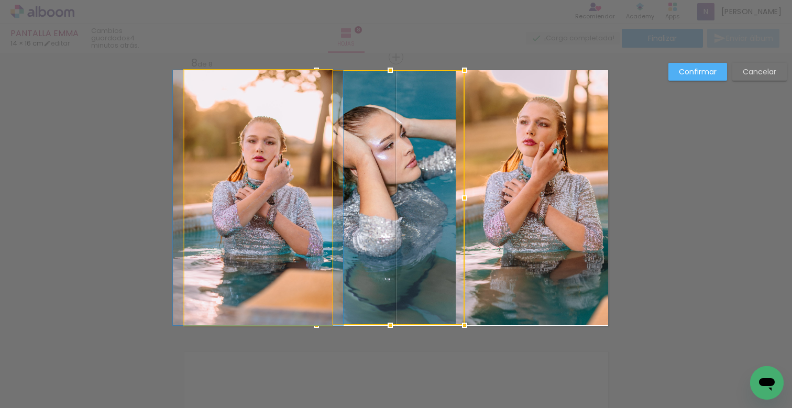
click at [246, 242] on quentale-photo at bounding box center [258, 197] width 148 height 255
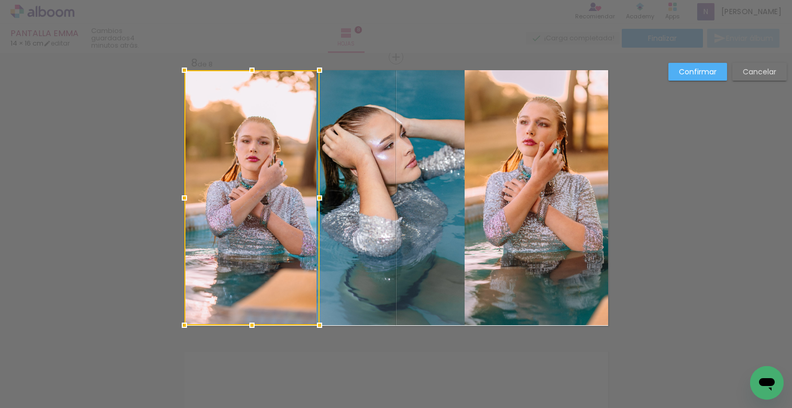
click at [311, 200] on div at bounding box center [319, 197] width 21 height 21
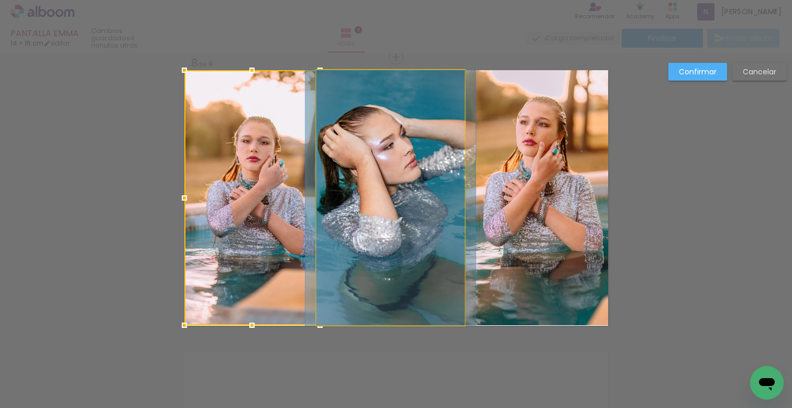
click at [418, 181] on quentale-photo at bounding box center [390, 197] width 148 height 255
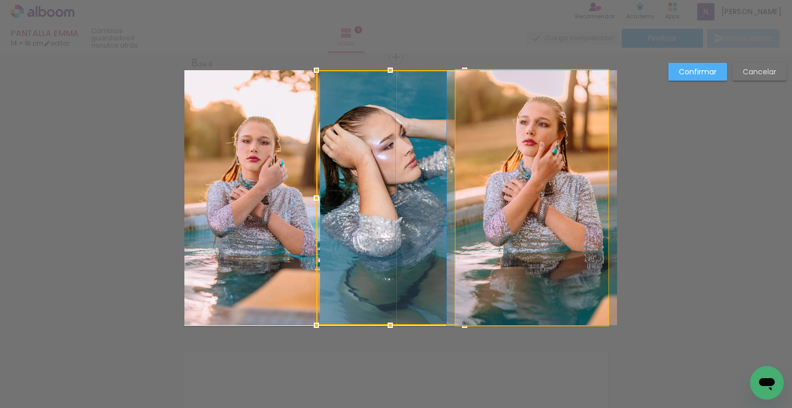
click at [538, 181] on quentale-photo at bounding box center [531, 197] width 152 height 255
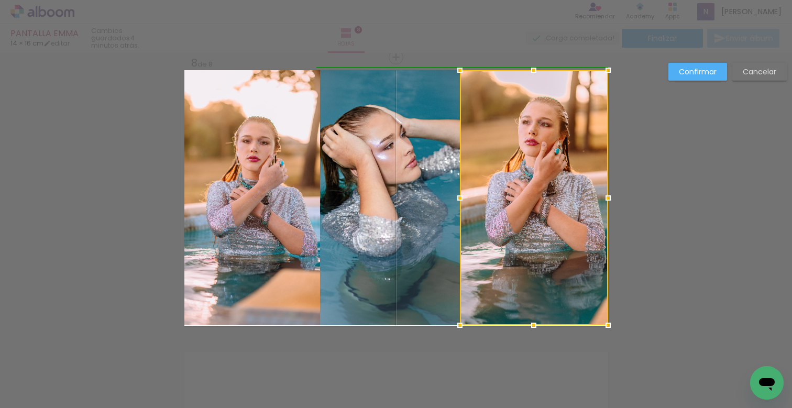
drag, startPoint x: 450, startPoint y: 199, endPoint x: 458, endPoint y: 202, distance: 8.3
click at [458, 202] on div at bounding box center [459, 197] width 21 height 21
drag, startPoint x: 696, startPoint y: 73, endPoint x: 699, endPoint y: 80, distance: 8.0
click at [0, 0] on slot "Confirmar" at bounding box center [0, 0] width 0 height 0
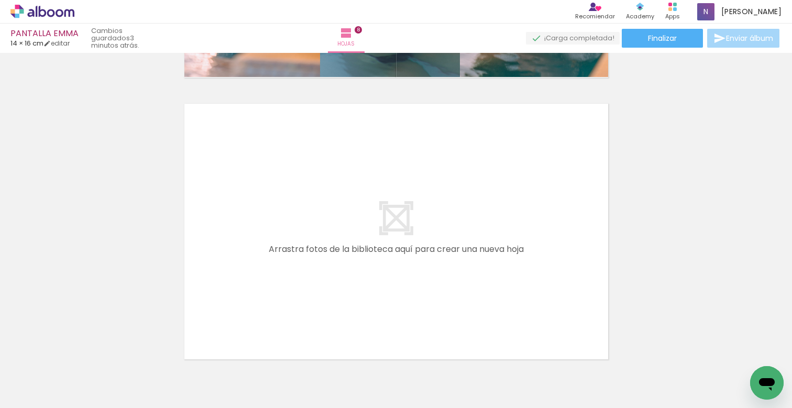
scroll to position [2286, 0]
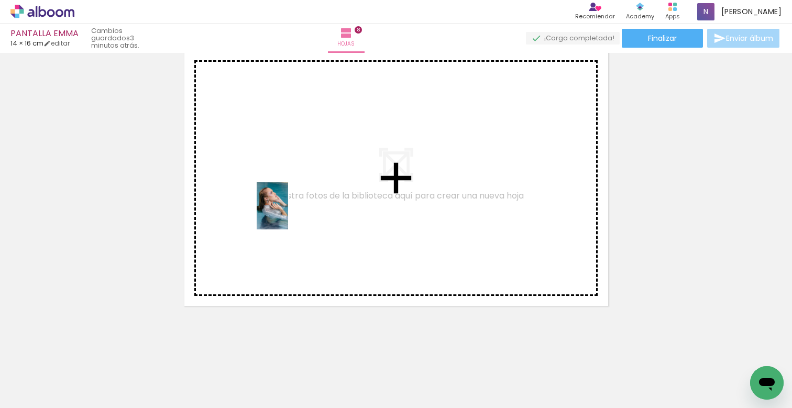
drag, startPoint x: 158, startPoint y: 376, endPoint x: 288, endPoint y: 195, distance: 222.4
click at [288, 195] on quentale-workspace at bounding box center [396, 204] width 792 height 408
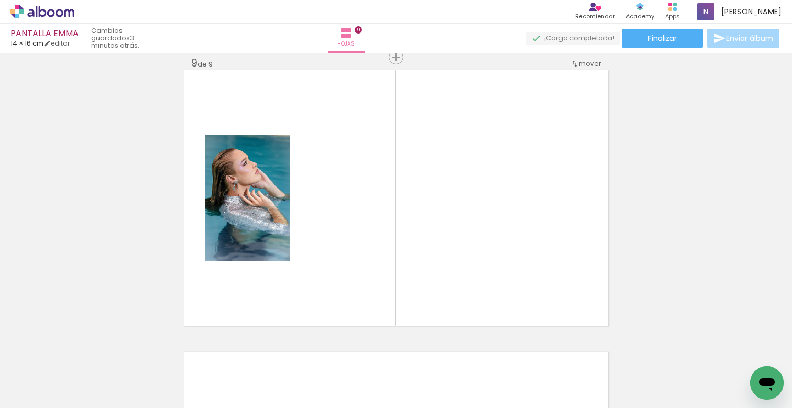
scroll to position [0, 0]
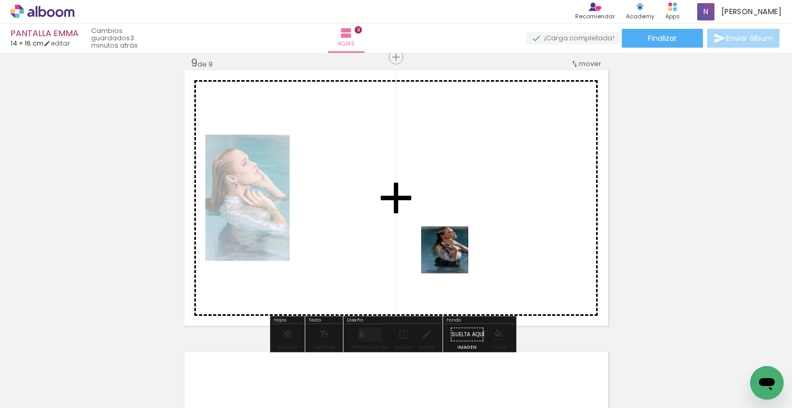
drag, startPoint x: 521, startPoint y: 370, endPoint x: 397, endPoint y: 221, distance: 194.0
click at [397, 221] on quentale-workspace at bounding box center [396, 204] width 792 height 408
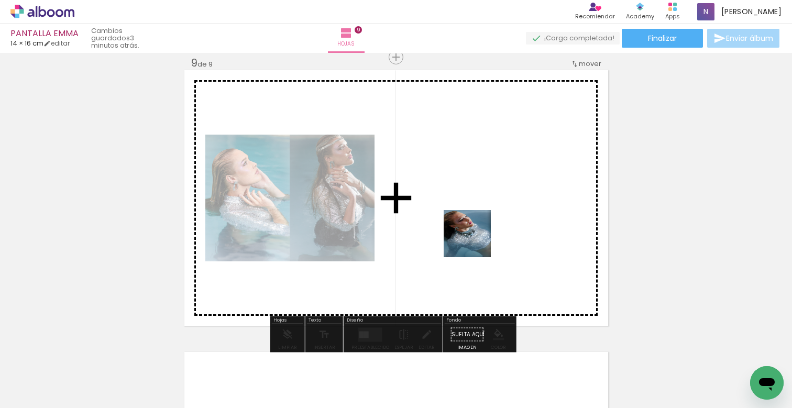
drag, startPoint x: 572, startPoint y: 376, endPoint x: 447, endPoint y: 207, distance: 209.6
click at [447, 207] on quentale-workspace at bounding box center [396, 204] width 792 height 408
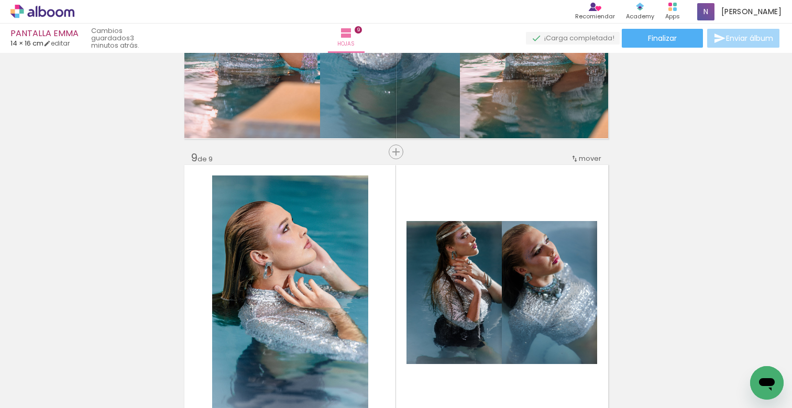
scroll to position [2259, 0]
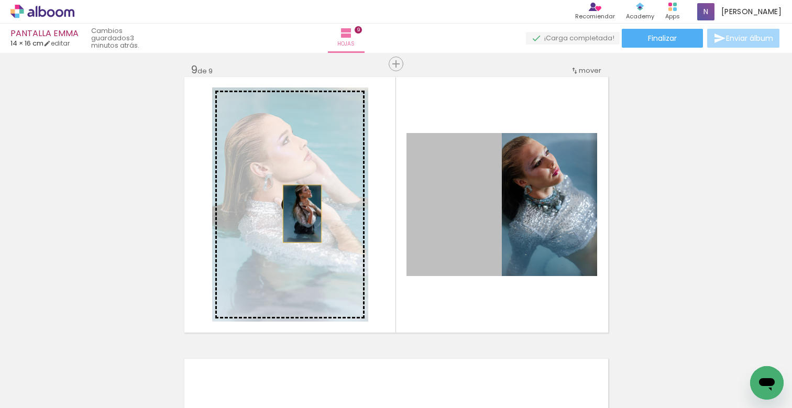
drag, startPoint x: 456, startPoint y: 229, endPoint x: 278, endPoint y: 214, distance: 179.2
click at [0, 0] on slot at bounding box center [0, 0] width 0 height 0
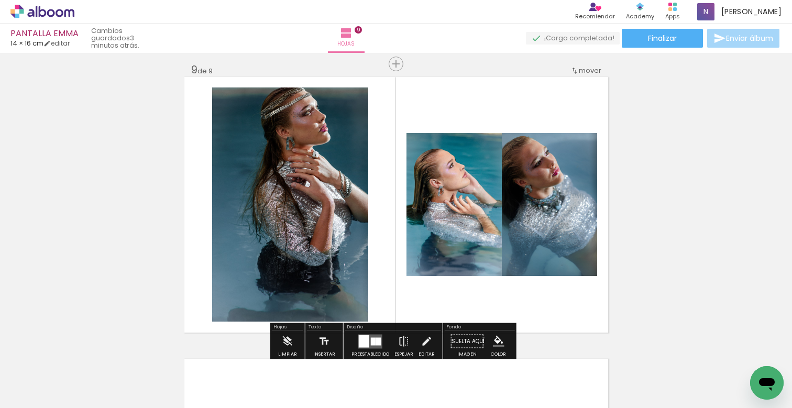
click at [328, 254] on quentale-photo at bounding box center [290, 204] width 156 height 234
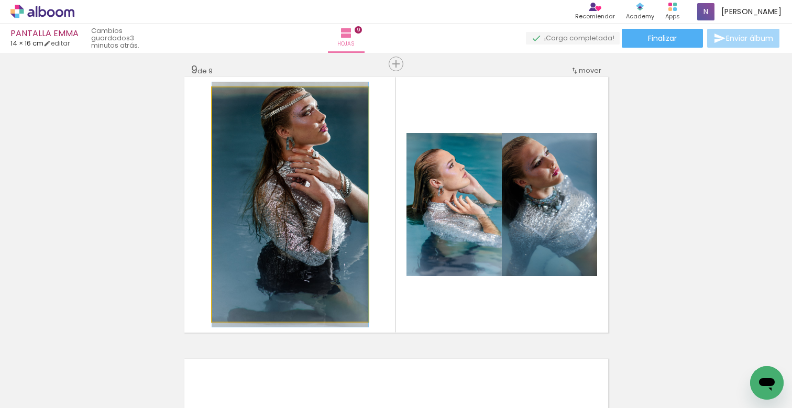
click at [328, 254] on quentale-photo at bounding box center [290, 204] width 156 height 234
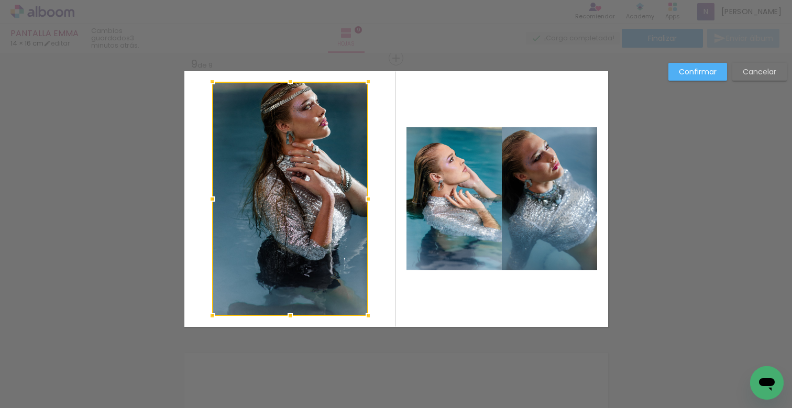
scroll to position [2266, 0]
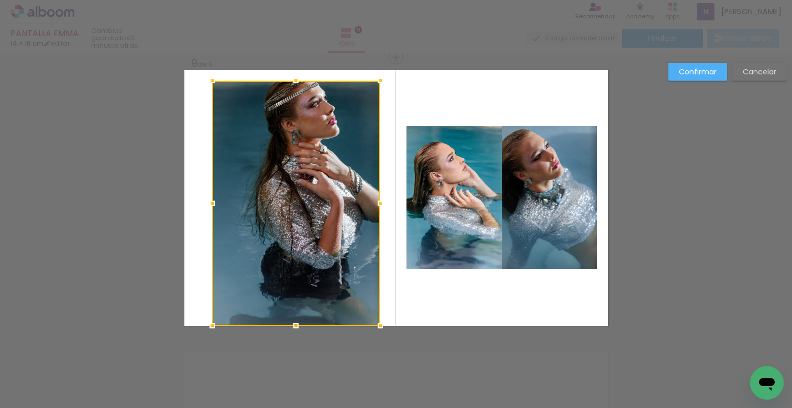
click at [373, 329] on div at bounding box center [380, 325] width 21 height 21
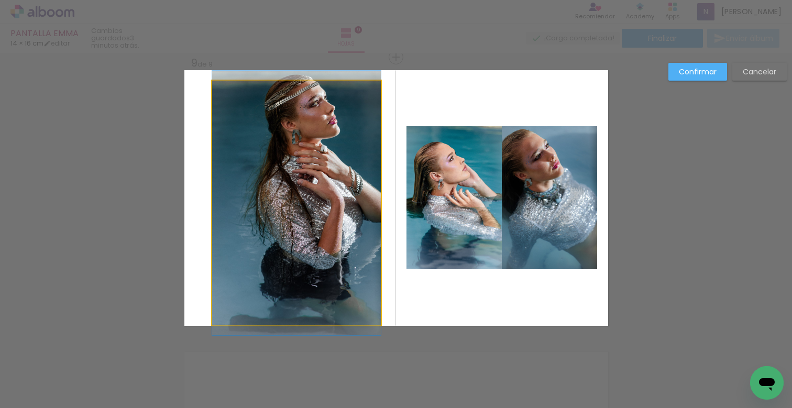
click at [318, 227] on quentale-photo at bounding box center [296, 203] width 169 height 244
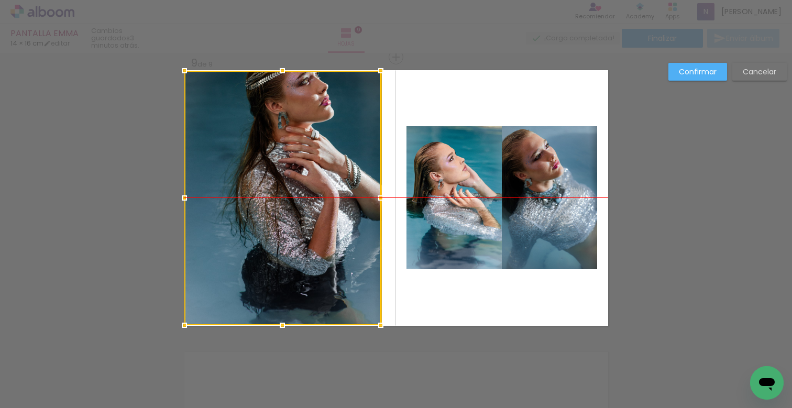
drag, startPoint x: 312, startPoint y: 165, endPoint x: 302, endPoint y: 164, distance: 10.0
click at [302, 164] on div at bounding box center [282, 198] width 196 height 254
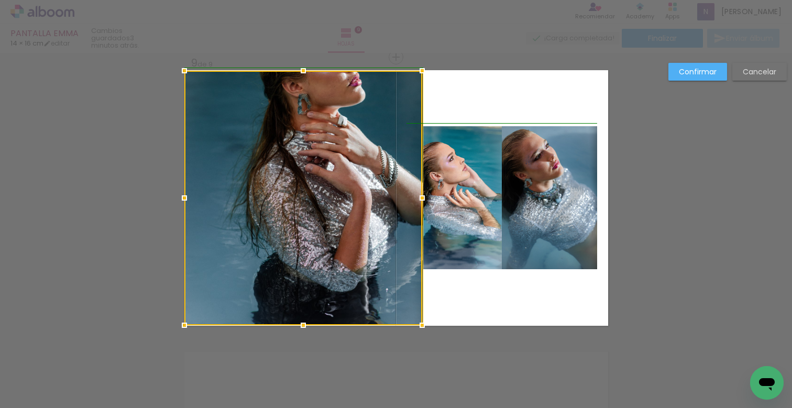
drag, startPoint x: 376, startPoint y: 198, endPoint x: 278, endPoint y: 192, distance: 98.1
click at [278, 192] on div at bounding box center [303, 198] width 238 height 254
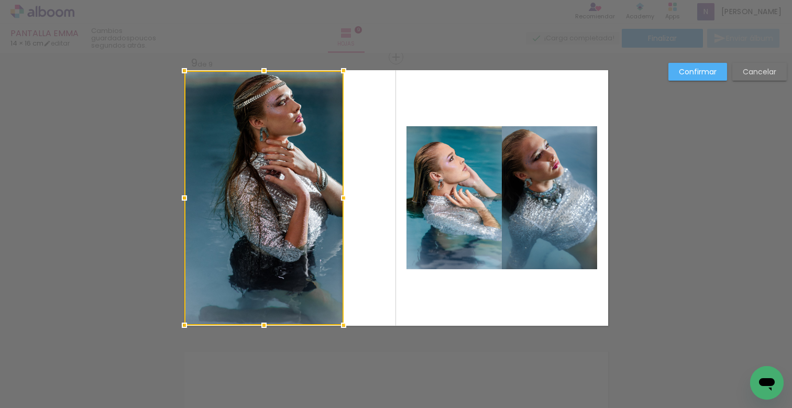
drag, startPoint x: 420, startPoint y: 198, endPoint x: 336, endPoint y: 185, distance: 84.7
click at [336, 185] on div at bounding box center [263, 198] width 159 height 254
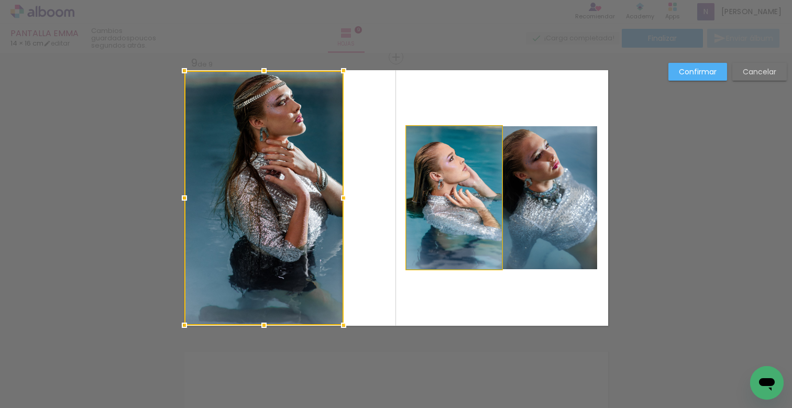
click at [455, 202] on quentale-photo at bounding box center [453, 197] width 95 height 143
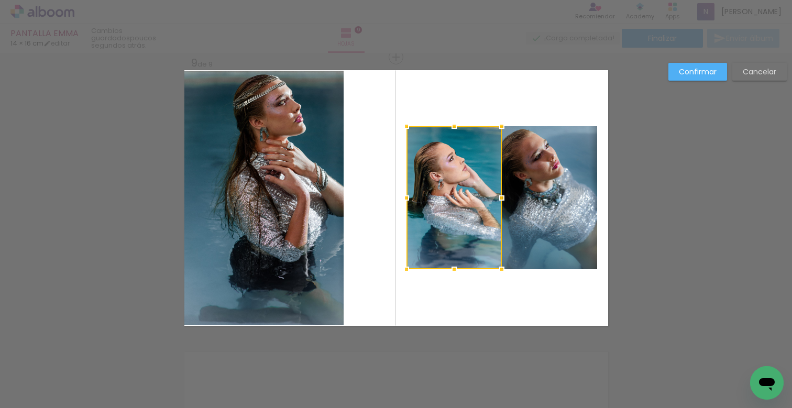
click at [453, 207] on div at bounding box center [453, 197] width 95 height 143
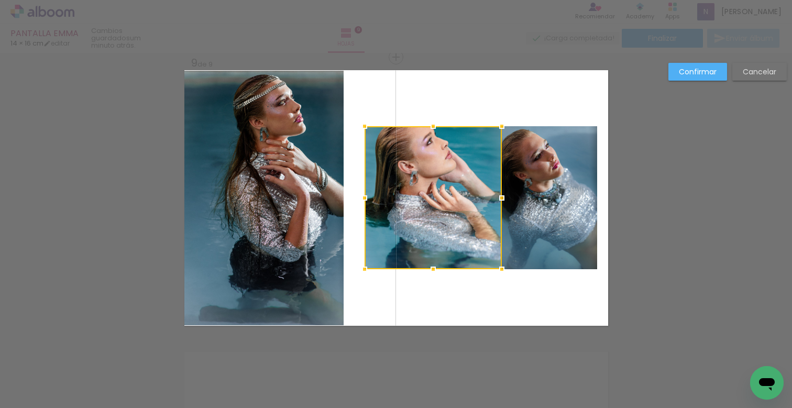
drag, startPoint x: 403, startPoint y: 197, endPoint x: 361, endPoint y: 176, distance: 46.4
click at [364, 176] on div at bounding box center [432, 197] width 137 height 143
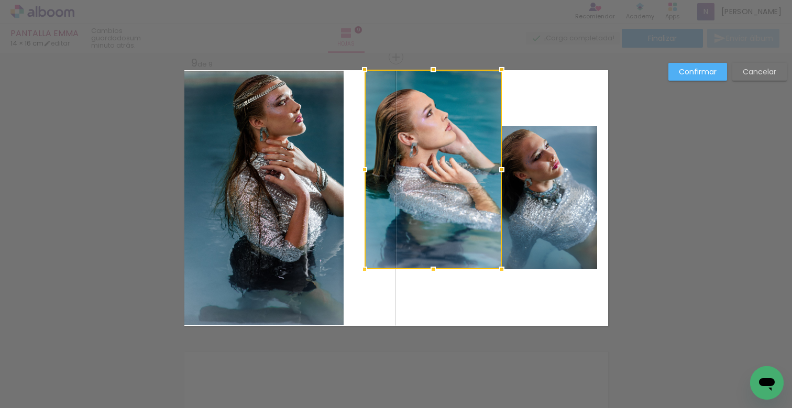
drag, startPoint x: 430, startPoint y: 127, endPoint x: 412, endPoint y: 68, distance: 61.8
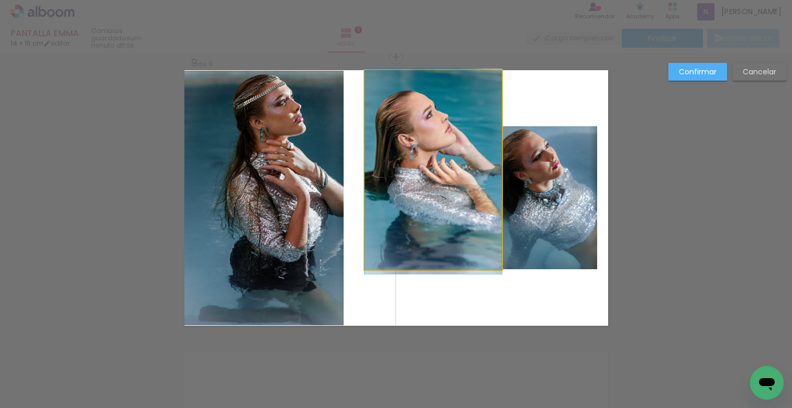
drag, startPoint x: 439, startPoint y: 153, endPoint x: 415, endPoint y: 158, distance: 24.5
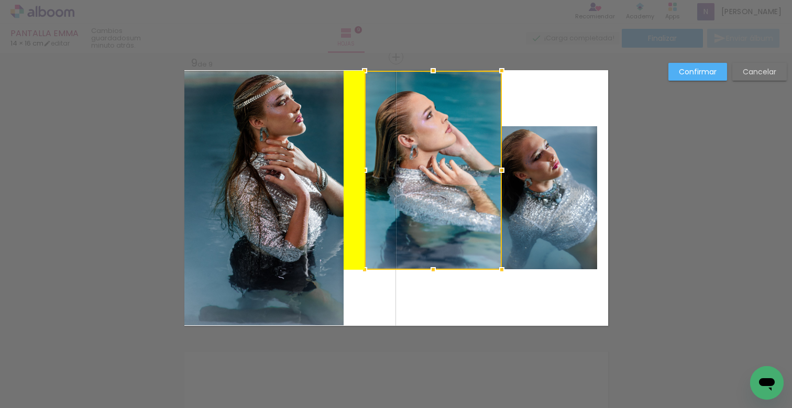
drag, startPoint x: 413, startPoint y: 191, endPoint x: 392, endPoint y: 196, distance: 22.1
click at [392, 196] on div at bounding box center [432, 170] width 137 height 199
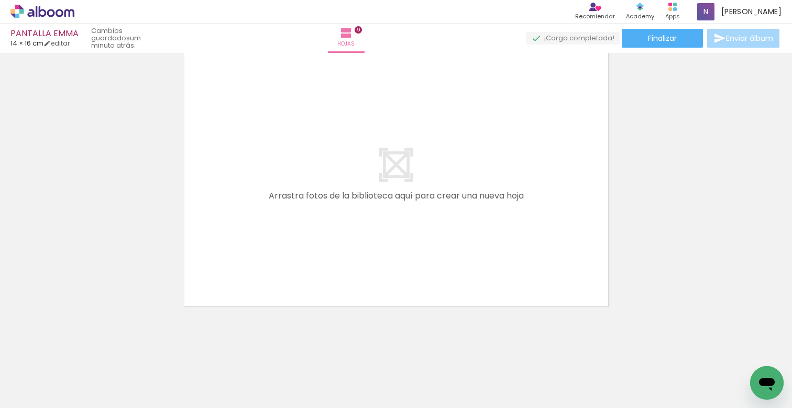
scroll to position [2568, 0]
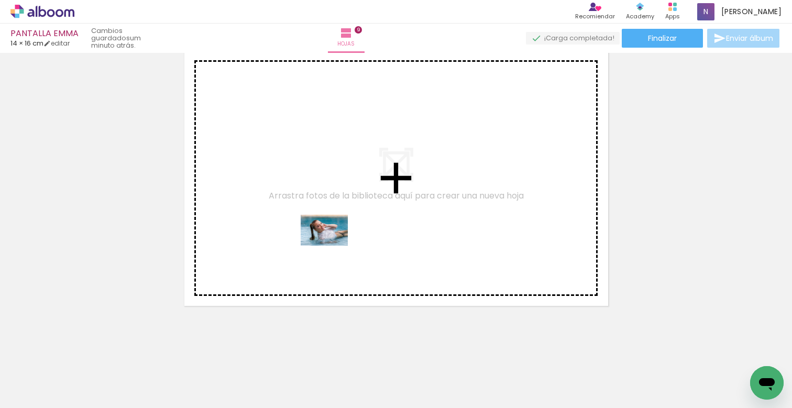
drag, startPoint x: 176, startPoint y: 374, endPoint x: 332, endPoint y: 246, distance: 201.5
click at [332, 246] on quentale-workspace at bounding box center [396, 204] width 792 height 408
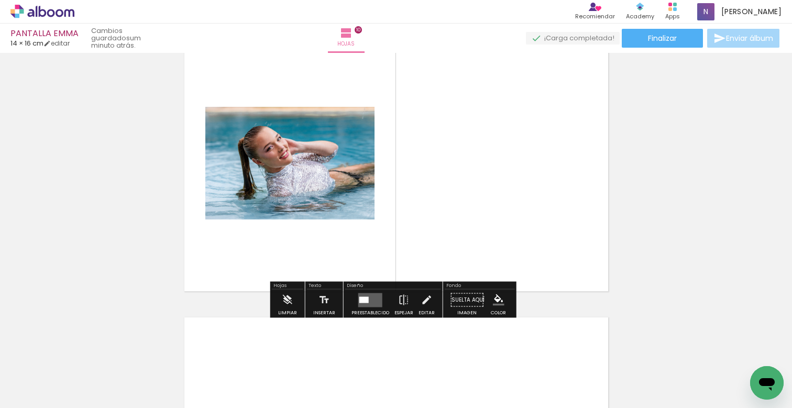
scroll to position [2593, 0]
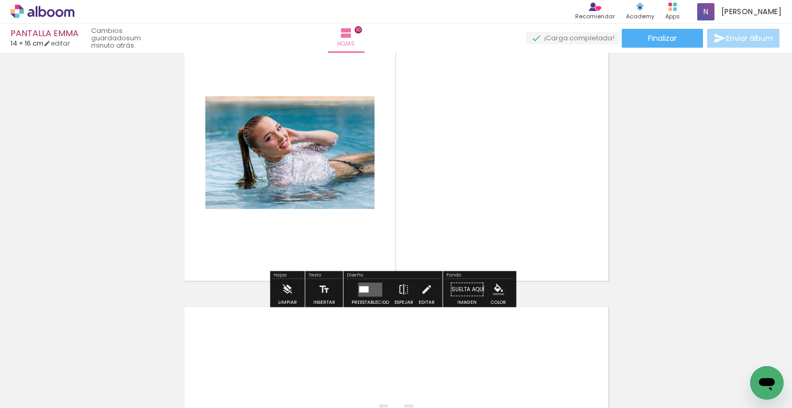
click at [371, 292] on quentale-layouter at bounding box center [370, 289] width 24 height 14
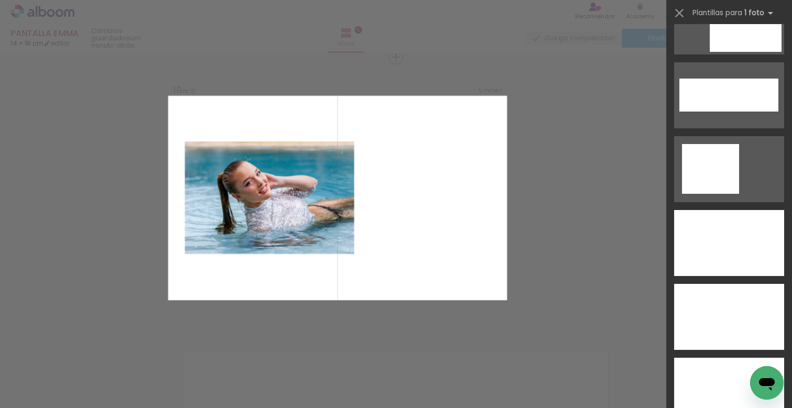
scroll to position [3454, 0]
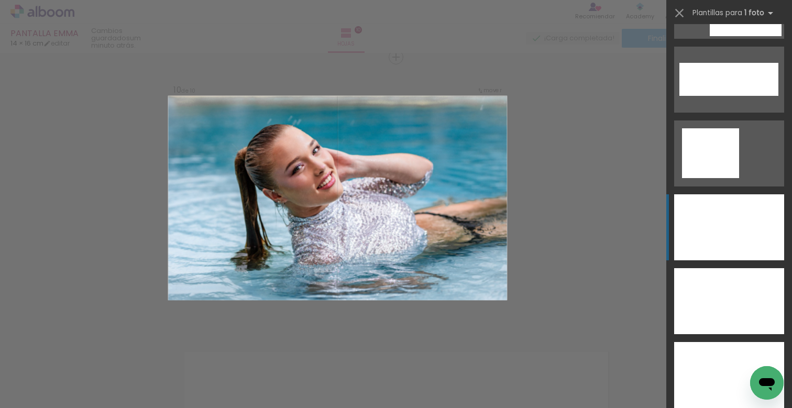
click at [714, 215] on div at bounding box center [729, 227] width 110 height 66
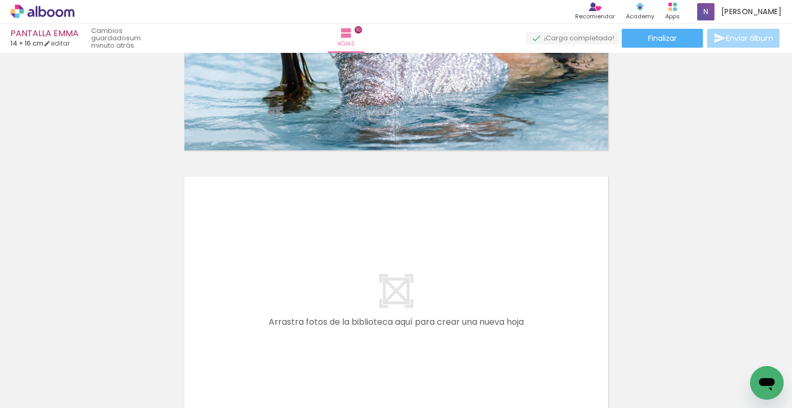
scroll to position [0, 0]
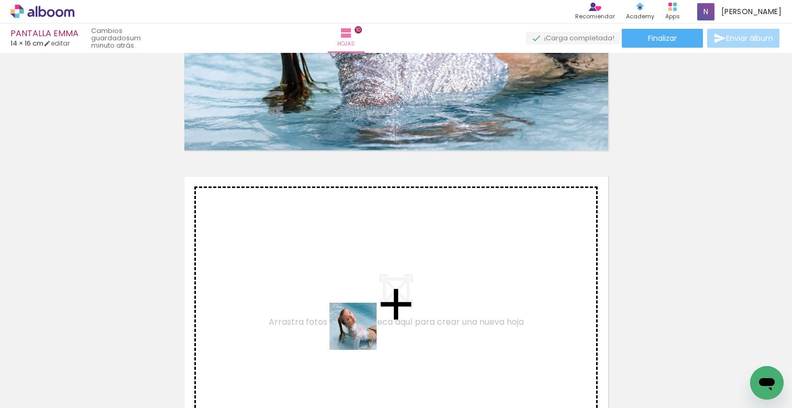
drag, startPoint x: 343, startPoint y: 370, endPoint x: 372, endPoint y: 303, distance: 72.9
click at [372, 303] on quentale-workspace at bounding box center [396, 204] width 792 height 408
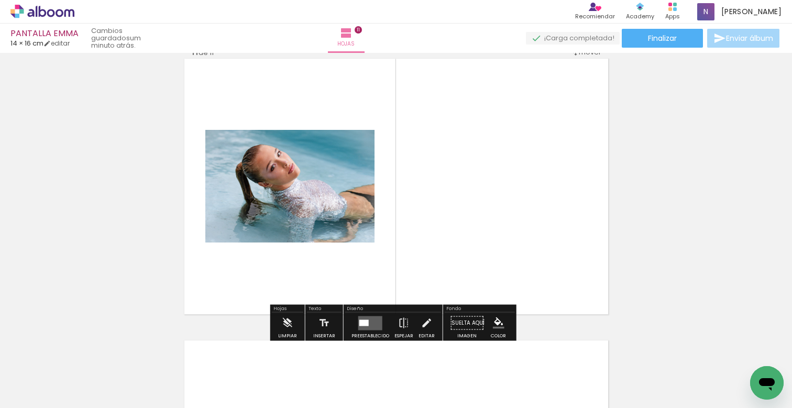
scroll to position [2850, 0]
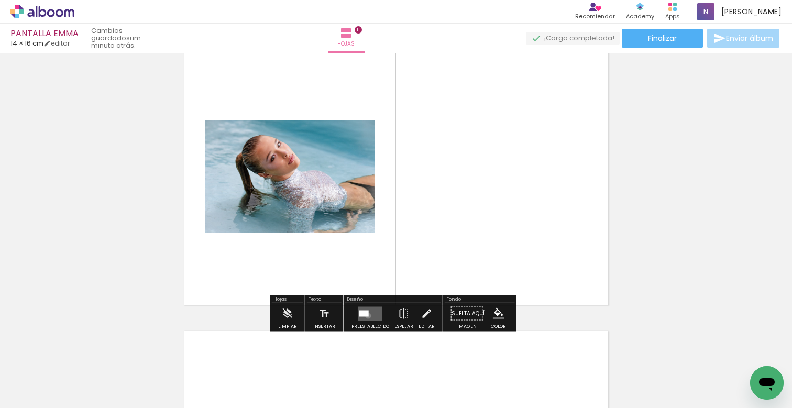
click at [365, 316] on div at bounding box center [363, 313] width 9 height 6
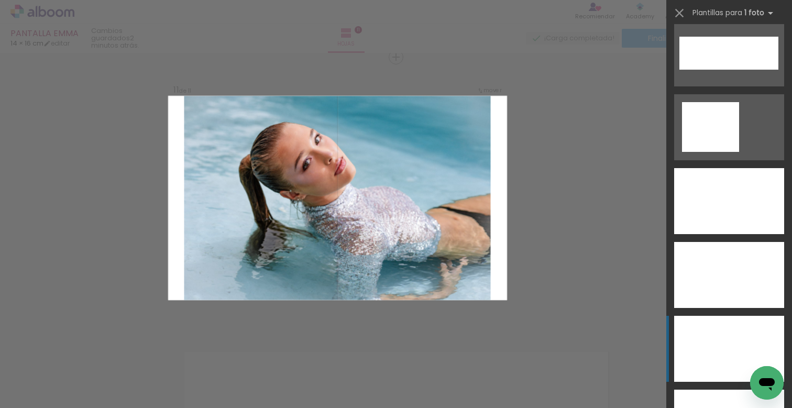
scroll to position [3483, 0]
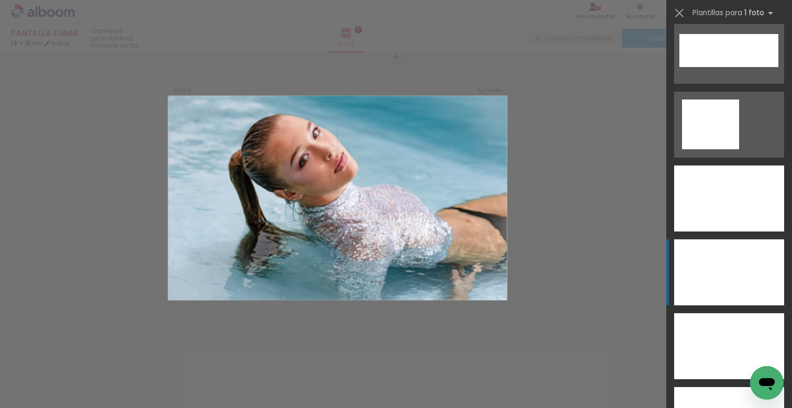
click at [712, 231] on div at bounding box center [729, 198] width 110 height 66
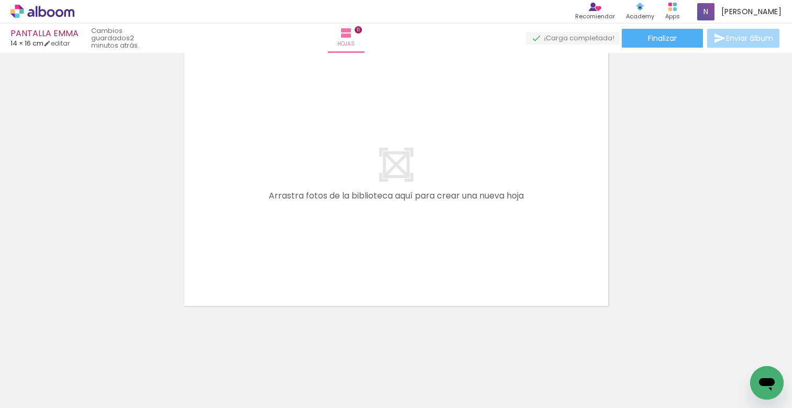
scroll to position [0, 1682]
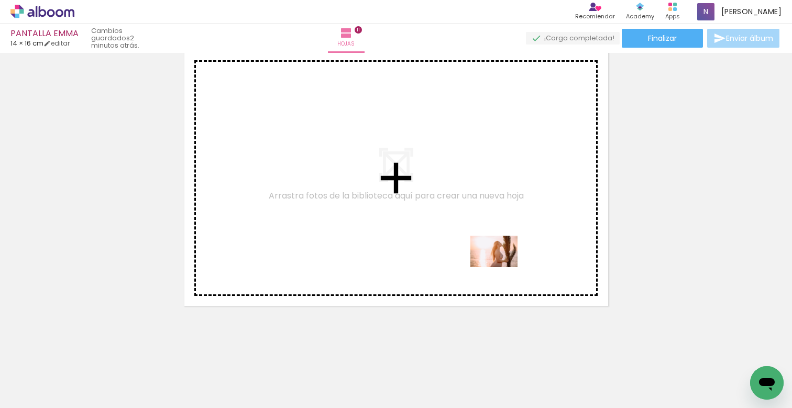
drag, startPoint x: 541, startPoint y: 374, endPoint x: 500, endPoint y: 267, distance: 114.3
click at [500, 267] on quentale-workspace at bounding box center [396, 204] width 792 height 408
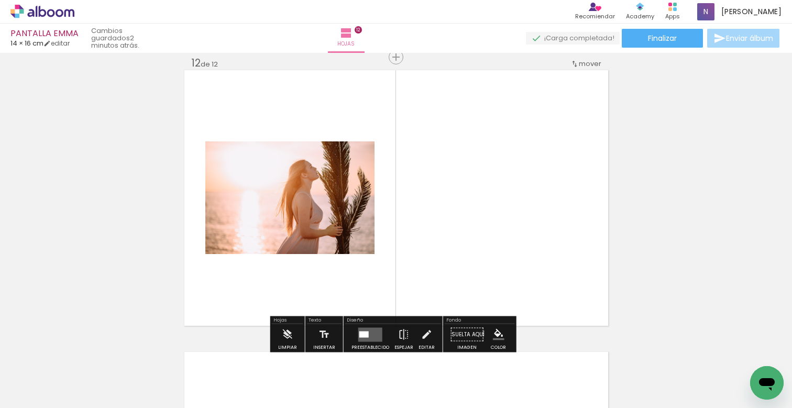
scroll to position [3111, 0]
click at [356, 333] on div at bounding box center [370, 334] width 28 height 21
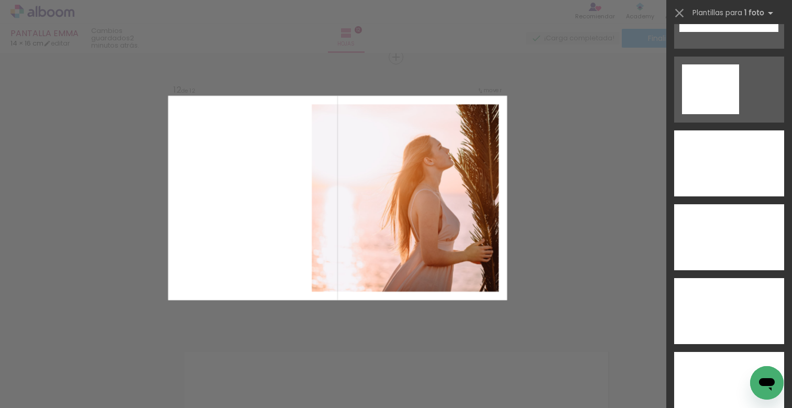
scroll to position [3531, 0]
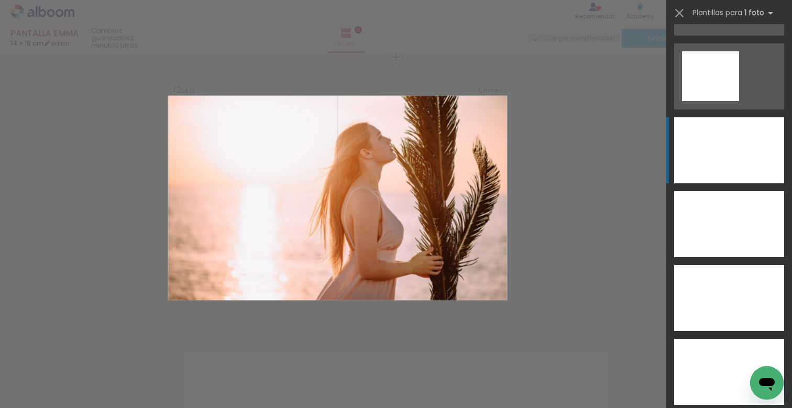
click at [724, 160] on div at bounding box center [729, 150] width 110 height 66
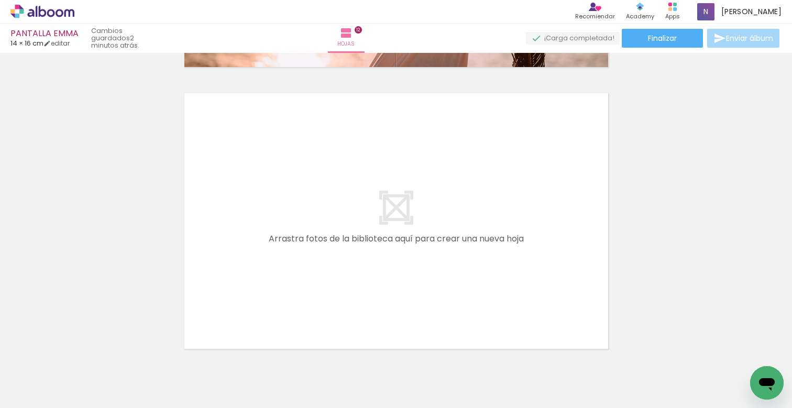
scroll to position [0, 1225]
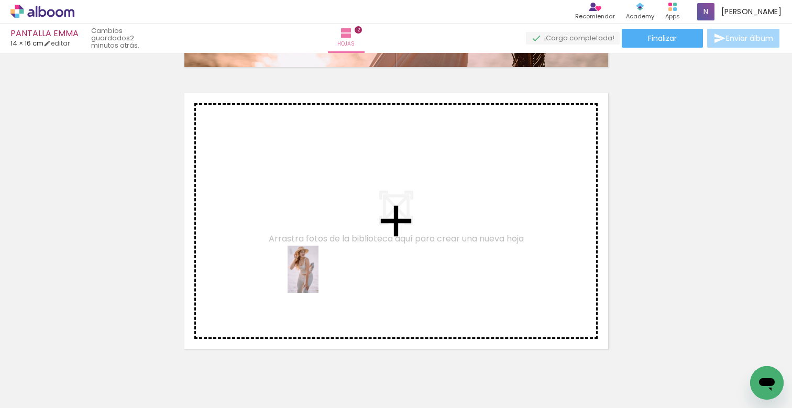
drag, startPoint x: 291, startPoint y: 375, endPoint x: 321, endPoint y: 266, distance: 113.0
click at [321, 266] on quentale-workspace at bounding box center [396, 204] width 792 height 408
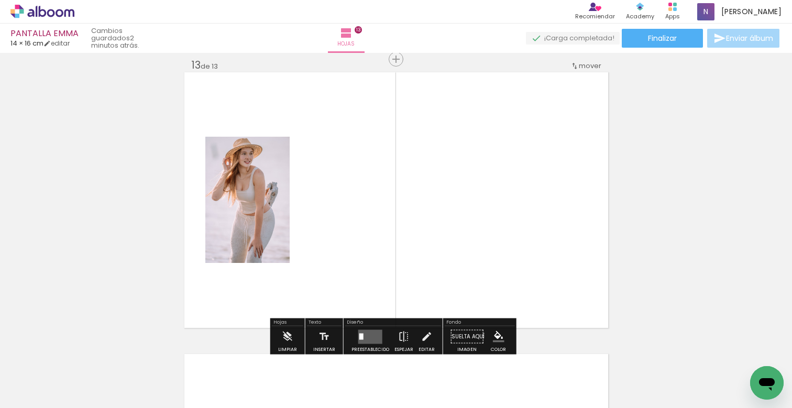
scroll to position [3393, 0]
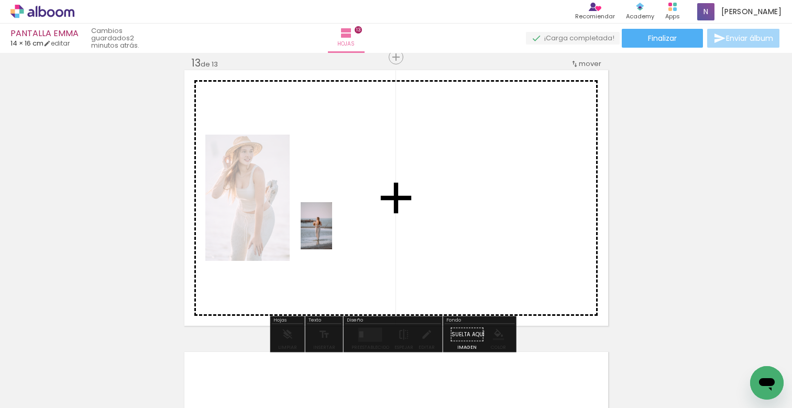
drag, startPoint x: 172, startPoint y: 374, endPoint x: 341, endPoint y: 222, distance: 226.5
click at [341, 222] on quentale-workspace at bounding box center [396, 204] width 792 height 408
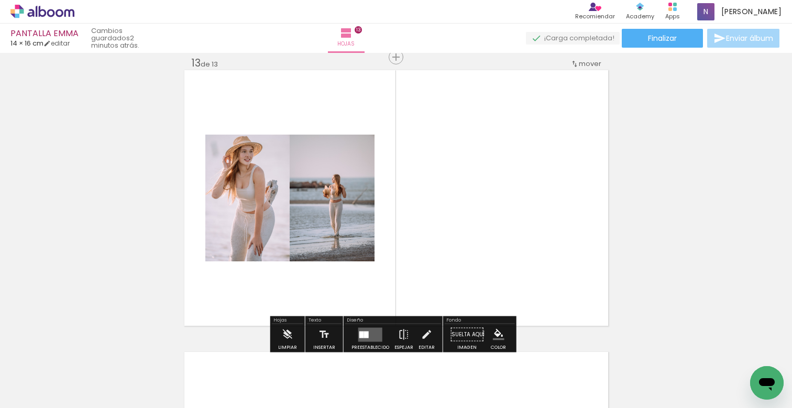
scroll to position [0, 1021]
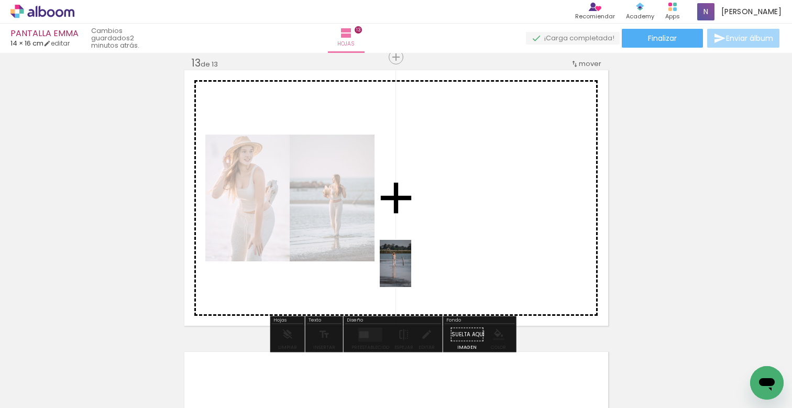
drag, startPoint x: 261, startPoint y: 381, endPoint x: 441, endPoint y: 242, distance: 227.0
click at [441, 242] on quentale-workspace at bounding box center [396, 204] width 792 height 408
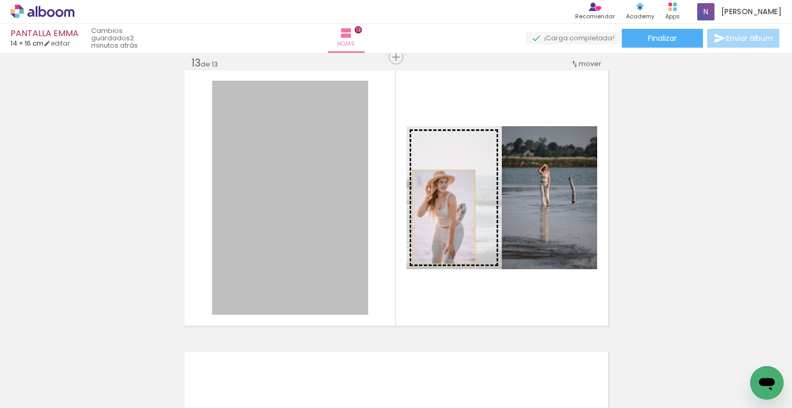
drag, startPoint x: 332, startPoint y: 220, endPoint x: 445, endPoint y: 217, distance: 113.7
click at [0, 0] on slot at bounding box center [0, 0] width 0 height 0
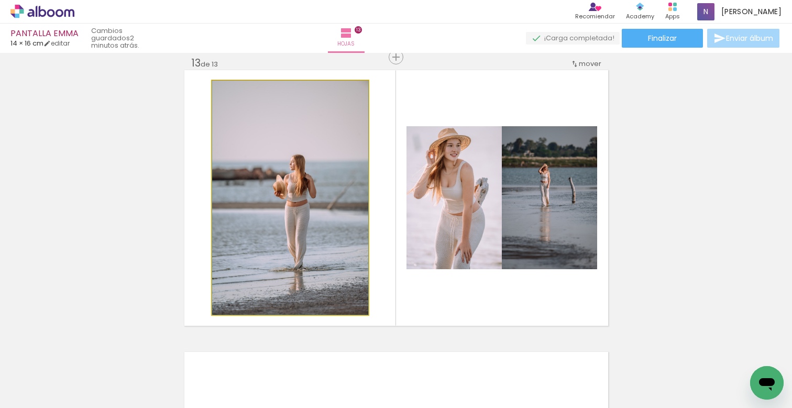
click at [303, 212] on quentale-photo at bounding box center [290, 198] width 156 height 234
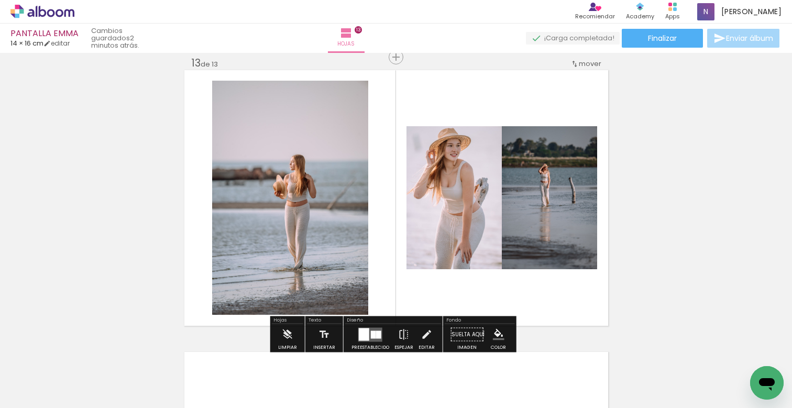
click at [303, 212] on quentale-photo at bounding box center [290, 198] width 156 height 234
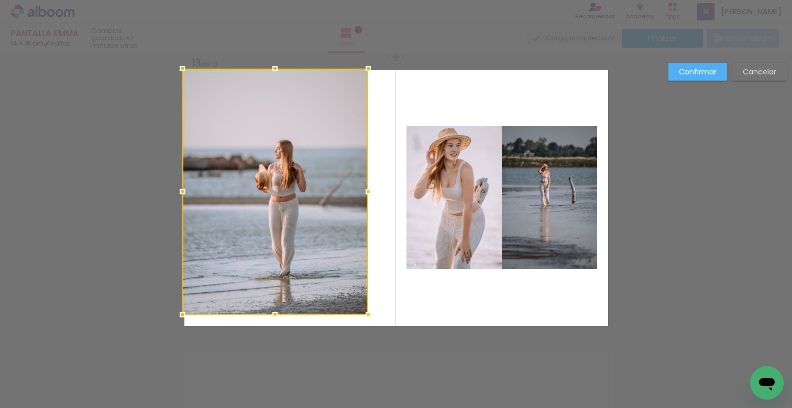
drag, startPoint x: 210, startPoint y: 82, endPoint x: 180, endPoint y: 69, distance: 32.6
click at [180, 69] on div at bounding box center [182, 68] width 21 height 21
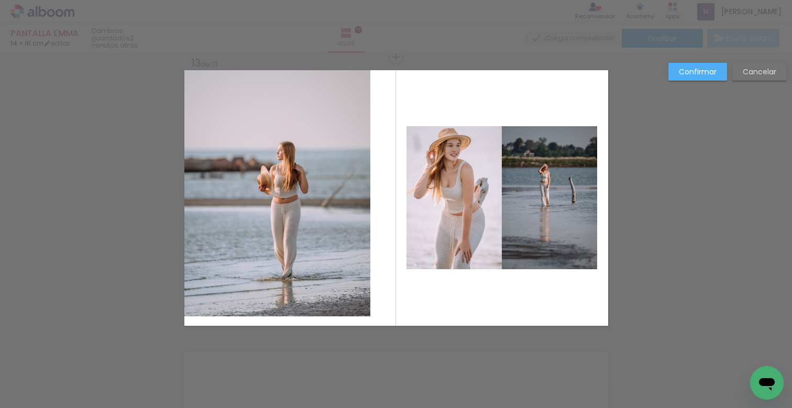
drag, startPoint x: 340, startPoint y: 289, endPoint x: 368, endPoint y: 318, distance: 40.7
click at [340, 289] on quentale-photo at bounding box center [277, 193] width 186 height 246
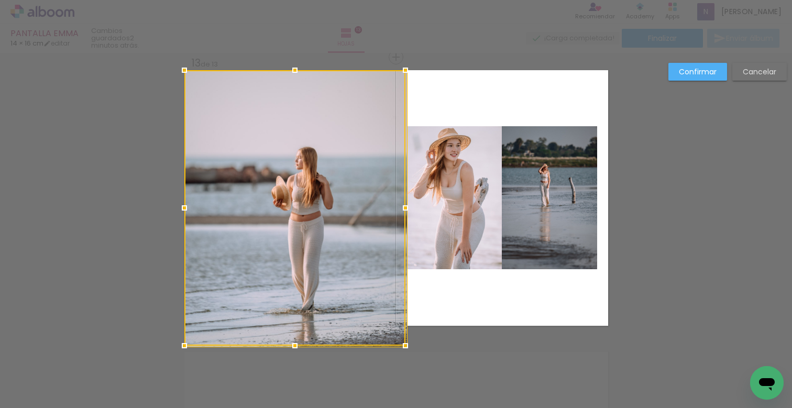
drag, startPoint x: 361, startPoint y: 313, endPoint x: 364, endPoint y: 320, distance: 7.3
click at [364, 320] on div at bounding box center [294, 207] width 221 height 275
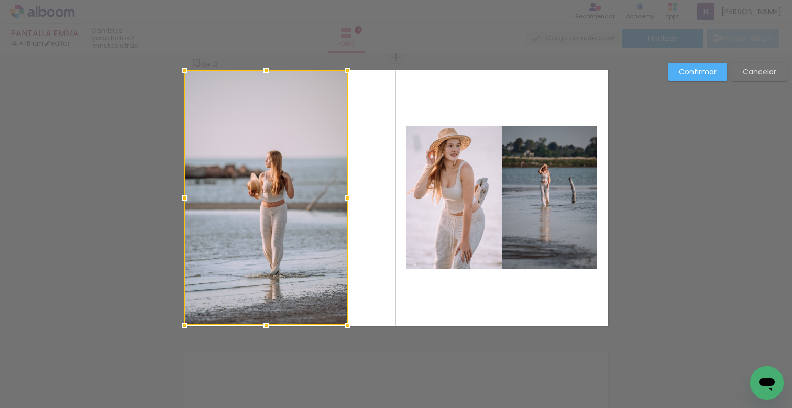
drag, startPoint x: 404, startPoint y: 200, endPoint x: 344, endPoint y: 217, distance: 62.1
click at [344, 217] on album-spread "13 de 13" at bounding box center [395, 197] width 423 height 255
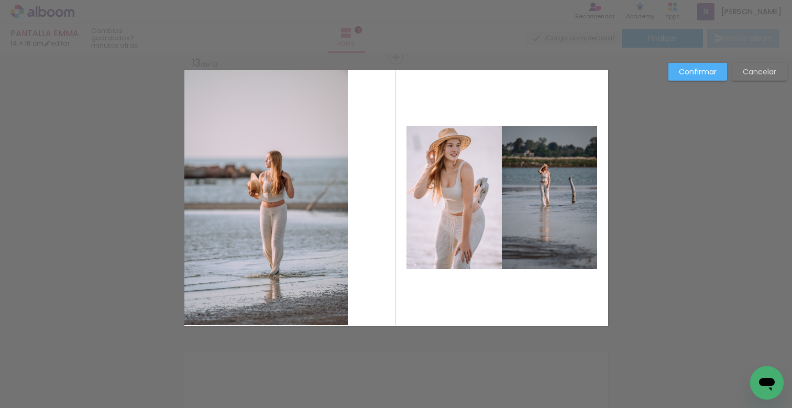
click at [456, 200] on quentale-photo at bounding box center [453, 197] width 95 height 143
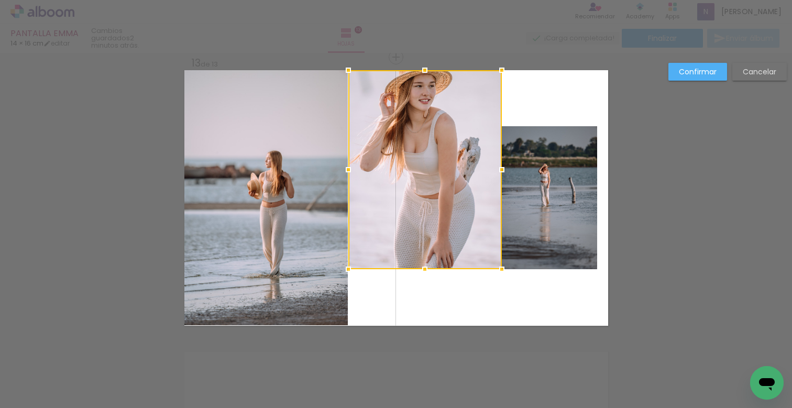
drag, startPoint x: 401, startPoint y: 126, endPoint x: 343, endPoint y: 67, distance: 82.9
click at [343, 67] on div at bounding box center [348, 70] width 21 height 21
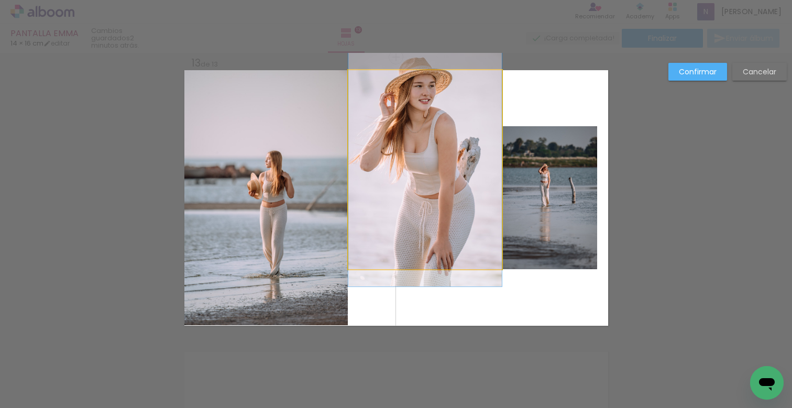
click at [442, 126] on quentale-photo at bounding box center [424, 169] width 153 height 199
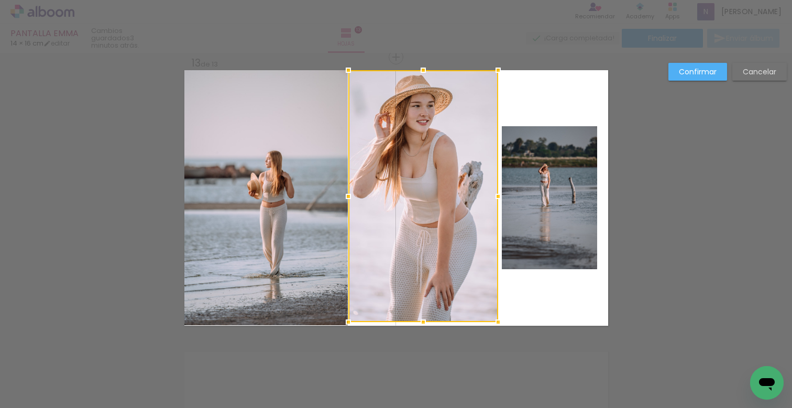
drag, startPoint x: 494, startPoint y: 270, endPoint x: 490, endPoint y: 340, distance: 70.3
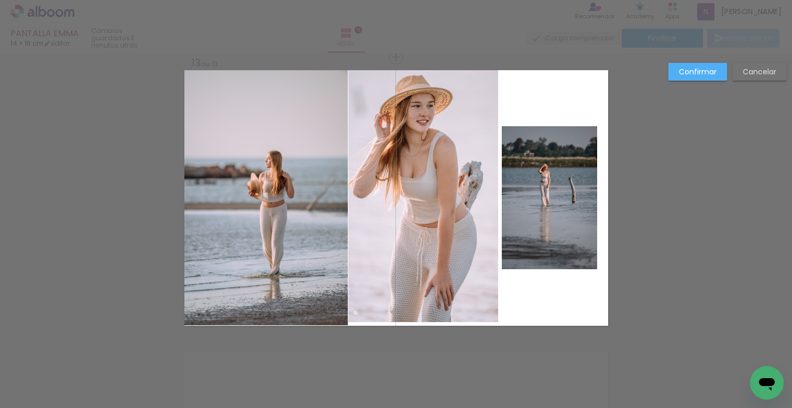
click at [474, 298] on quentale-photo at bounding box center [423, 196] width 150 height 252
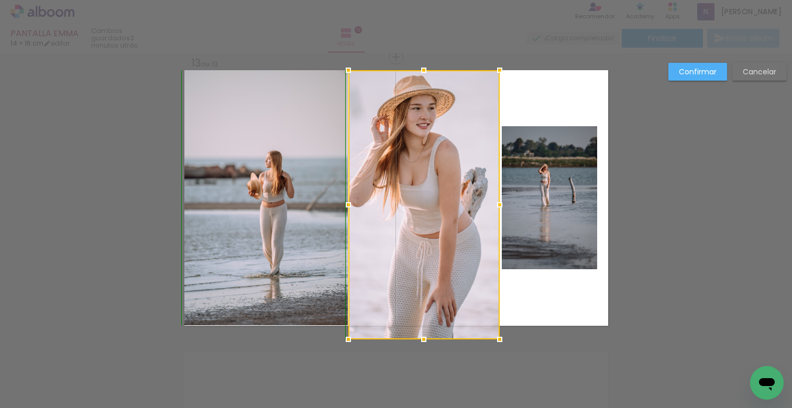
drag, startPoint x: 489, startPoint y: 322, endPoint x: 491, endPoint y: 328, distance: 5.5
click at [491, 328] on div at bounding box center [423, 204] width 151 height 269
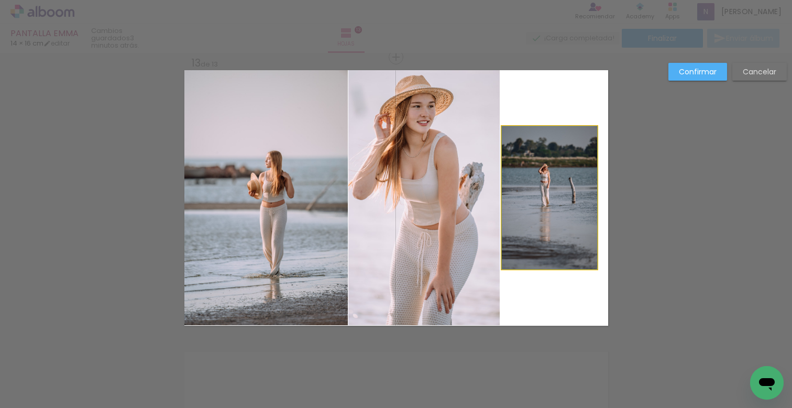
click at [545, 234] on quentale-photo at bounding box center [548, 197] width 95 height 143
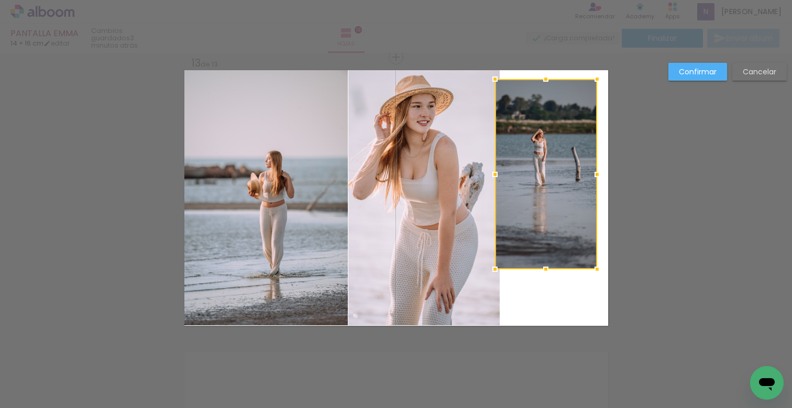
drag, startPoint x: 495, startPoint y: 119, endPoint x: 514, endPoint y: 68, distance: 55.3
click at [488, 0] on div "PANTALLA EMMA 14 × 16 cm editar 3 minutos atrás. Hojas 13 Finalizar Enviar álbu…" at bounding box center [396, 0] width 792 height 0
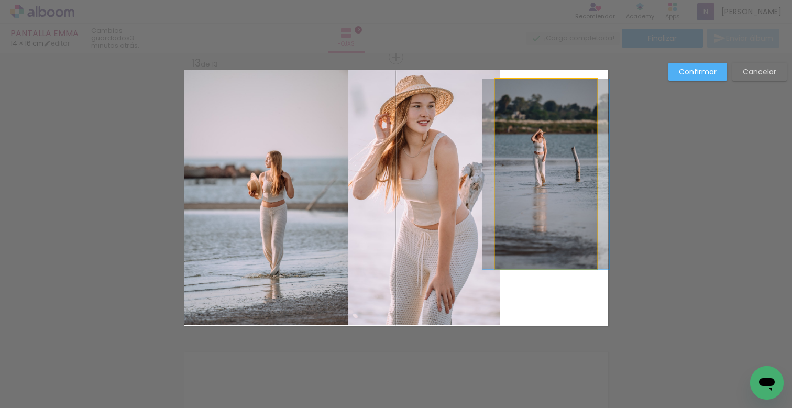
click at [579, 111] on quentale-photo at bounding box center [546, 174] width 102 height 190
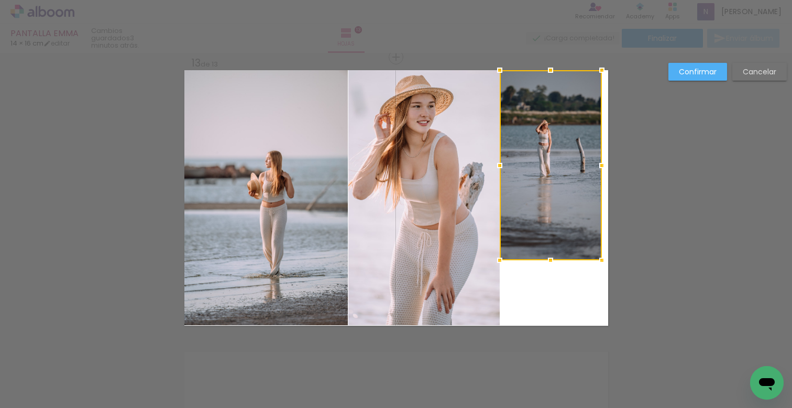
drag, startPoint x: 567, startPoint y: 127, endPoint x: 576, endPoint y: 114, distance: 15.8
click at [576, 114] on div at bounding box center [550, 165] width 102 height 190
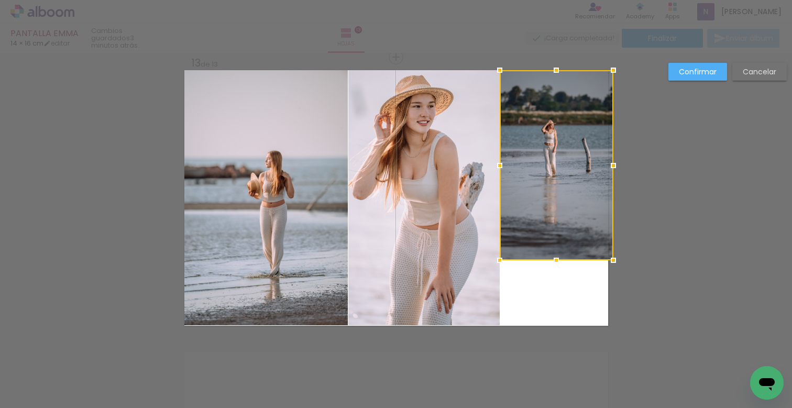
drag, startPoint x: 595, startPoint y: 167, endPoint x: 601, endPoint y: 166, distance: 6.8
click at [603, 166] on div at bounding box center [613, 165] width 21 height 21
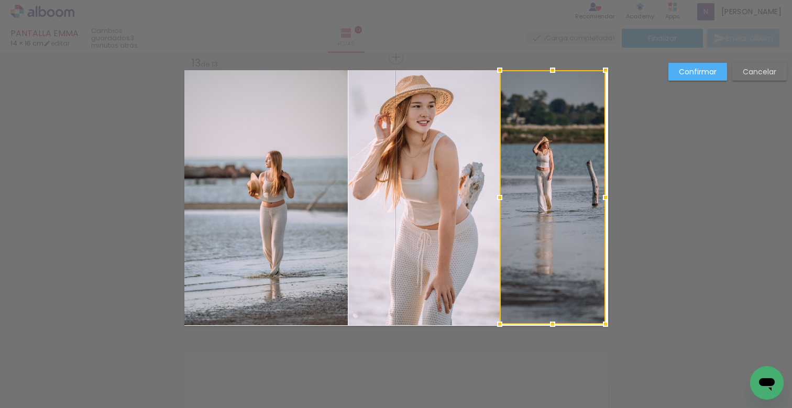
drag, startPoint x: 606, startPoint y: 262, endPoint x: 609, endPoint y: 327, distance: 65.0
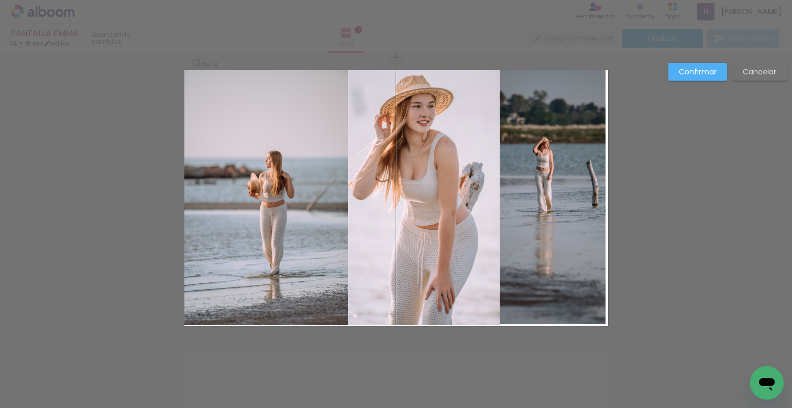
drag, startPoint x: 590, startPoint y: 310, endPoint x: 595, endPoint y: 313, distance: 6.1
click at [590, 310] on quentale-photo at bounding box center [552, 197] width 106 height 254
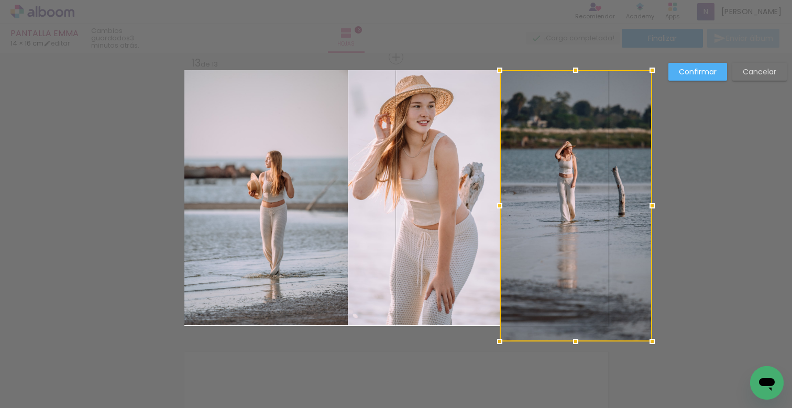
drag, startPoint x: 603, startPoint y: 328, endPoint x: 607, endPoint y: 333, distance: 6.0
click at [607, 333] on div at bounding box center [575, 205] width 152 height 271
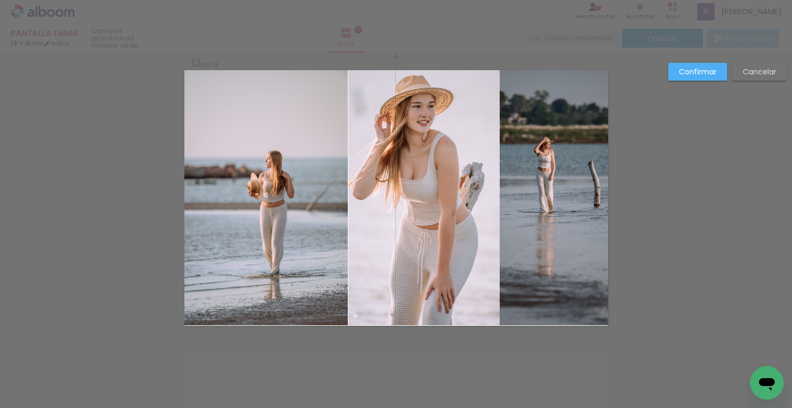
click at [589, 270] on quentale-photo at bounding box center [553, 197] width 108 height 255
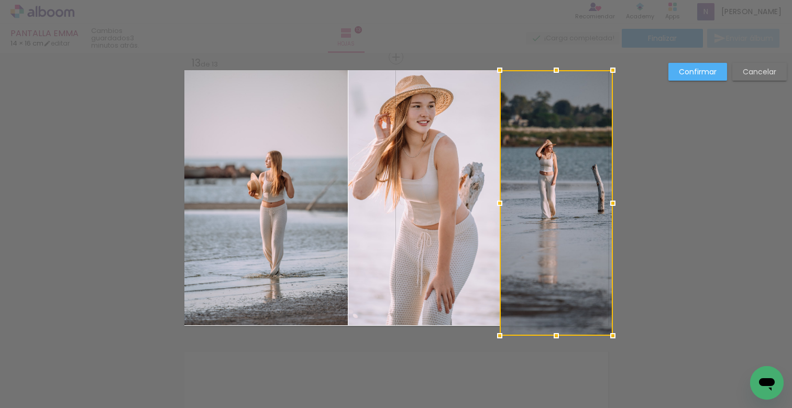
click at [607, 329] on div at bounding box center [612, 335] width 21 height 21
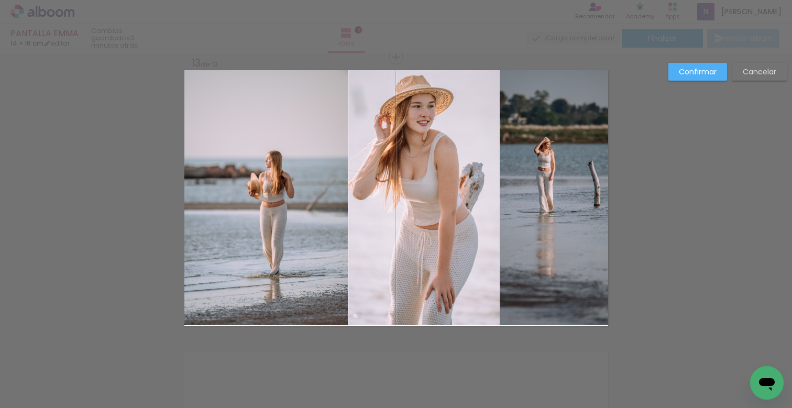
drag, startPoint x: 220, startPoint y: 181, endPoint x: 228, endPoint y: 182, distance: 7.5
click at [221, 181] on quentale-photo at bounding box center [265, 197] width 163 height 255
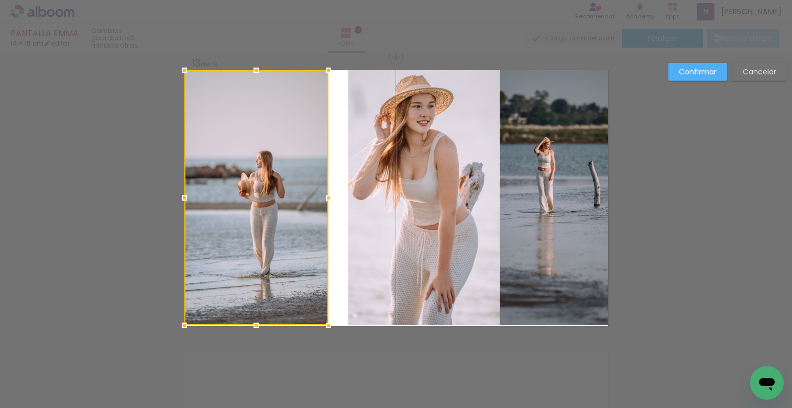
drag, startPoint x: 343, startPoint y: 199, endPoint x: 320, endPoint y: 194, distance: 23.5
click at [320, 194] on div at bounding box center [328, 197] width 21 height 21
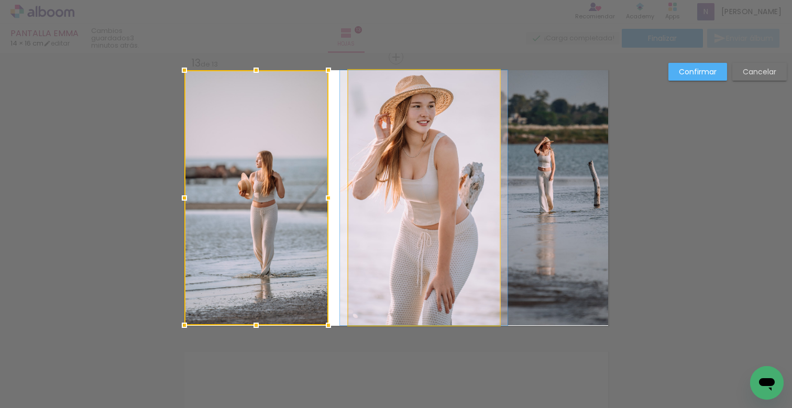
click at [371, 203] on quentale-photo at bounding box center [423, 197] width 151 height 255
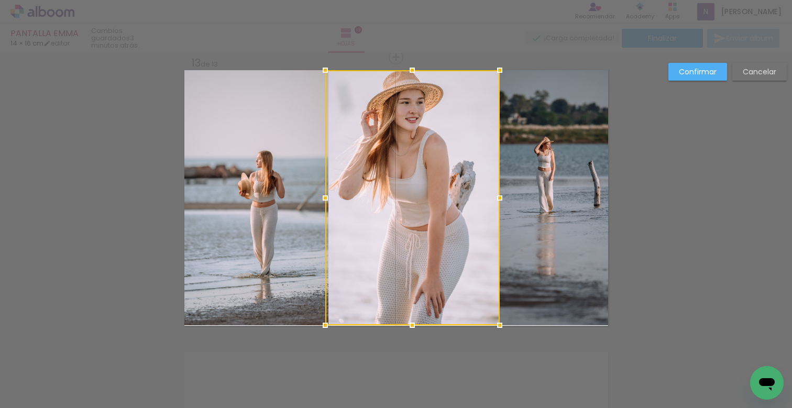
drag, startPoint x: 343, startPoint y: 200, endPoint x: 320, endPoint y: 199, distance: 23.0
click at [320, 199] on div at bounding box center [325, 197] width 21 height 21
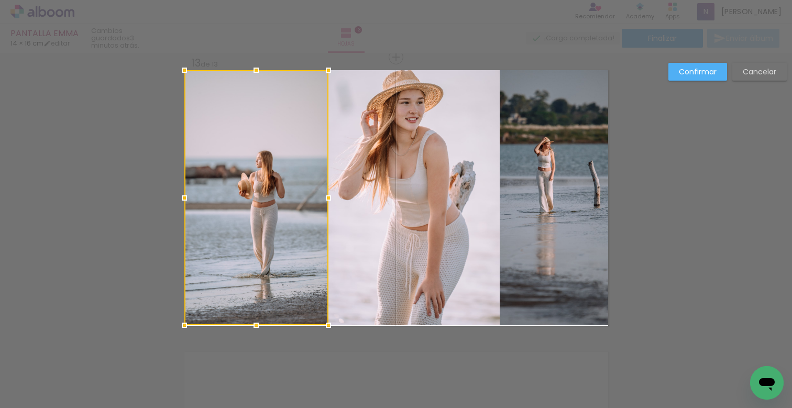
click at [544, 195] on quentale-photo at bounding box center [553, 197] width 108 height 255
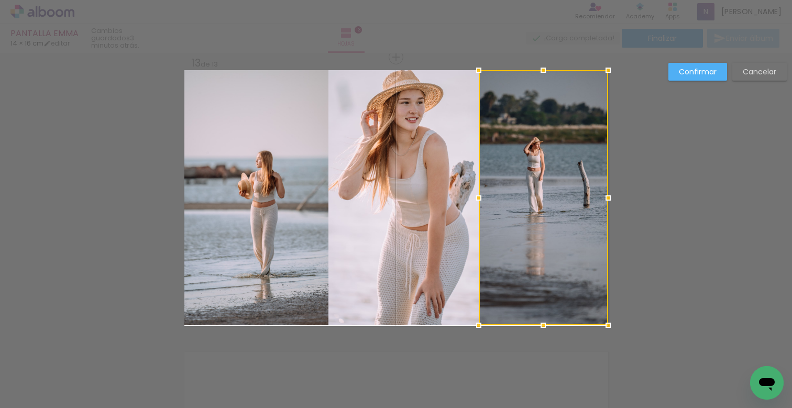
drag, startPoint x: 492, startPoint y: 198, endPoint x: 471, endPoint y: 202, distance: 21.3
click at [471, 202] on div at bounding box center [478, 197] width 21 height 21
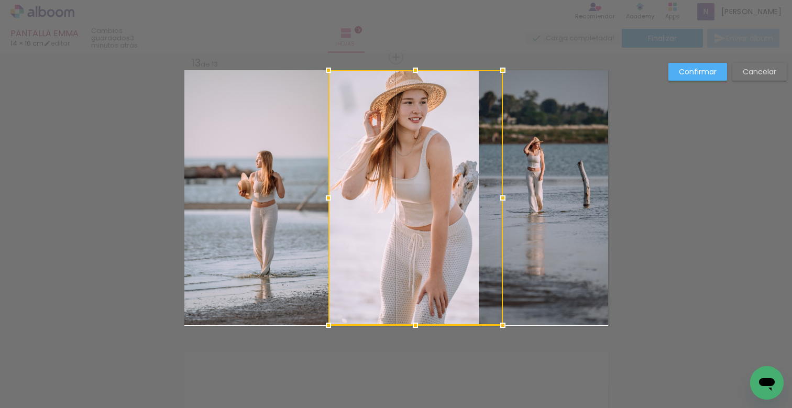
drag, startPoint x: 393, startPoint y: 195, endPoint x: 422, endPoint y: 195, distance: 29.3
click at [394, 194] on div at bounding box center [415, 197] width 174 height 255
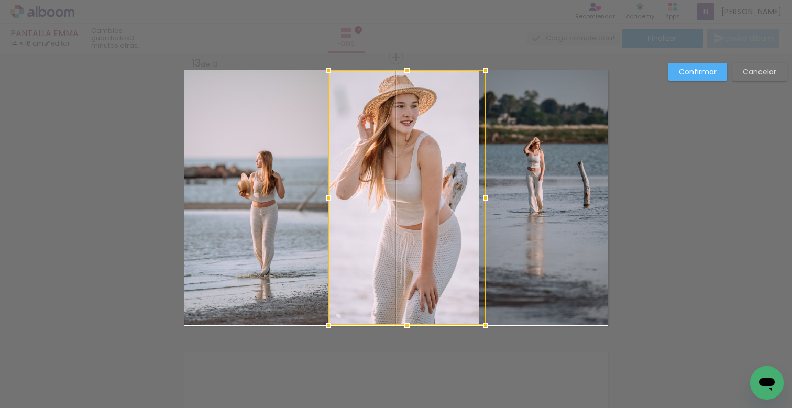
drag, startPoint x: 495, startPoint y: 197, endPoint x: 479, endPoint y: 197, distance: 15.7
click at [479, 197] on div at bounding box center [485, 197] width 21 height 21
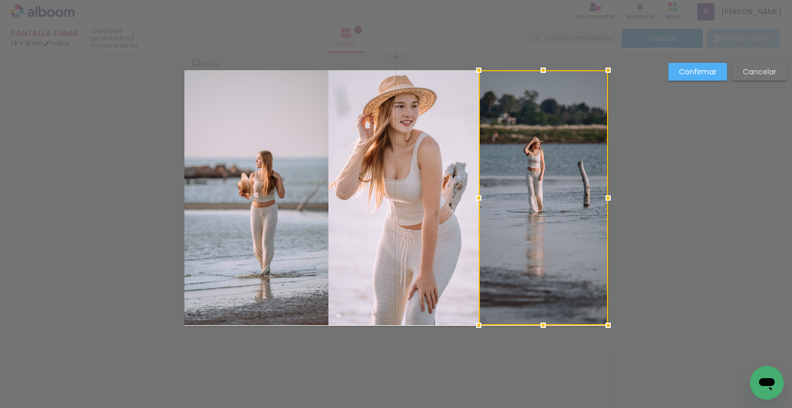
click at [418, 205] on quentale-photo at bounding box center [406, 197] width 157 height 255
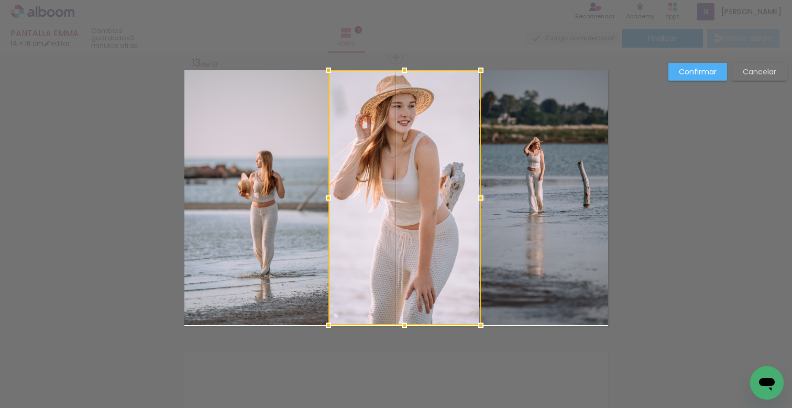
click at [475, 199] on div at bounding box center [480, 197] width 21 height 21
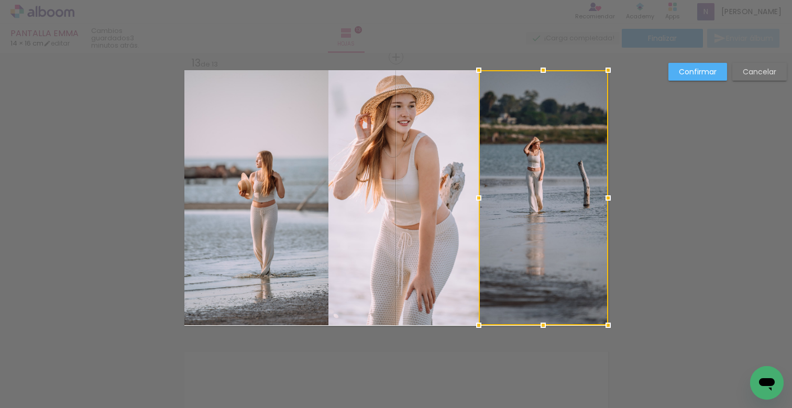
click at [512, 205] on div at bounding box center [542, 197] width 129 height 255
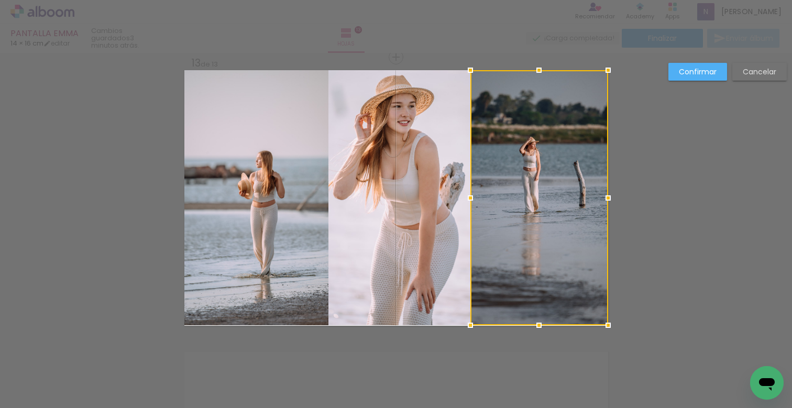
drag, startPoint x: 474, startPoint y: 198, endPoint x: 466, endPoint y: 198, distance: 7.9
click at [466, 198] on div at bounding box center [470, 197] width 21 height 21
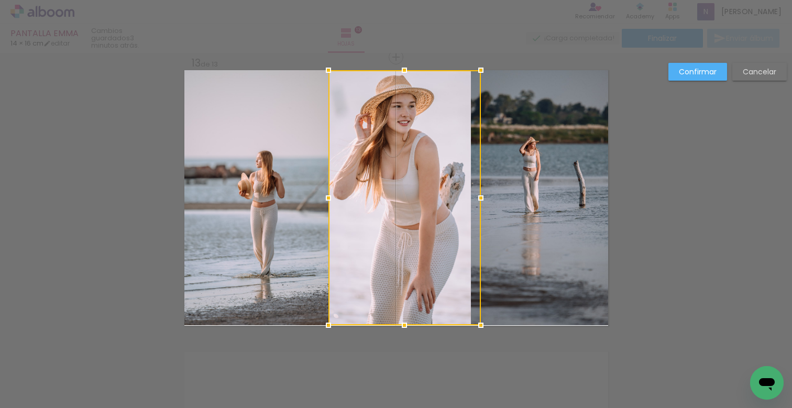
click at [0, 0] on slot "Confirmar" at bounding box center [0, 0] width 0 height 0
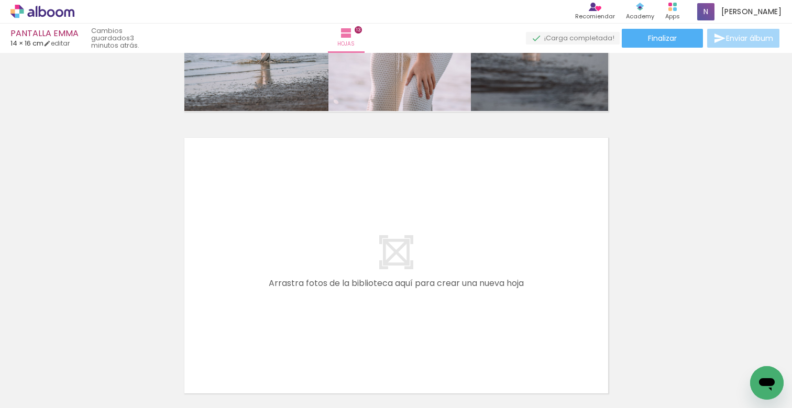
scroll to position [3692, 0]
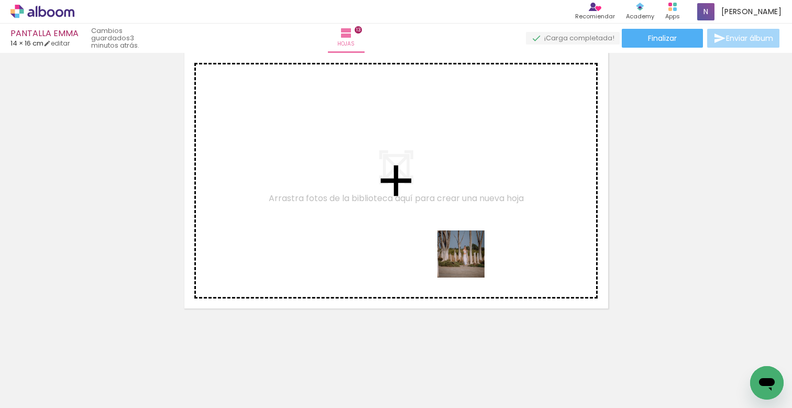
drag, startPoint x: 553, startPoint y: 378, endPoint x: 444, endPoint y: 232, distance: 182.2
click at [444, 232] on quentale-workspace at bounding box center [396, 204] width 792 height 408
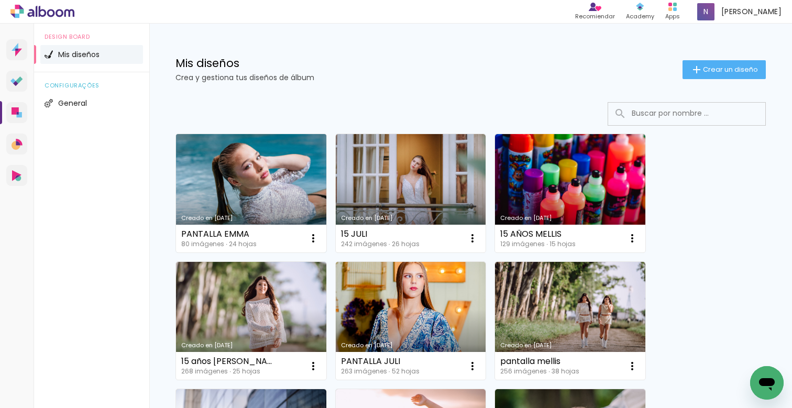
click at [276, 177] on link "Creado en [DATE]" at bounding box center [251, 193] width 150 height 118
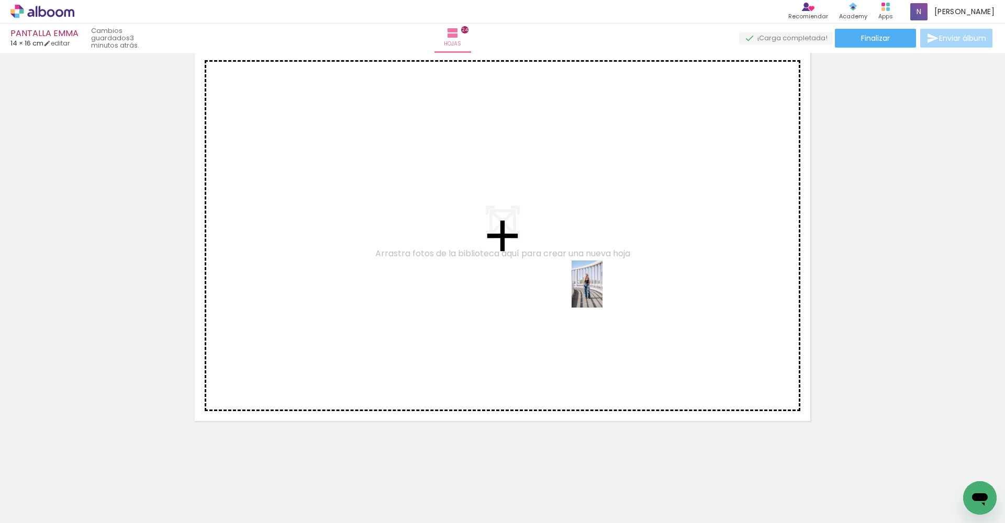
drag, startPoint x: 685, startPoint y: 495, endPoint x: 601, endPoint y: 289, distance: 221.9
click at [601, 289] on quentale-workspace at bounding box center [502, 261] width 1005 height 523
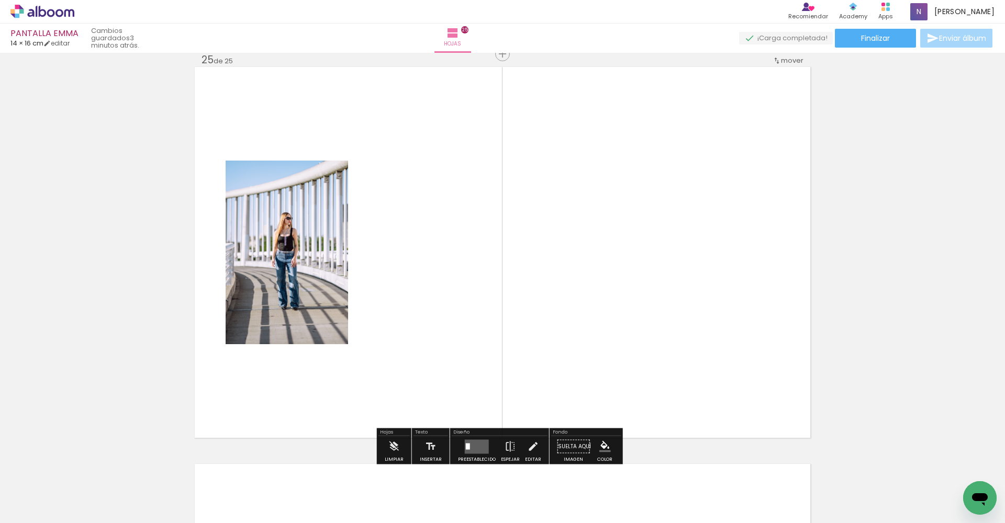
scroll to position [9549, 0]
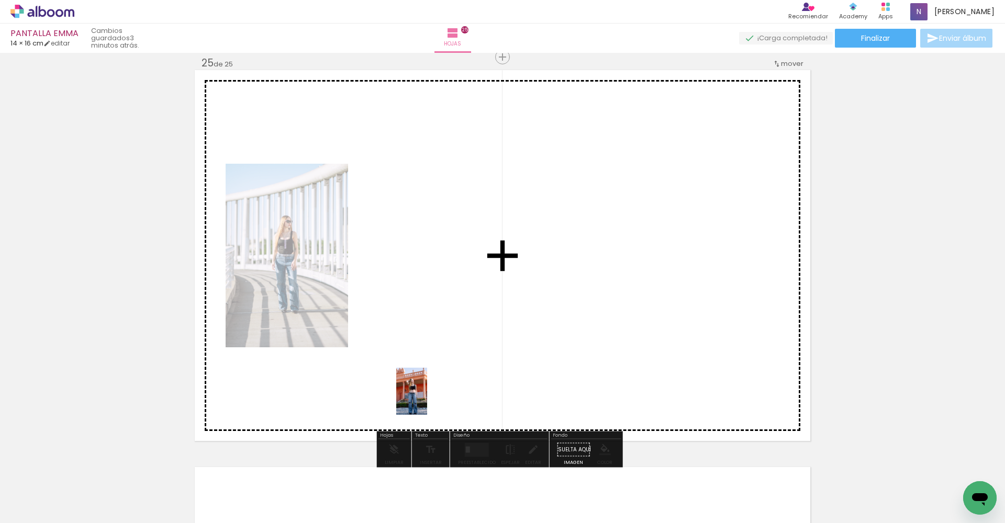
drag, startPoint x: 336, startPoint y: 496, endPoint x: 451, endPoint y: 313, distance: 216.1
click at [451, 313] on quentale-workspace at bounding box center [502, 261] width 1005 height 523
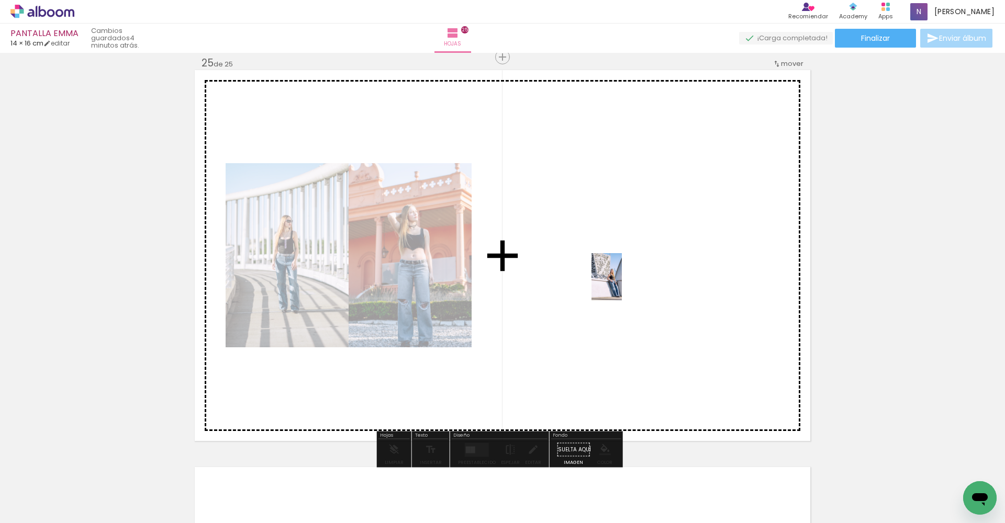
drag, startPoint x: 808, startPoint y: 485, endPoint x: 609, endPoint y: 261, distance: 300.0
click at [609, 261] on quentale-workspace at bounding box center [502, 261] width 1005 height 523
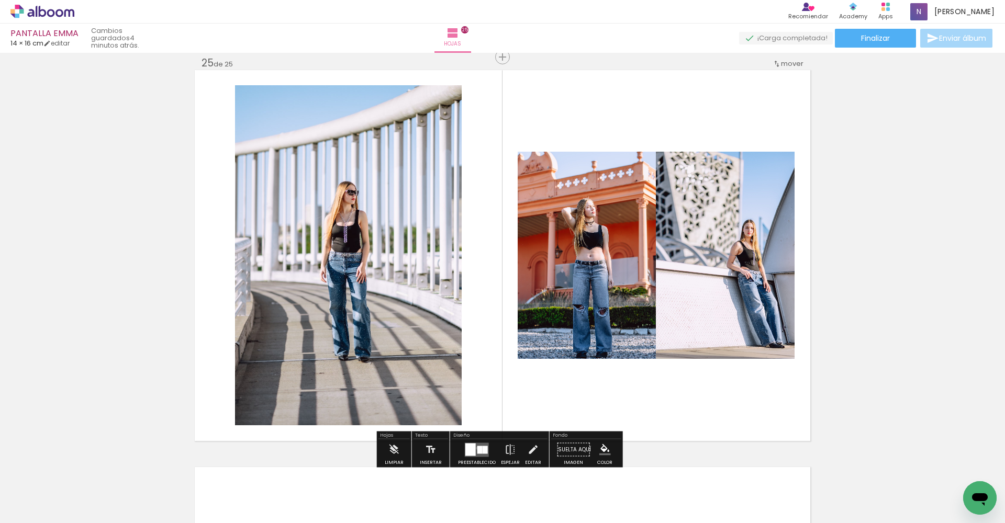
drag, startPoint x: 475, startPoint y: 449, endPoint x: 484, endPoint y: 445, distance: 9.4
click at [477, 407] on div at bounding box center [479, 450] width 5 height 8
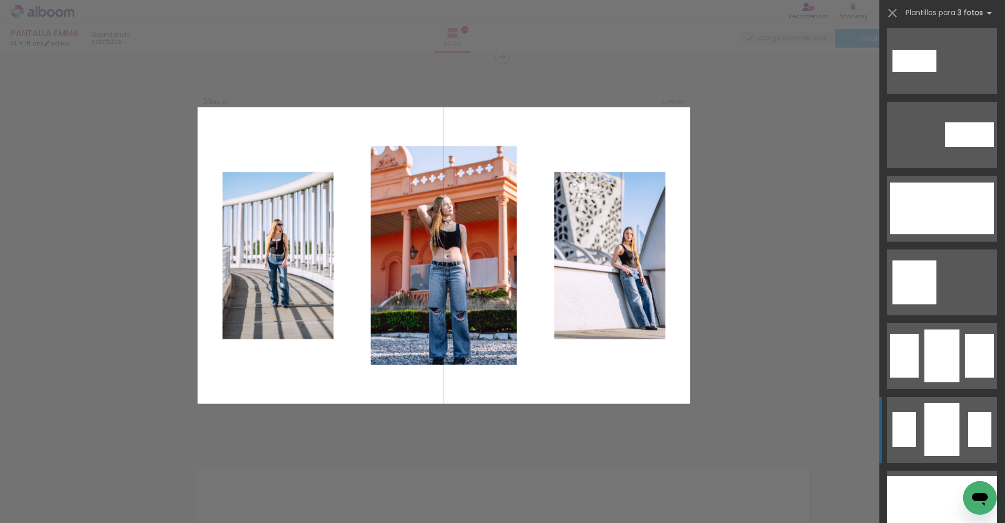
scroll to position [991, 0]
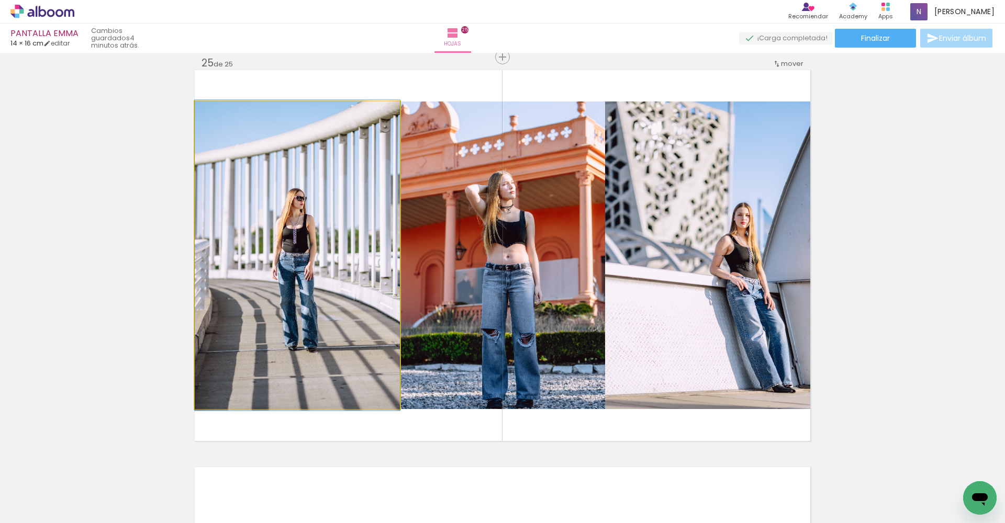
click at [311, 263] on quentale-photo at bounding box center [297, 256] width 205 height 308
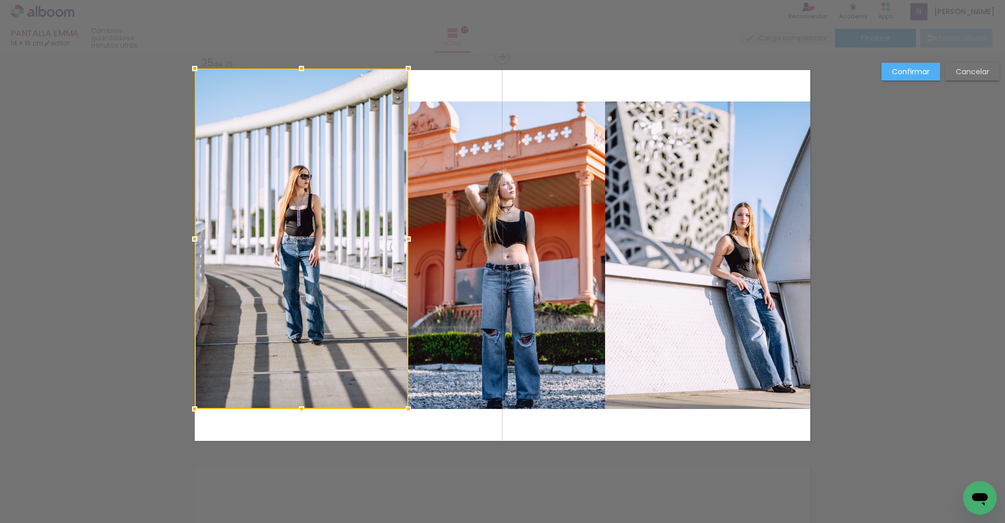
drag, startPoint x: 396, startPoint y: 103, endPoint x: 373, endPoint y: 110, distance: 24.7
click at [404, 64] on div at bounding box center [408, 68] width 21 height 21
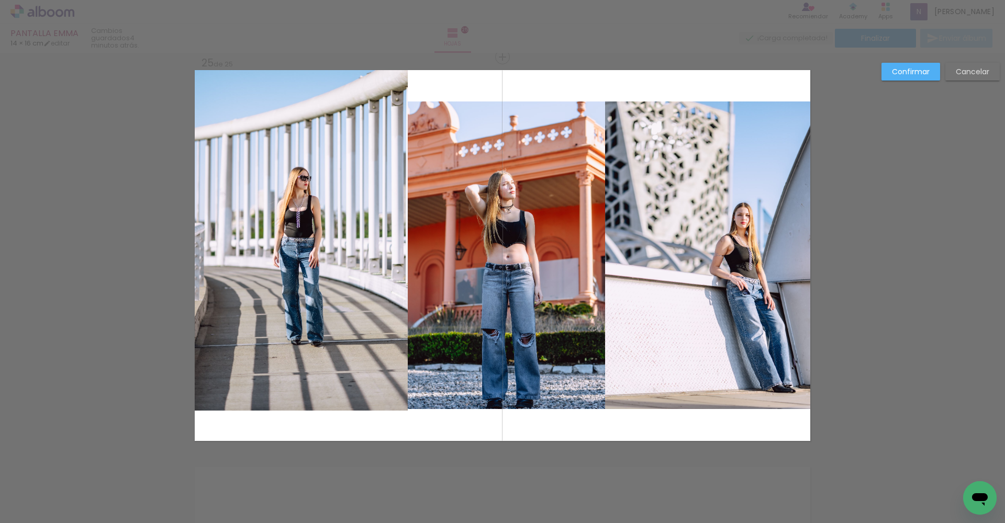
click at [342, 169] on quentale-photo at bounding box center [301, 240] width 213 height 341
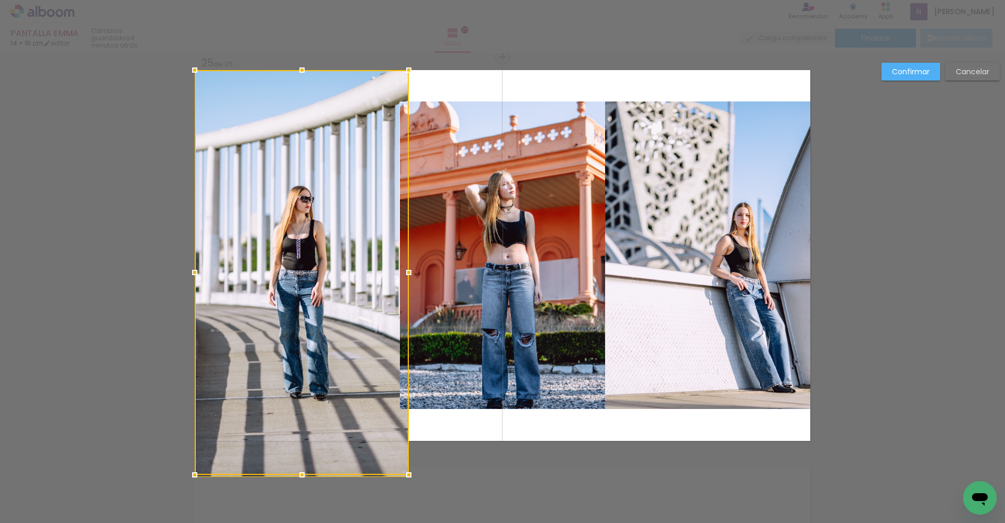
drag, startPoint x: 405, startPoint y: 409, endPoint x: 407, endPoint y: 428, distance: 18.4
click at [407, 407] on album-spread "25 de 25" at bounding box center [503, 255] width 616 height 371
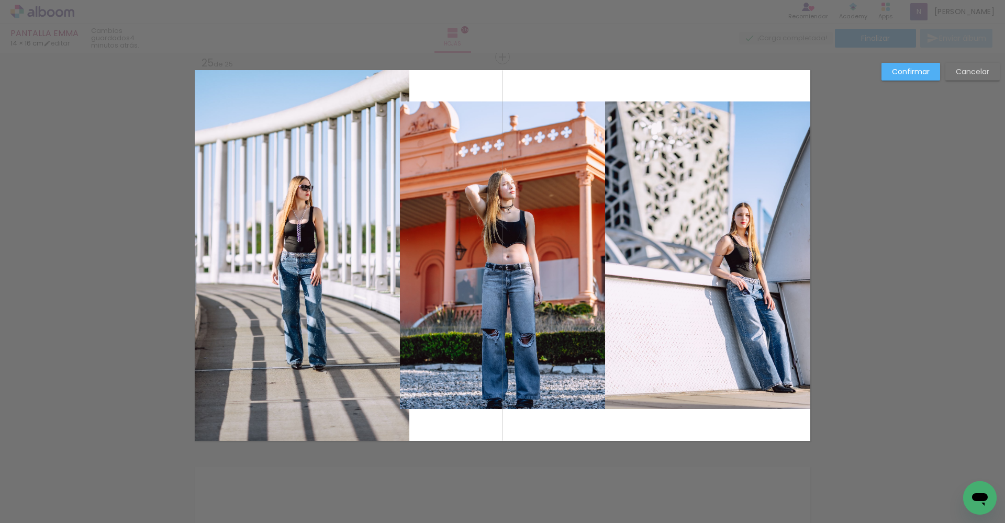
click at [440, 378] on quentale-photo at bounding box center [502, 256] width 205 height 308
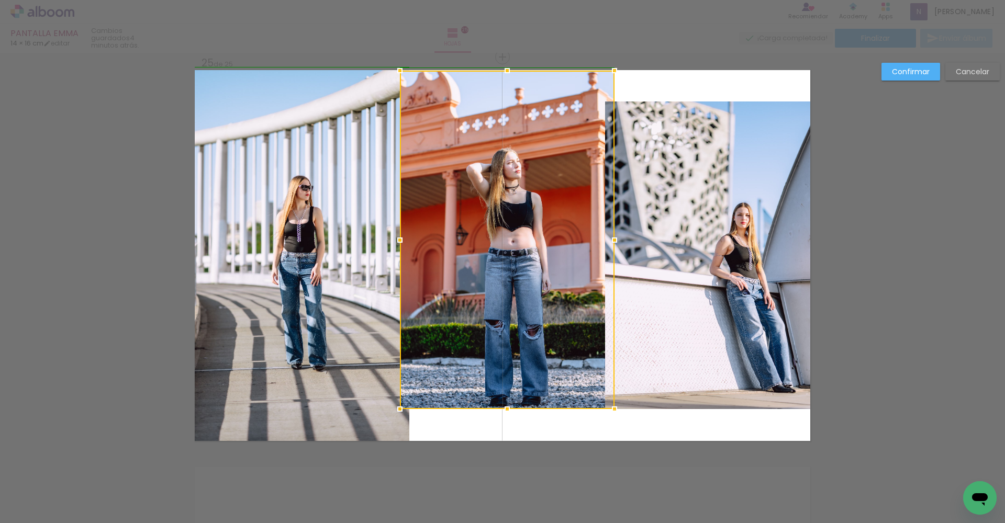
drag, startPoint x: 602, startPoint y: 101, endPoint x: 608, endPoint y: 62, distance: 39.2
click at [608, 62] on div at bounding box center [614, 70] width 21 height 21
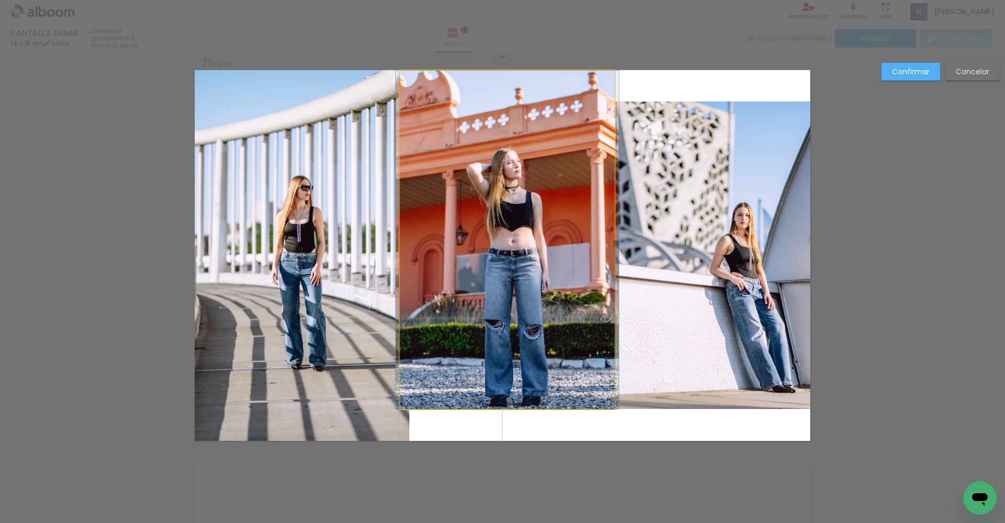
click at [567, 152] on quentale-photo at bounding box center [507, 240] width 215 height 339
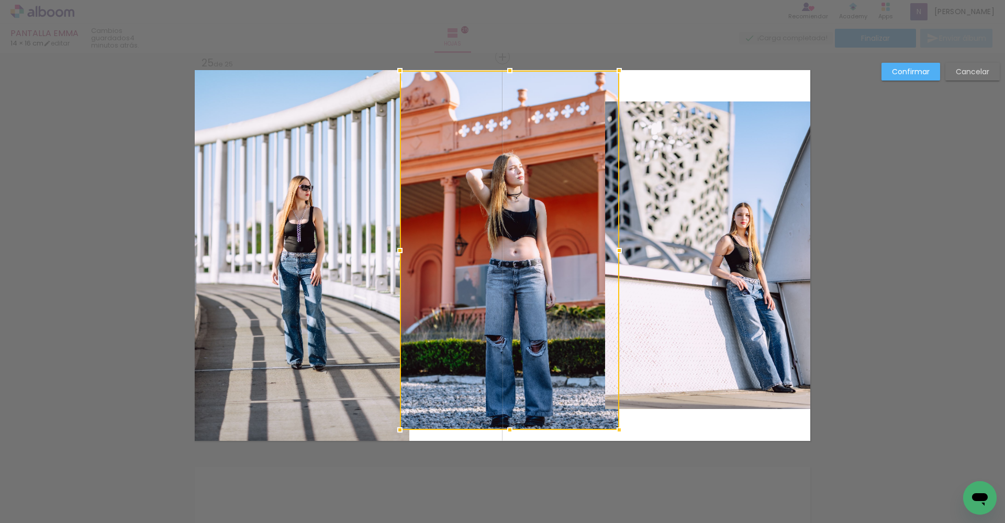
drag, startPoint x: 609, startPoint y: 413, endPoint x: 617, endPoint y: 458, distance: 45.7
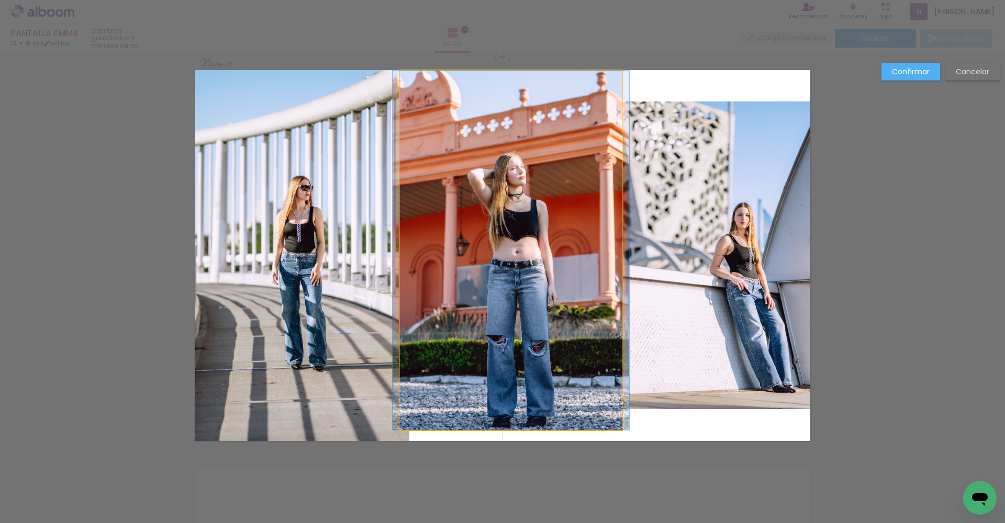
click at [566, 383] on quentale-photo at bounding box center [511, 251] width 222 height 360
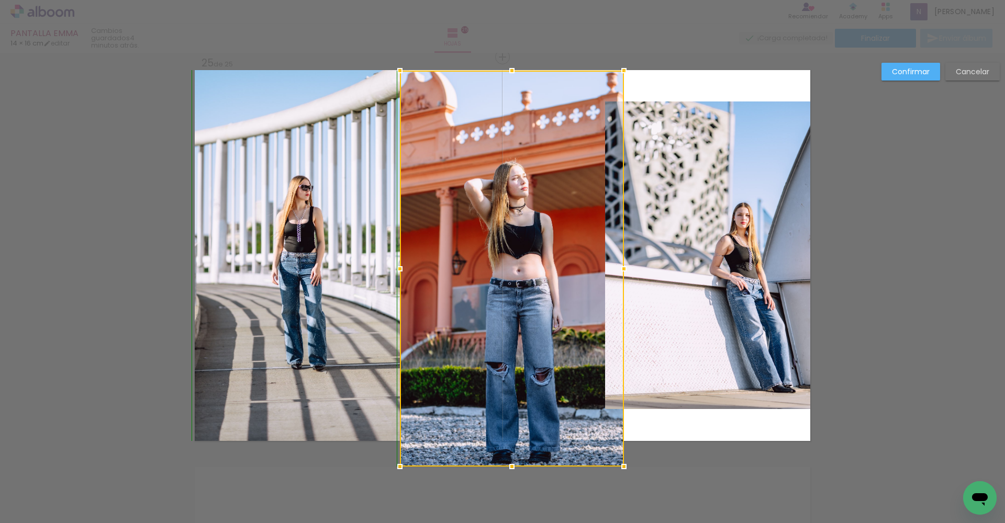
click at [617, 407] on div at bounding box center [512, 269] width 224 height 396
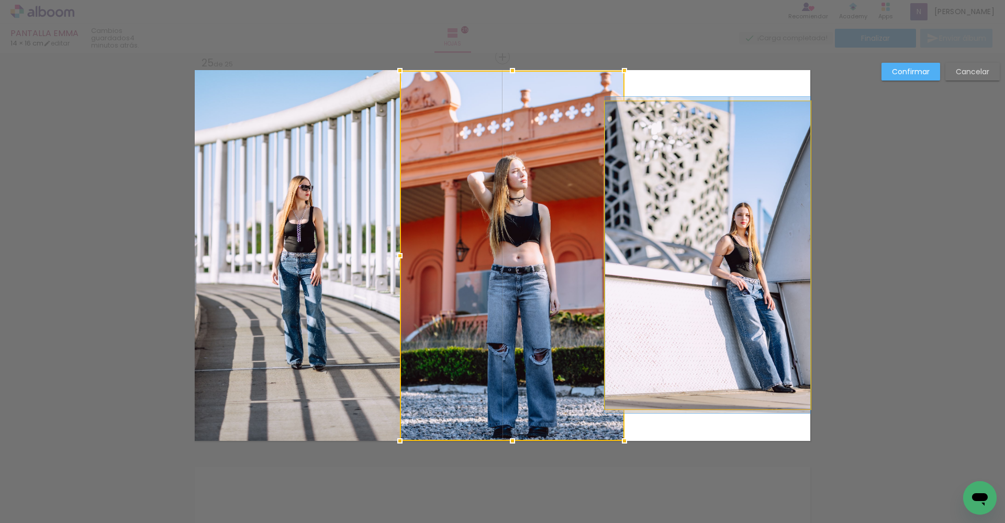
click at [661, 374] on quentale-photo at bounding box center [707, 256] width 205 height 308
